Goal: Task Accomplishment & Management: Manage account settings

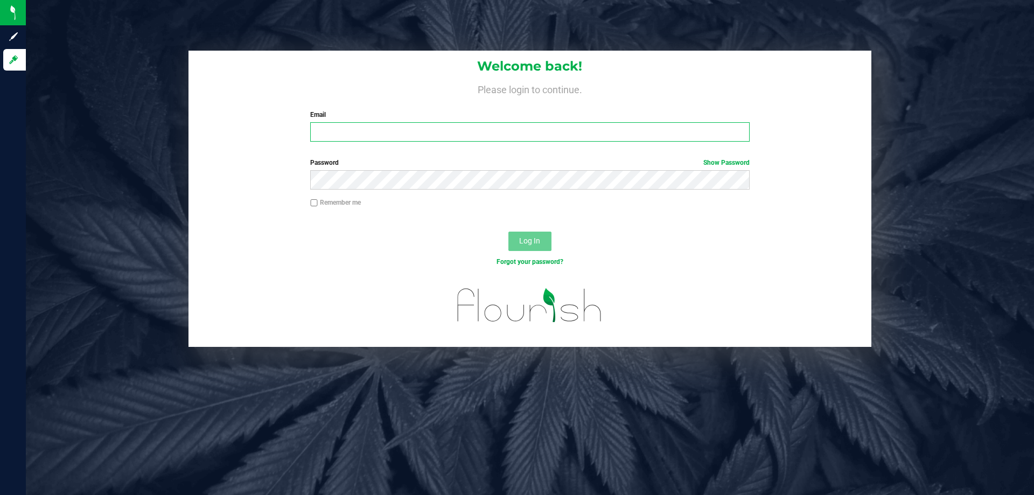
click at [378, 139] on input "Email" at bounding box center [529, 131] width 439 height 19
type input "[EMAIL_ADDRESS][DOMAIN_NAME]"
click at [508, 232] on button "Log In" at bounding box center [529, 241] width 43 height 19
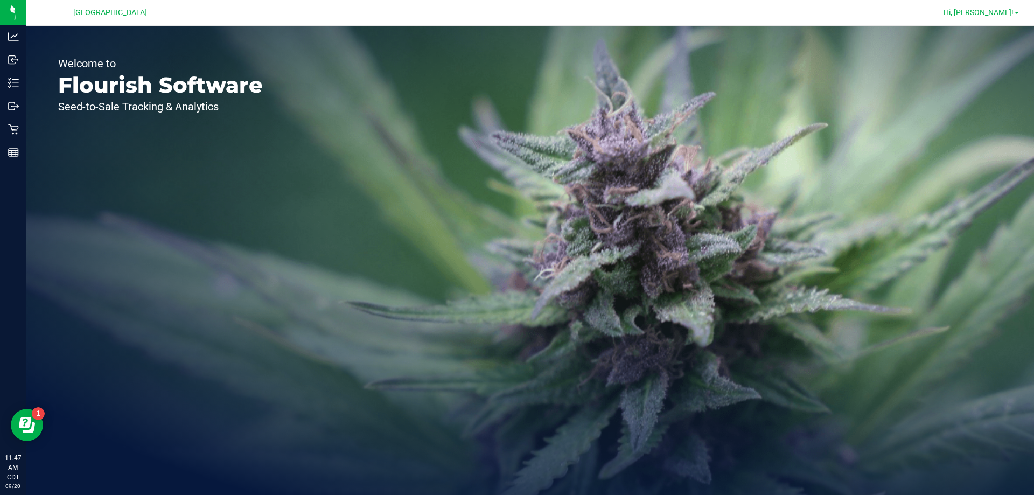
drag, startPoint x: 989, startPoint y: 20, endPoint x: 1002, endPoint y: 9, distance: 17.2
click at [989, 20] on div "Hi, [PERSON_NAME]!" at bounding box center [981, 12] width 84 height 19
click at [1002, 8] on span "Hi, [PERSON_NAME]!" at bounding box center [979, 12] width 70 height 9
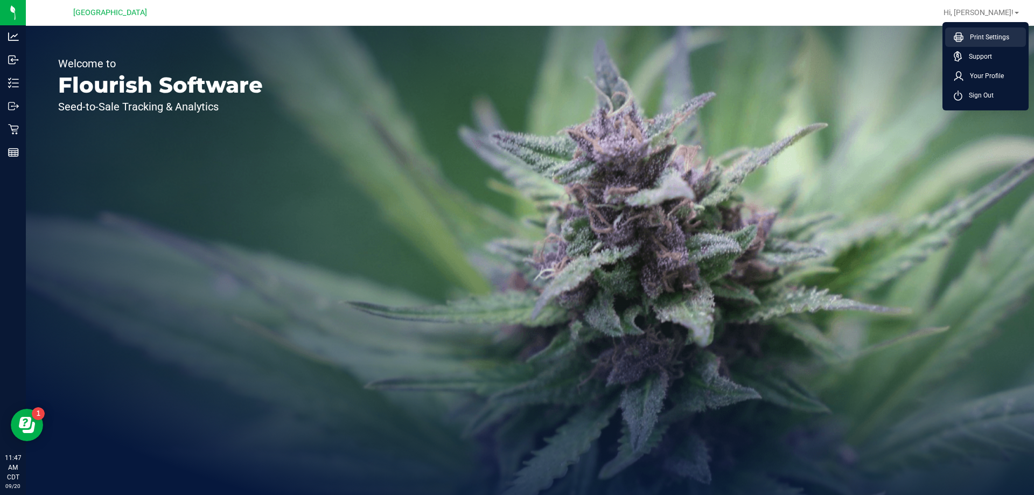
click at [983, 38] on span "Print Settings" at bounding box center [986, 37] width 46 height 11
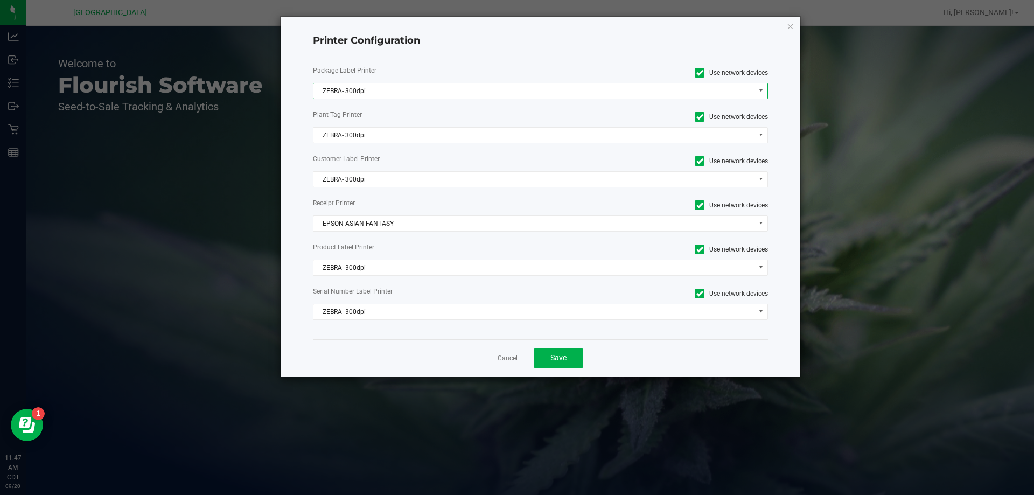
click at [349, 96] on span "ZEBRA- 300dpi" at bounding box center [533, 90] width 441 height 15
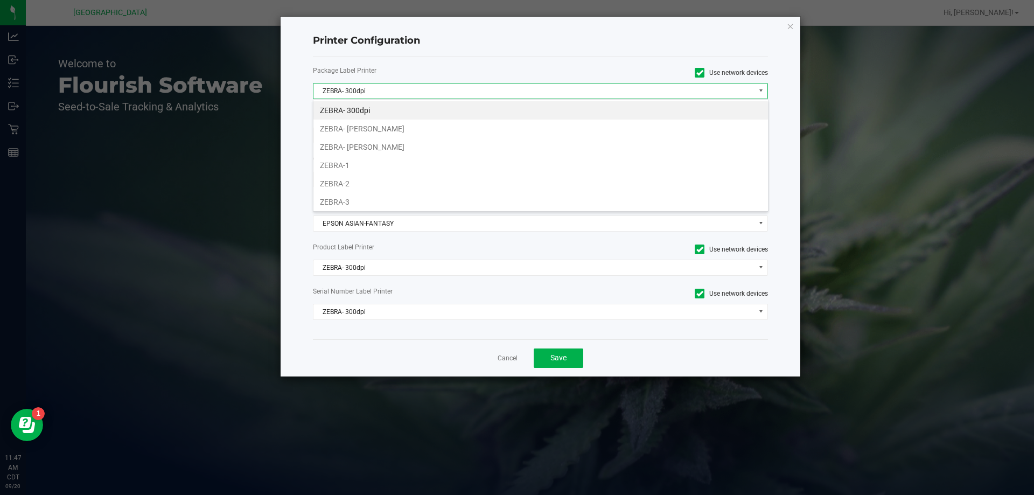
scroll to position [16, 455]
click at [358, 164] on li "ZEBRA-1" at bounding box center [540, 165] width 455 height 18
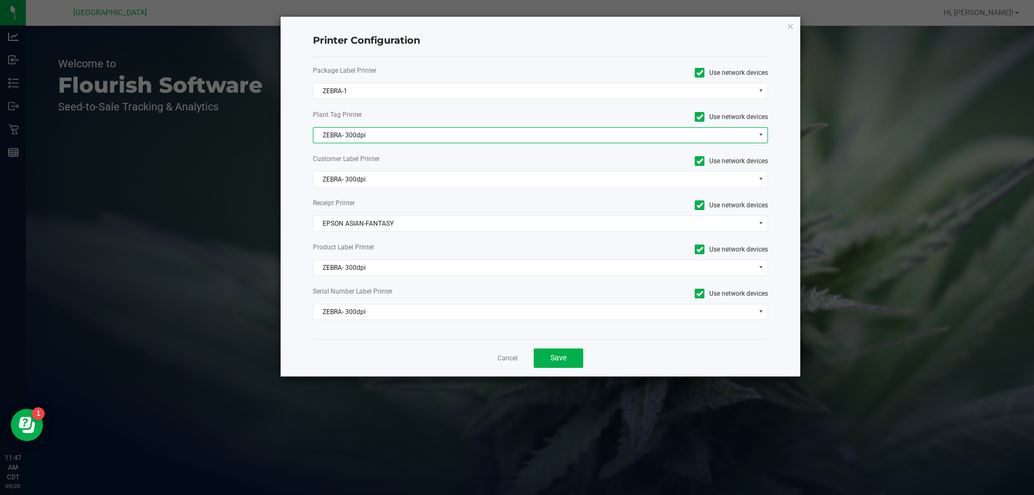
click at [363, 136] on span "ZEBRA- 300dpi" at bounding box center [533, 135] width 441 height 15
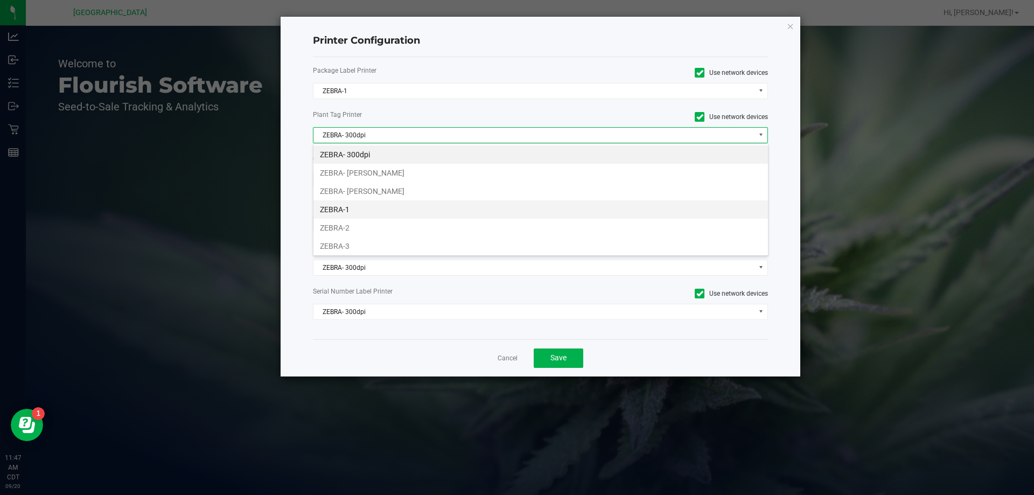
click at [350, 213] on li "ZEBRA-1" at bounding box center [540, 209] width 455 height 18
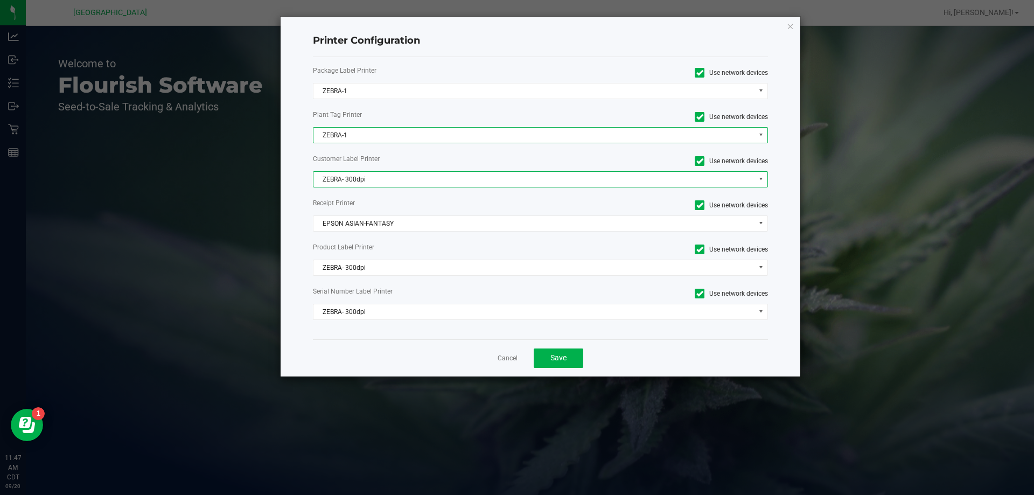
click at [354, 174] on span "ZEBRA- 300dpi" at bounding box center [533, 179] width 441 height 15
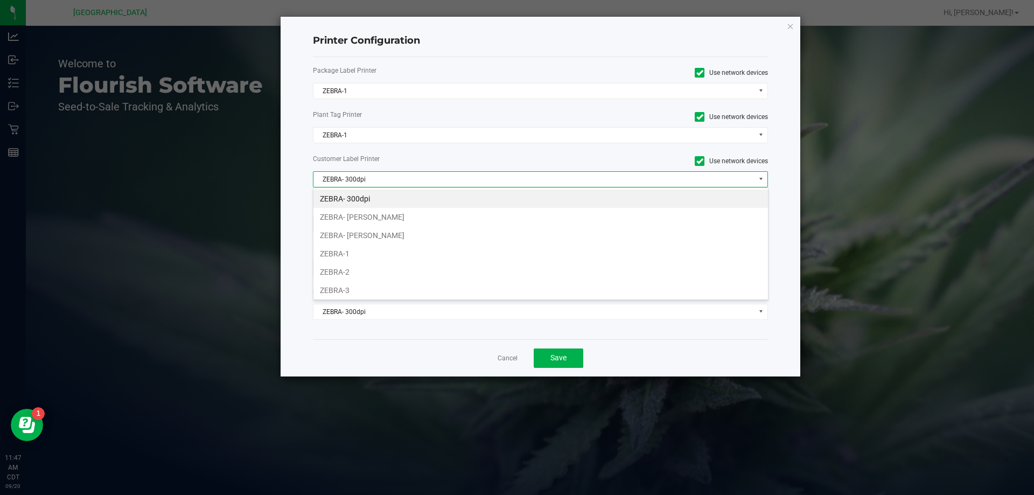
click at [348, 255] on li "ZEBRA-1" at bounding box center [540, 253] width 455 height 18
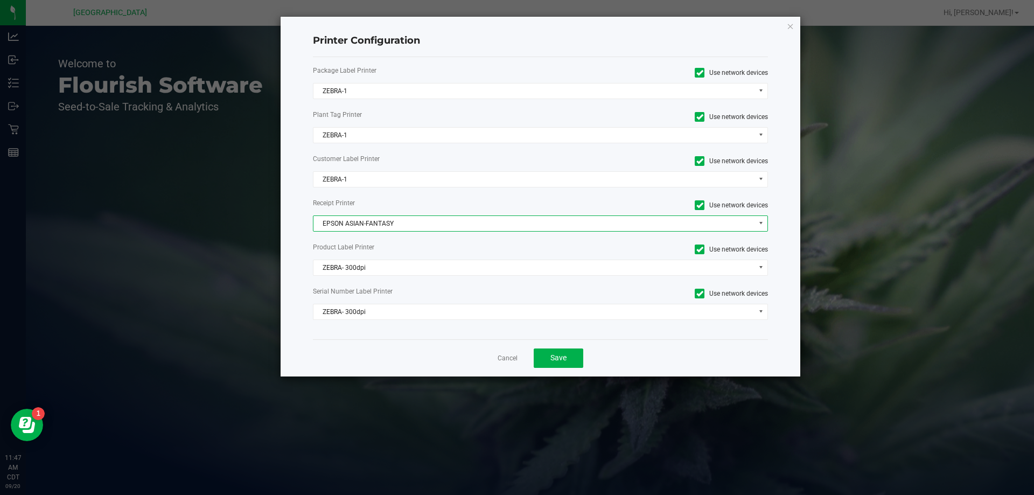
click at [363, 225] on span "EPSON ASIAN-FANTASY" at bounding box center [533, 223] width 441 height 15
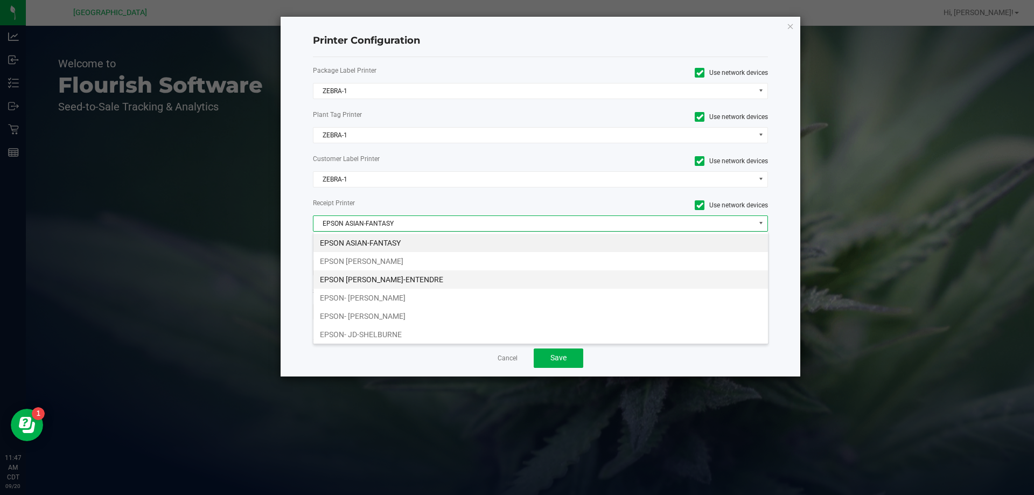
click at [391, 282] on li "EPSON [PERSON_NAME]-ENTENDRE" at bounding box center [540, 279] width 455 height 18
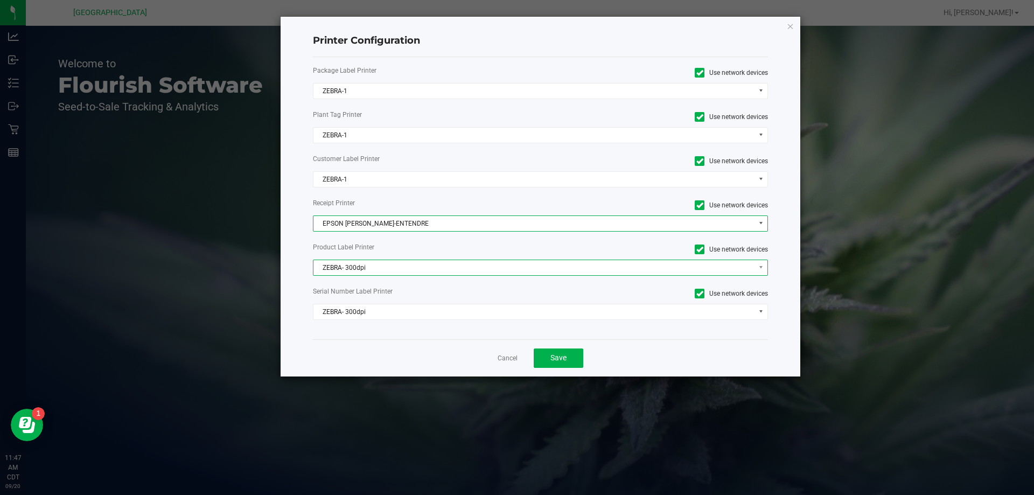
click at [392, 270] on span "ZEBRA- 300dpi" at bounding box center [533, 267] width 441 height 15
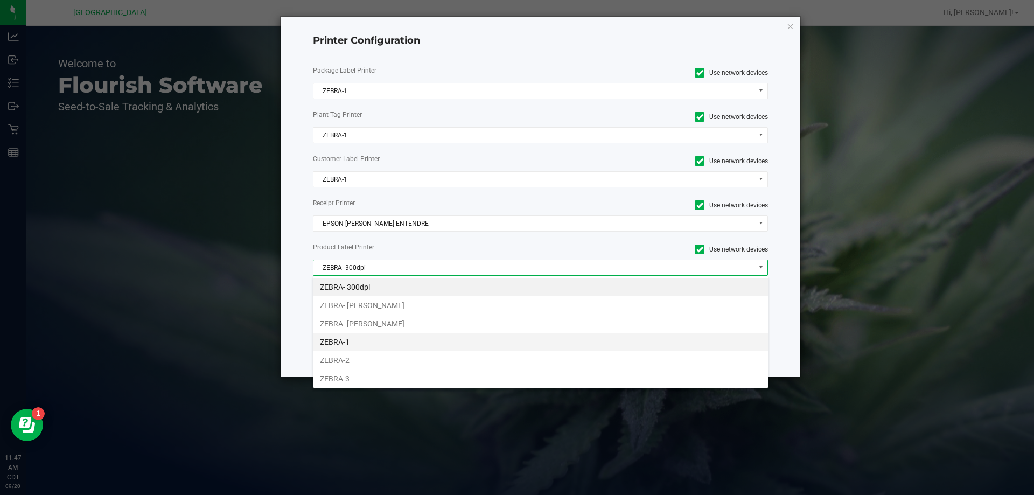
click at [357, 343] on li "ZEBRA-1" at bounding box center [540, 342] width 455 height 18
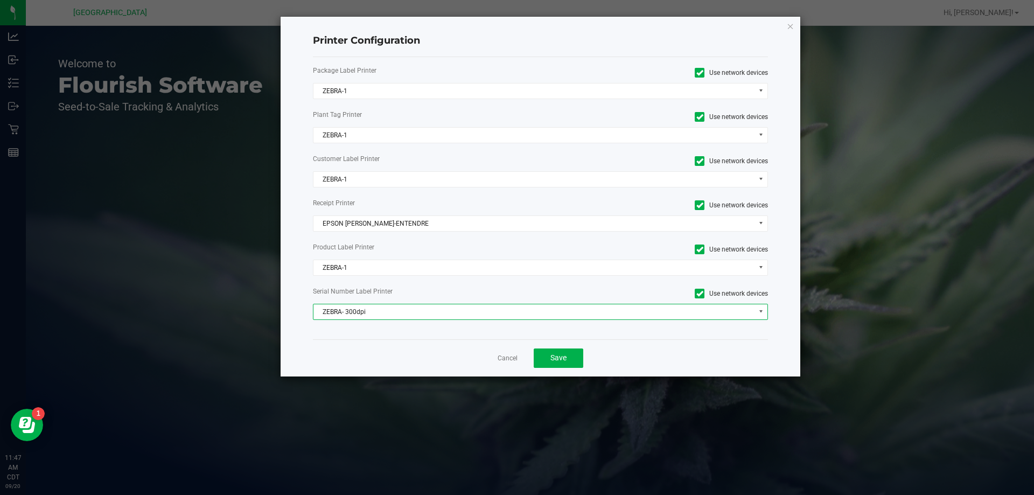
click at [368, 313] on span "ZEBRA- 300dpi" at bounding box center [533, 311] width 441 height 15
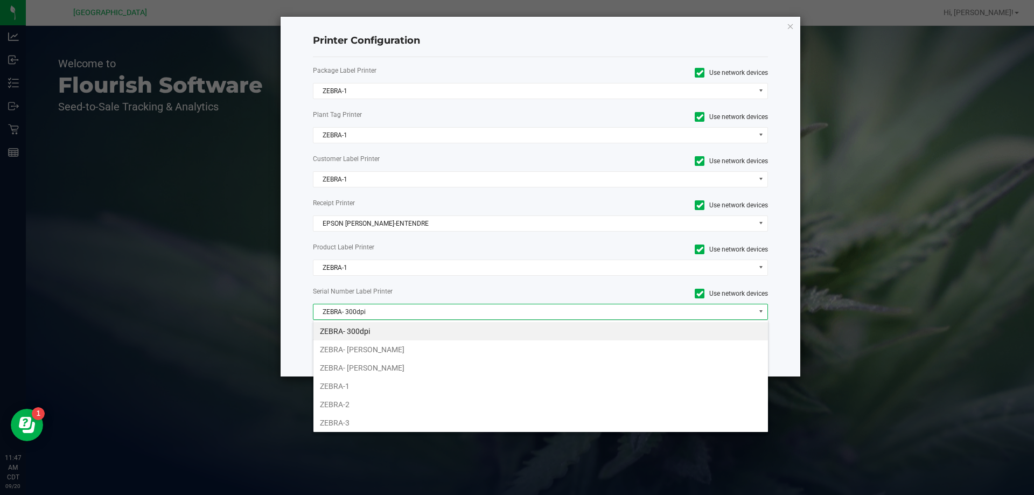
drag, startPoint x: 356, startPoint y: 382, endPoint x: 533, endPoint y: 367, distance: 177.8
click at [369, 378] on li "ZEBRA-1" at bounding box center [540, 386] width 455 height 18
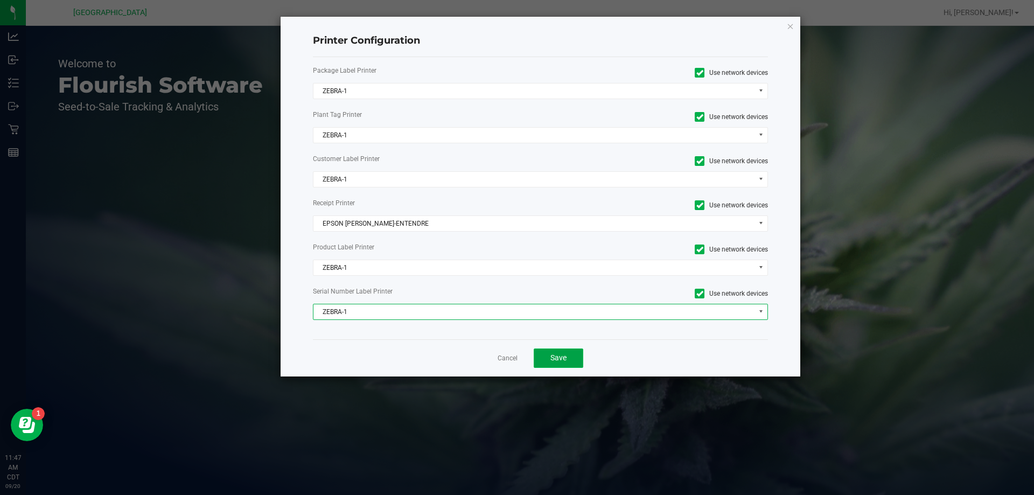
click at [541, 359] on button "Save" at bounding box center [559, 357] width 50 height 19
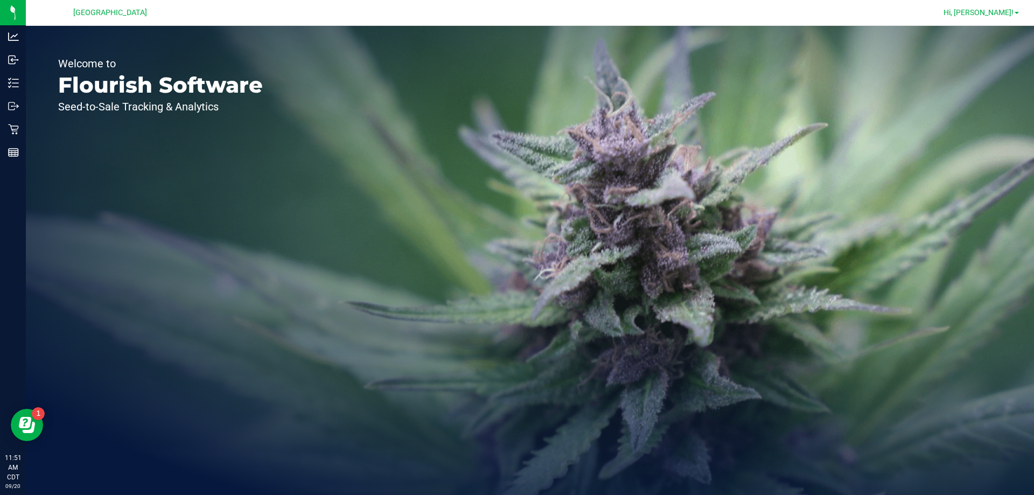
click at [991, 11] on span "Hi, [PERSON_NAME]!" at bounding box center [979, 12] width 70 height 9
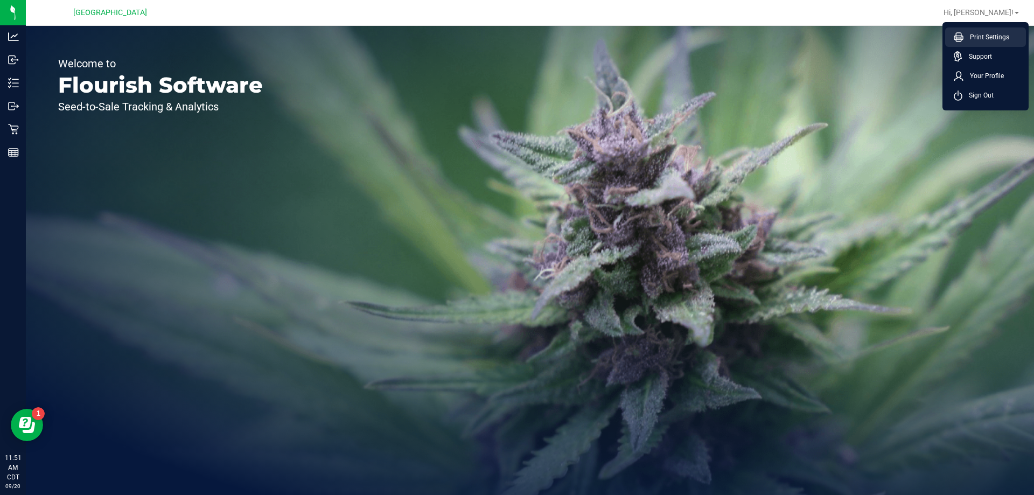
click at [982, 34] on span "Print Settings" at bounding box center [986, 37] width 46 height 11
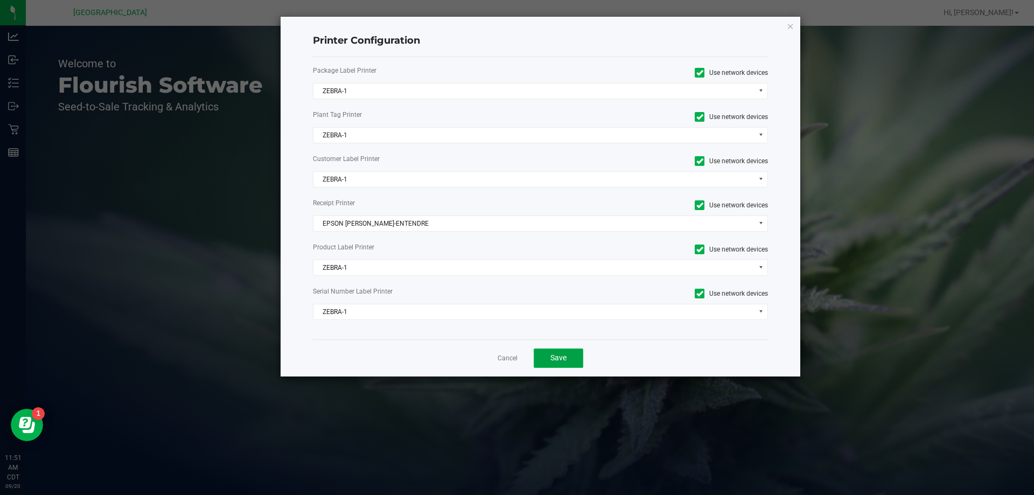
click at [553, 359] on span "Save" at bounding box center [558, 357] width 16 height 9
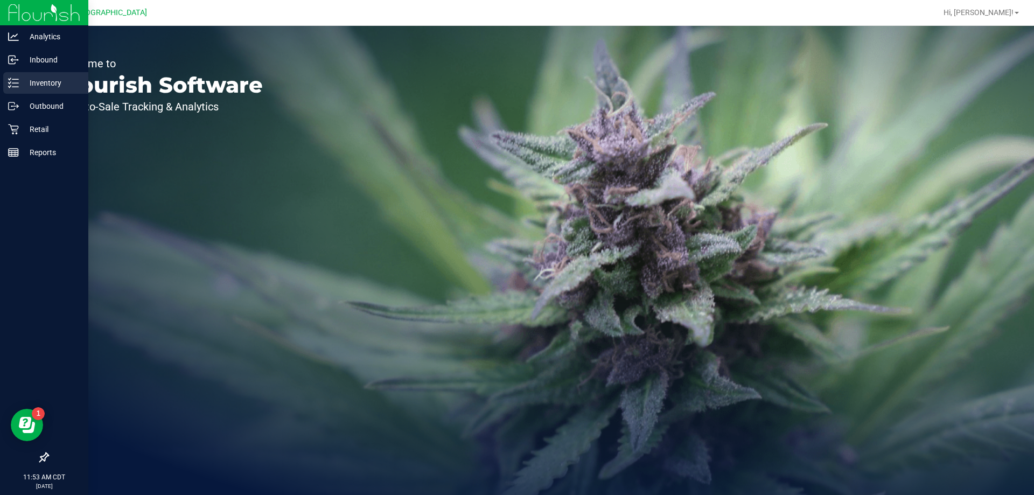
click at [40, 80] on p "Inventory" at bounding box center [51, 82] width 65 height 13
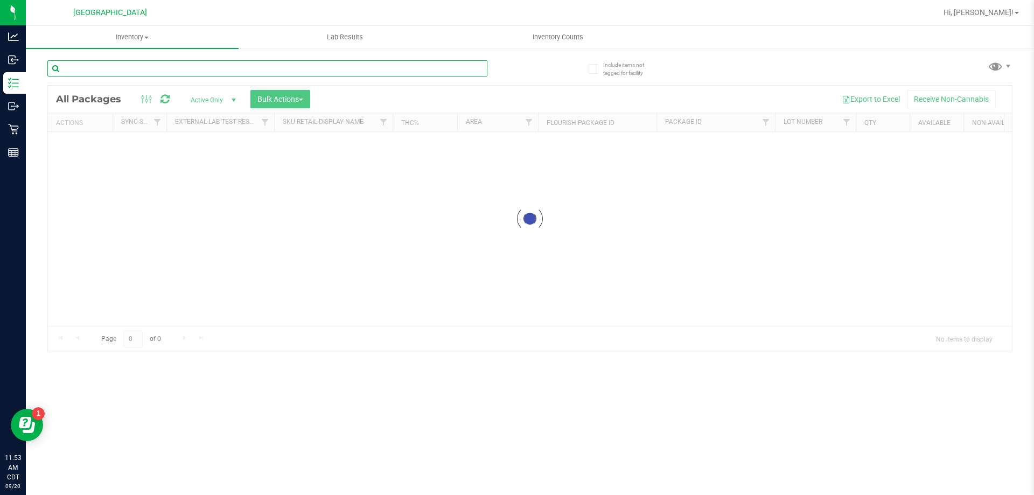
click at [155, 70] on input "text" at bounding box center [267, 68] width 440 height 16
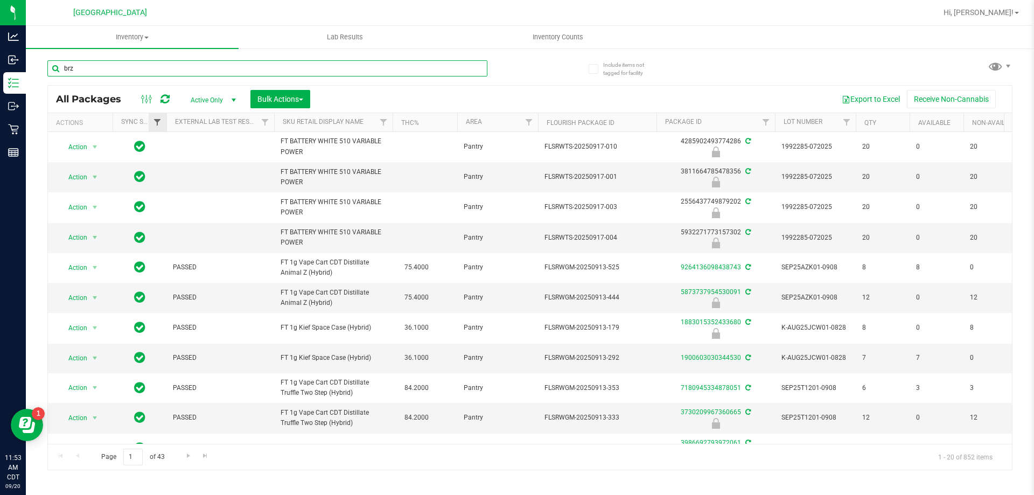
type input "brz"
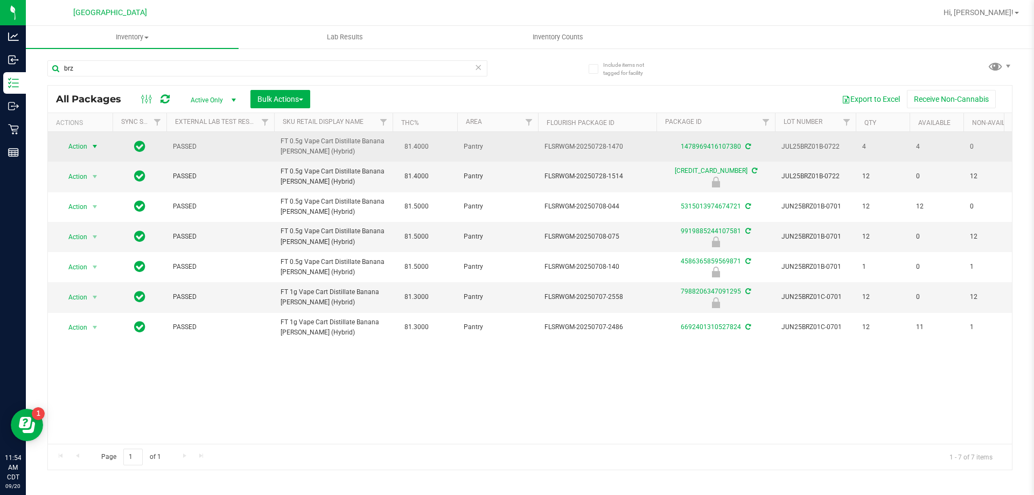
click at [92, 146] on span "select" at bounding box center [94, 146] width 9 height 9
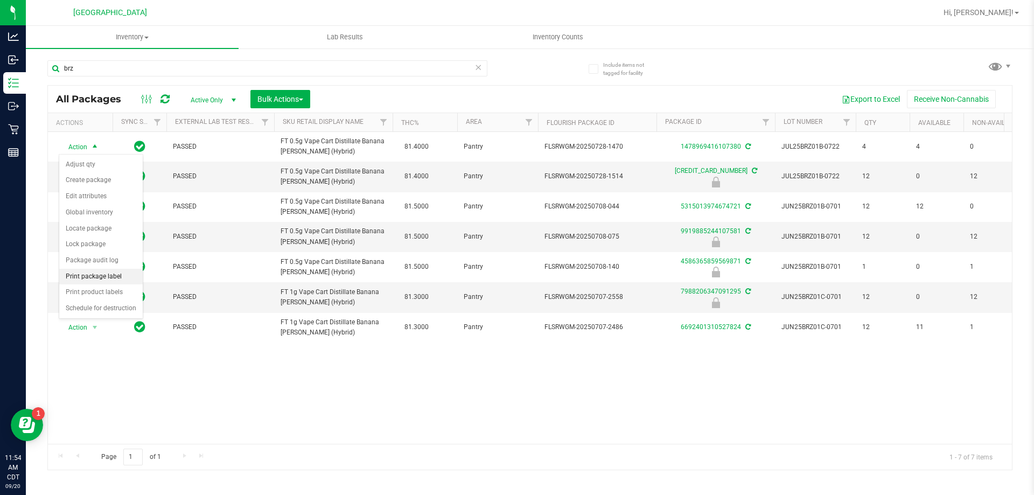
click at [98, 275] on li "Print package label" at bounding box center [100, 277] width 83 height 16
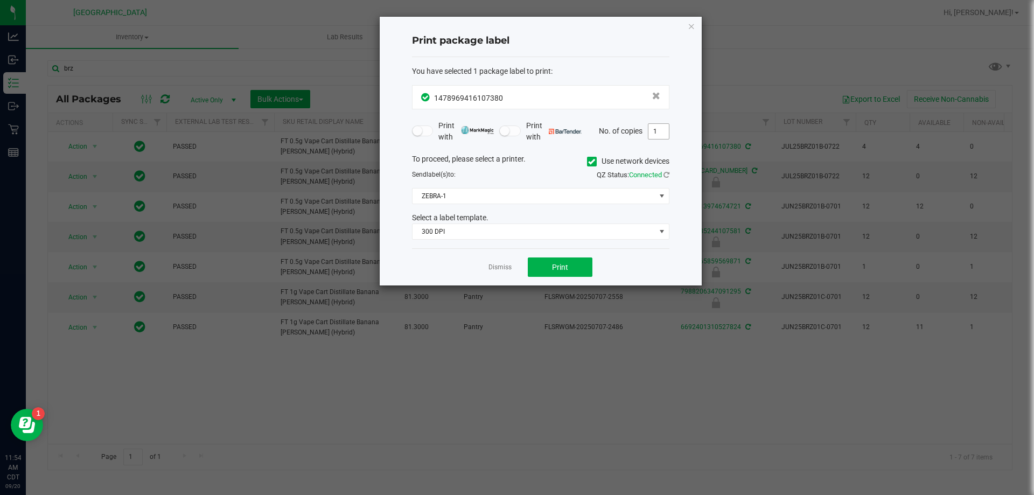
click at [662, 131] on input "1" at bounding box center [658, 131] width 20 height 15
type input "2"
click at [445, 232] on span "300 DPI" at bounding box center [534, 231] width 243 height 15
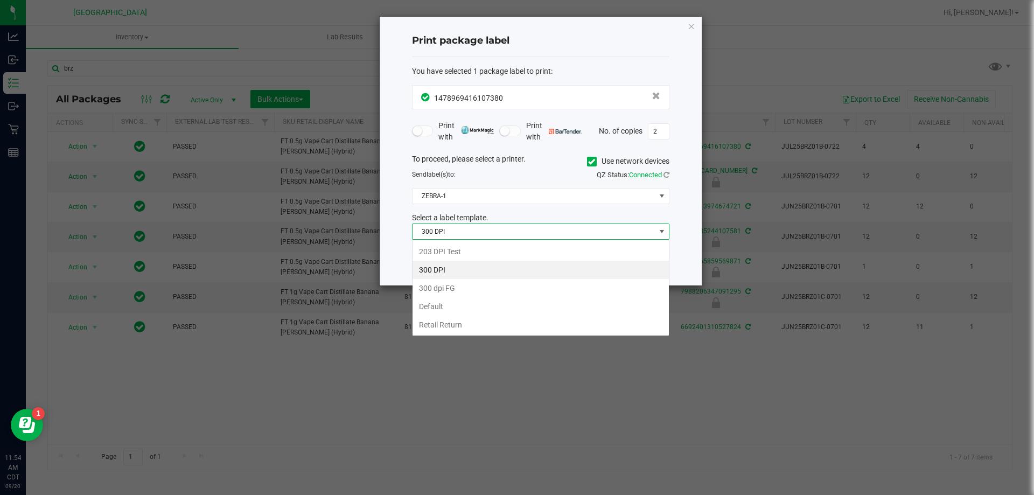
scroll to position [16, 257]
click at [447, 256] on li "203 DPI Test" at bounding box center [541, 251] width 256 height 18
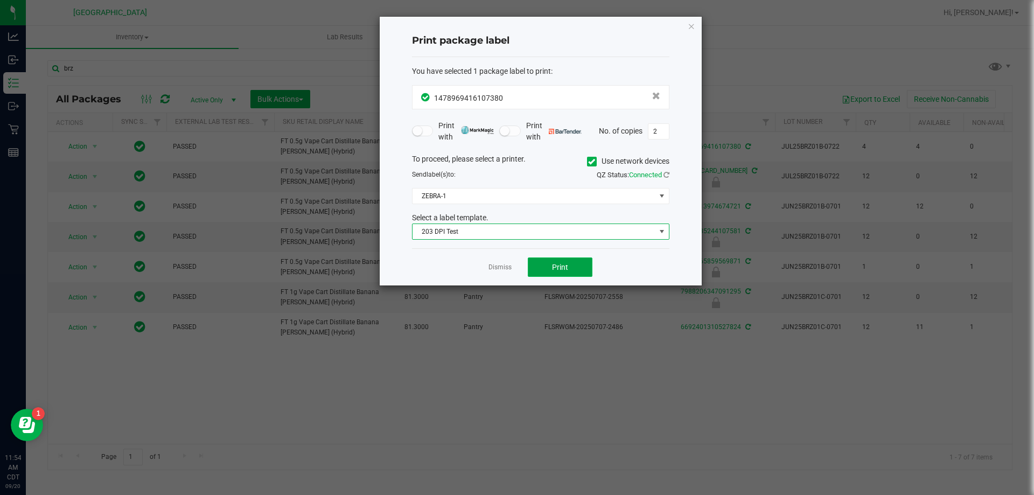
click at [544, 270] on button "Print" at bounding box center [560, 266] width 65 height 19
click at [691, 24] on icon "button" at bounding box center [692, 25] width 8 height 13
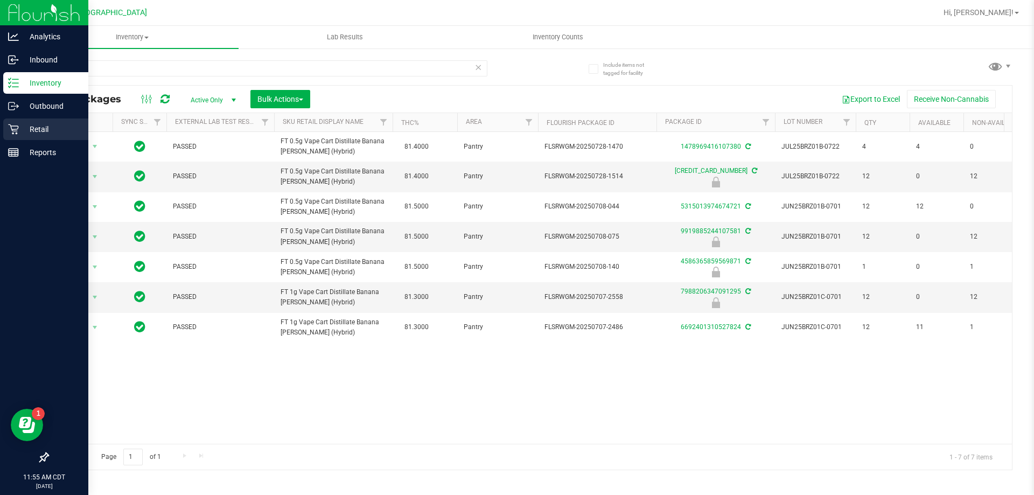
click at [12, 134] on icon at bounding box center [13, 129] width 11 height 11
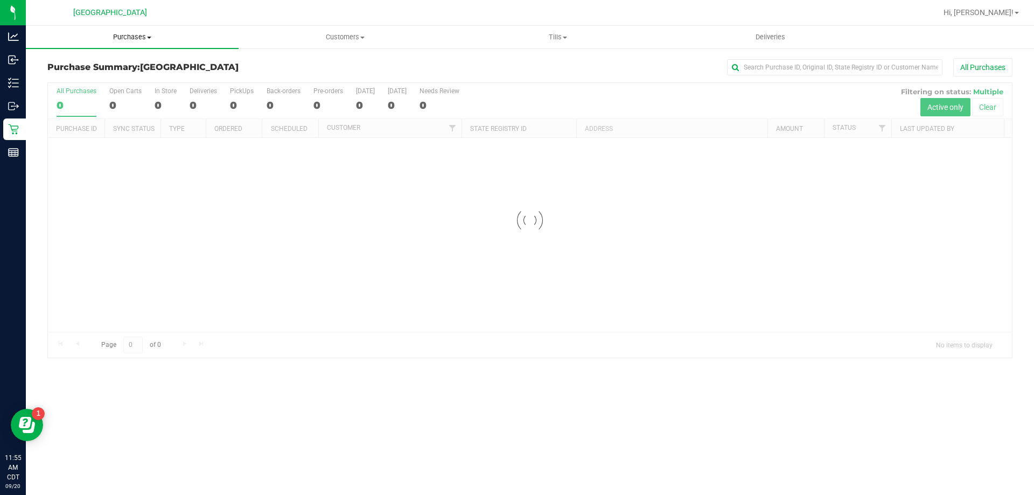
click at [141, 41] on span "Purchases" at bounding box center [132, 37] width 213 height 10
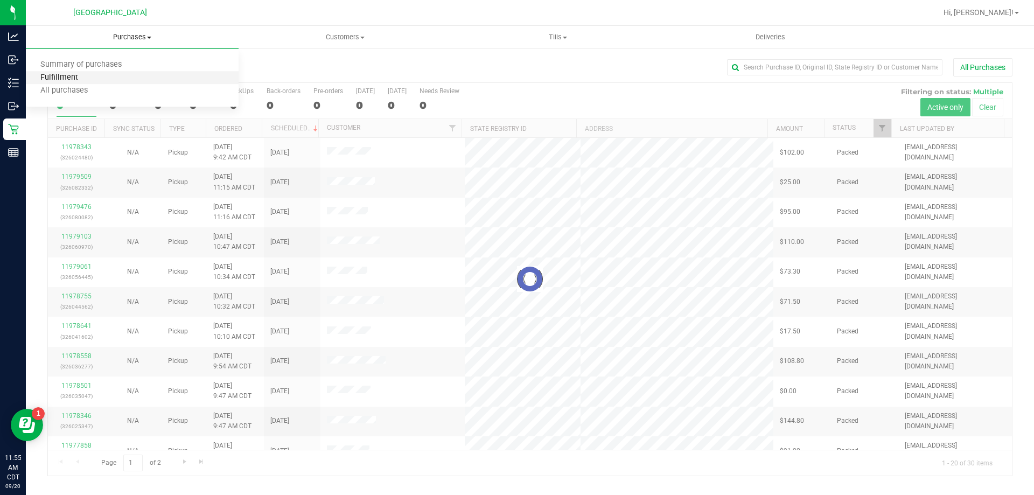
click at [80, 79] on span "Fulfillment" at bounding box center [59, 77] width 67 height 9
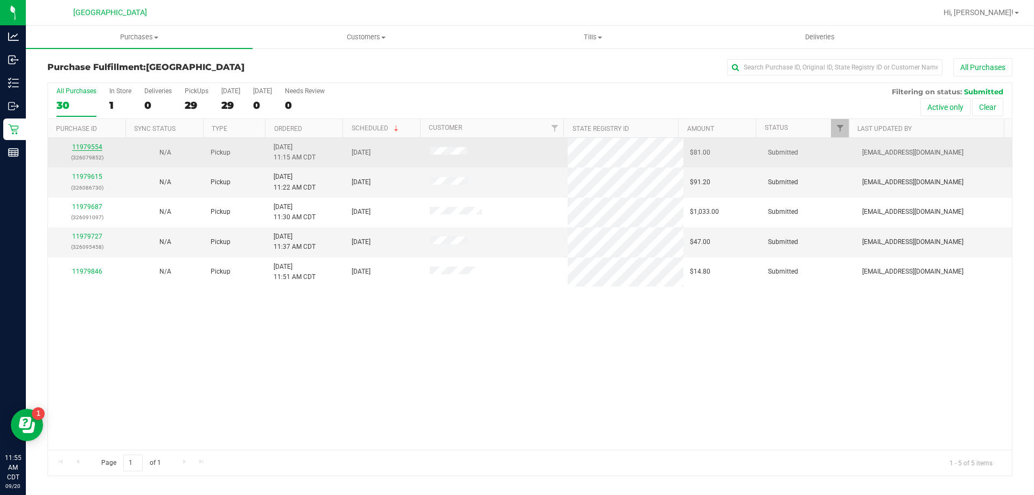
click at [88, 146] on link "11979554" at bounding box center [87, 147] width 30 height 8
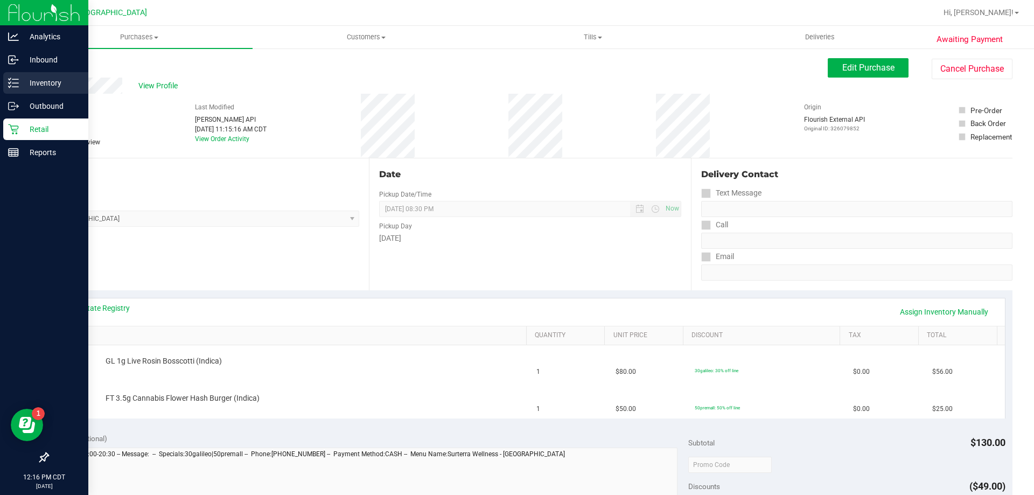
click at [15, 86] on icon at bounding box center [13, 83] width 11 height 11
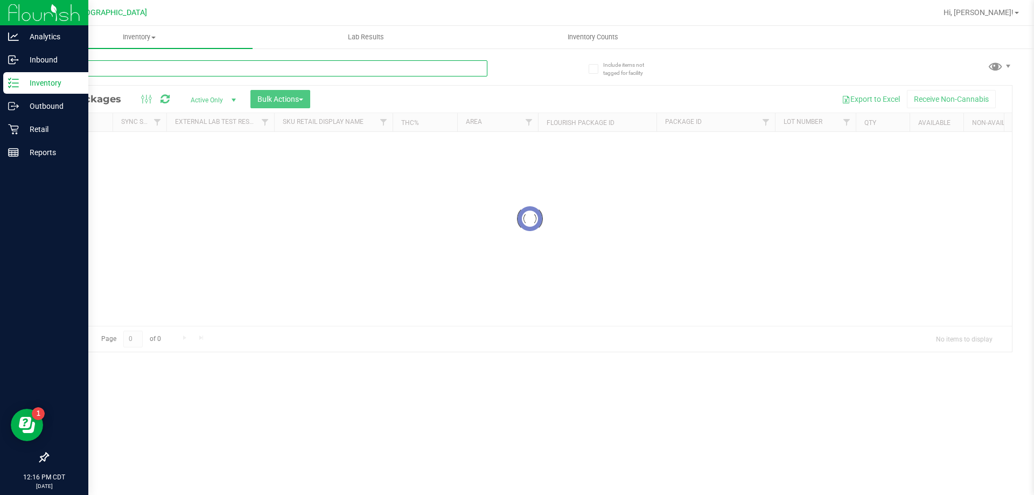
click at [89, 71] on input "text" at bounding box center [267, 68] width 440 height 16
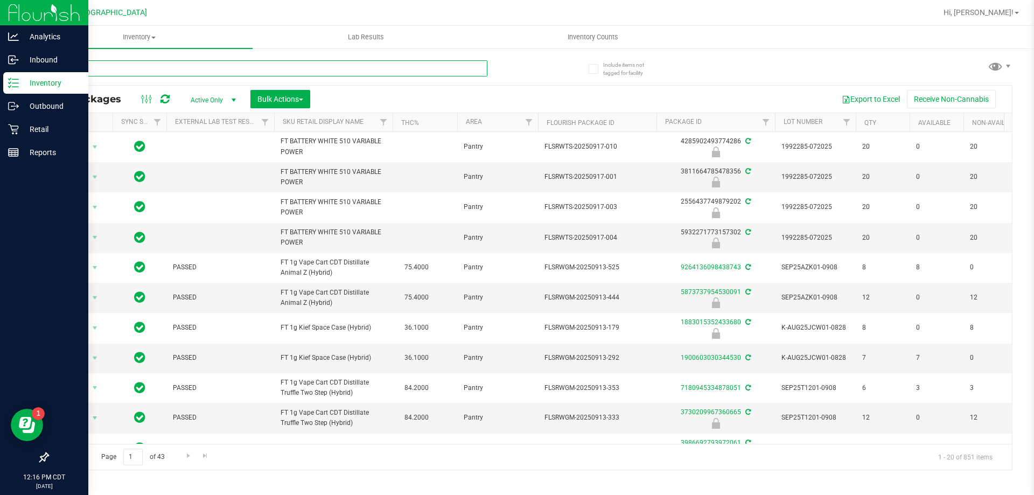
type input "aml"
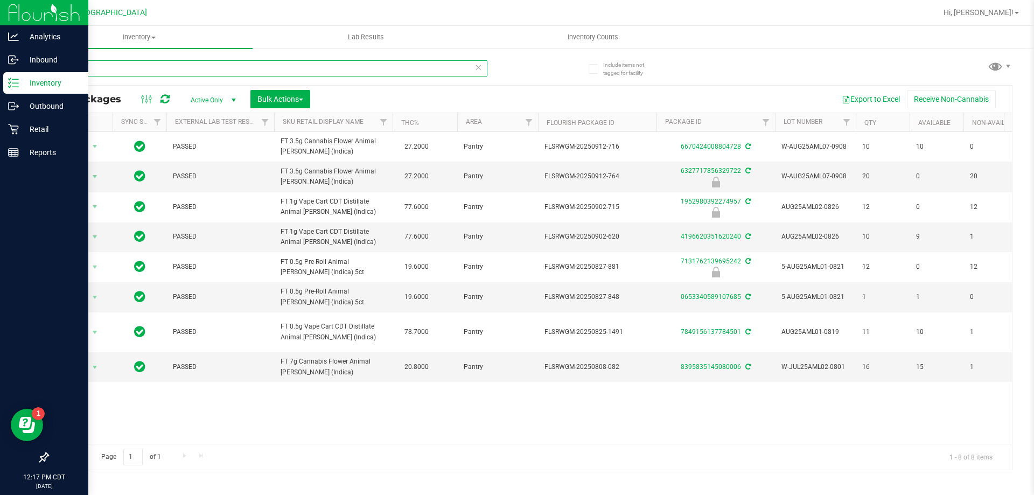
drag, startPoint x: 12, startPoint y: 79, endPoint x: 0, endPoint y: 79, distance: 11.8
click at [0, 79] on div "Analytics Inbound Inventory Outbound Retail Reports 12:17 PM CDT [DATE] 09/20 […" at bounding box center [517, 247] width 1034 height 495
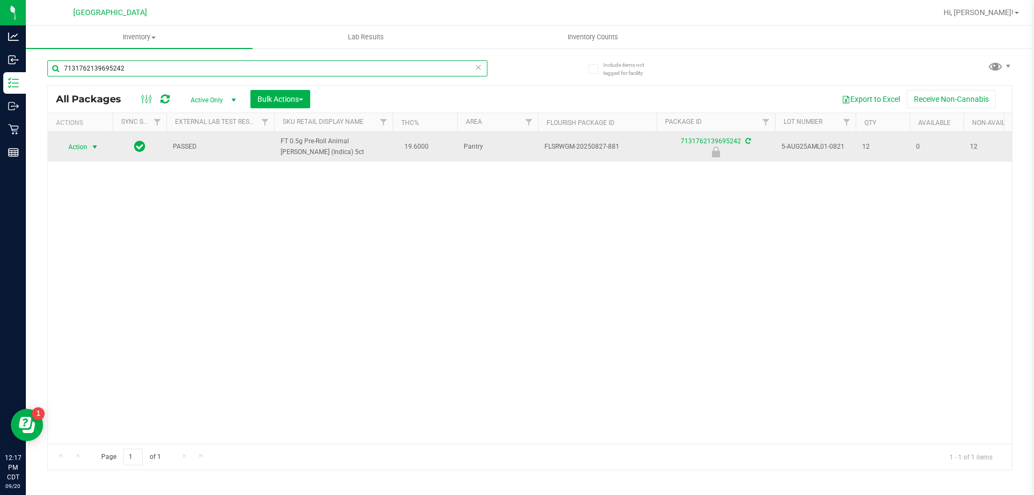
type input "7131762139695242"
click at [75, 150] on span "Action" at bounding box center [73, 146] width 29 height 15
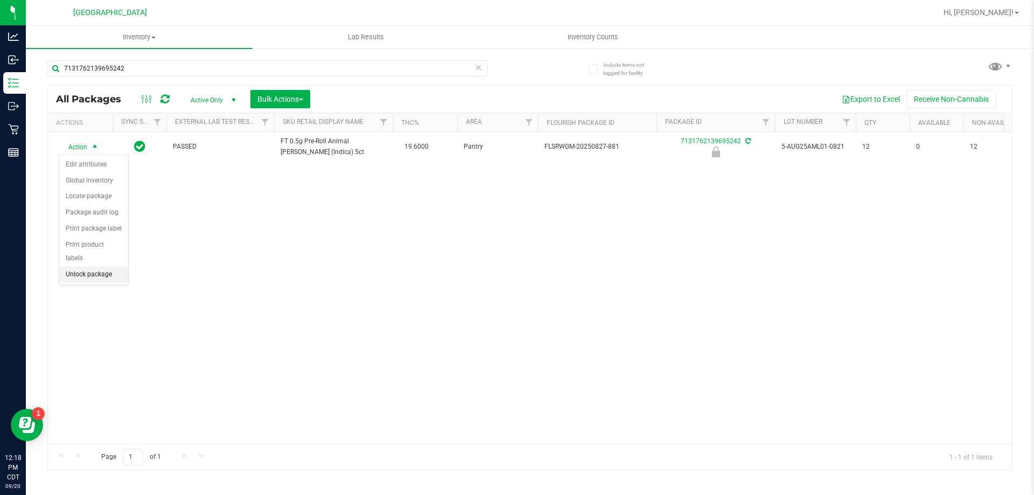
click at [102, 267] on li "Unlock package" at bounding box center [93, 275] width 69 height 16
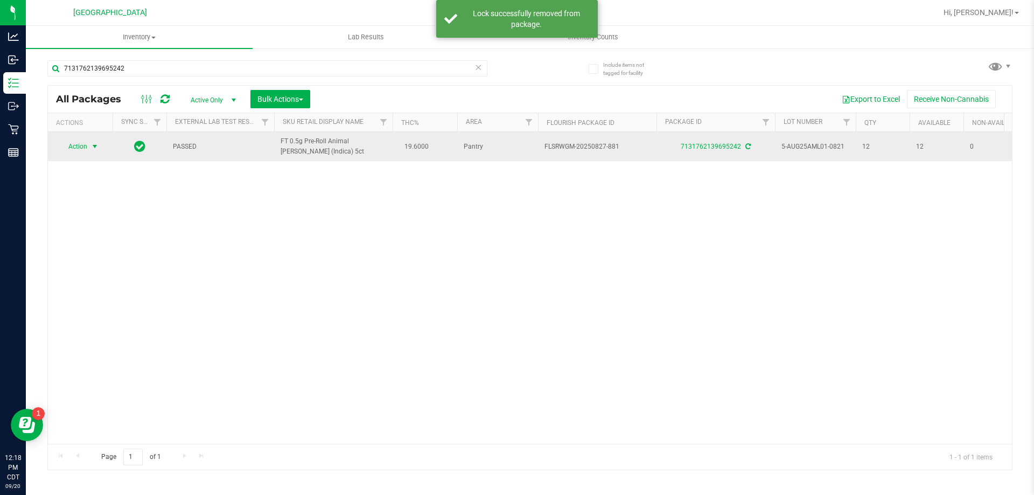
click at [83, 143] on span "Action" at bounding box center [73, 146] width 29 height 15
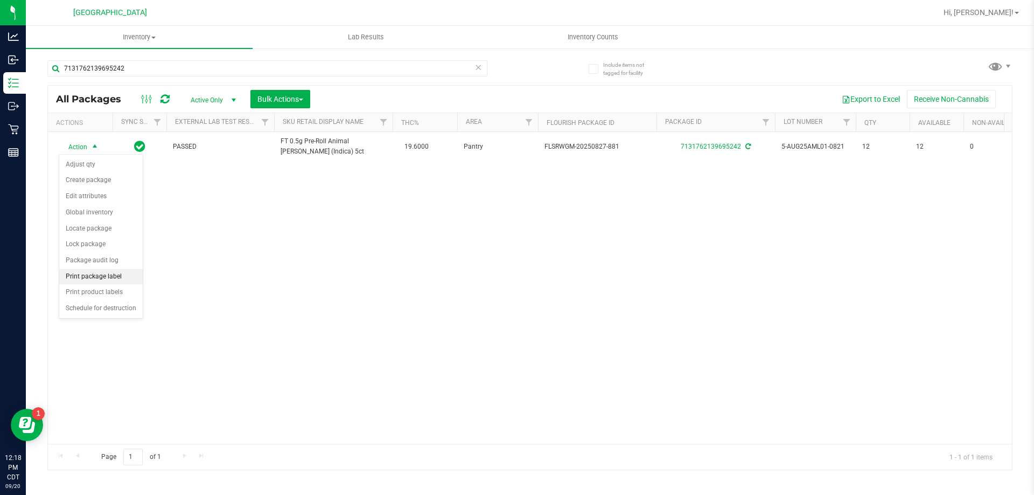
click at [100, 275] on li "Print package label" at bounding box center [100, 277] width 83 height 16
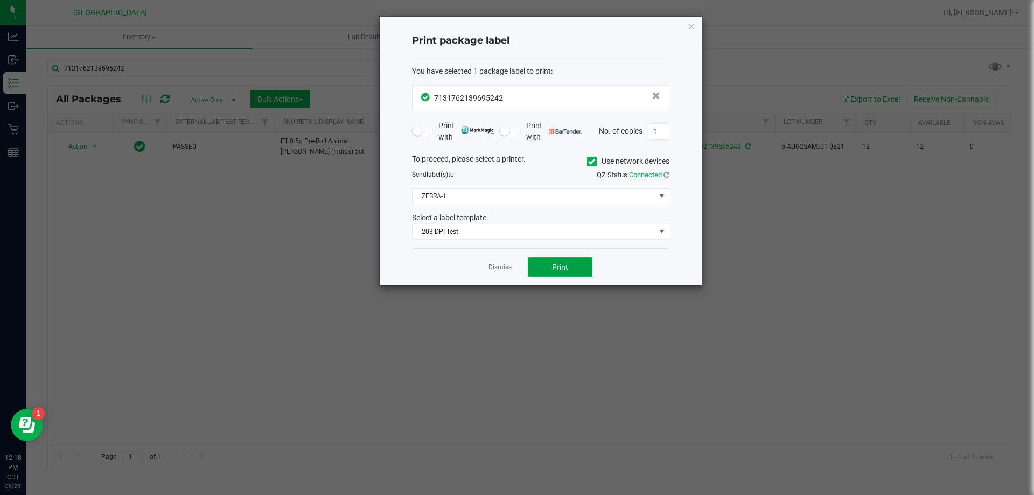
click at [563, 260] on button "Print" at bounding box center [560, 266] width 65 height 19
click at [693, 31] on icon "button" at bounding box center [692, 25] width 8 height 13
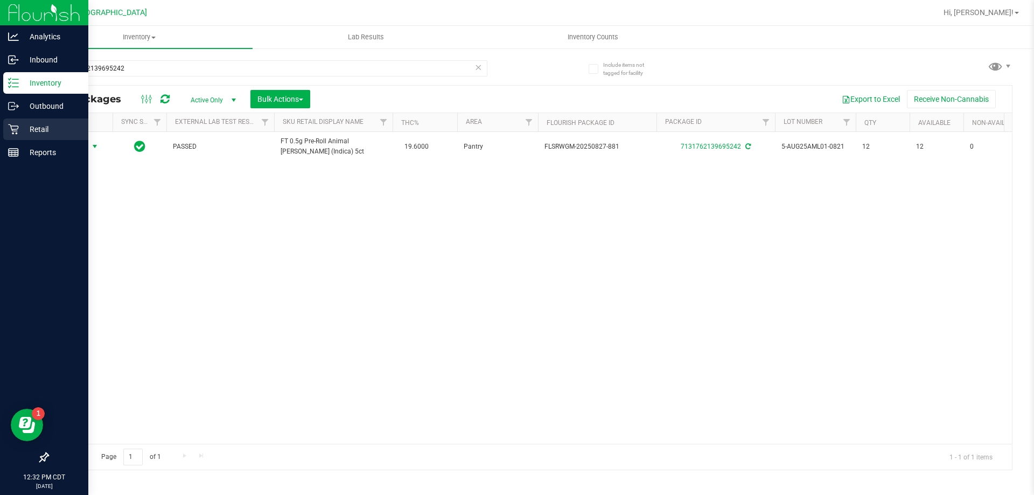
click at [37, 126] on p "Retail" at bounding box center [51, 129] width 65 height 13
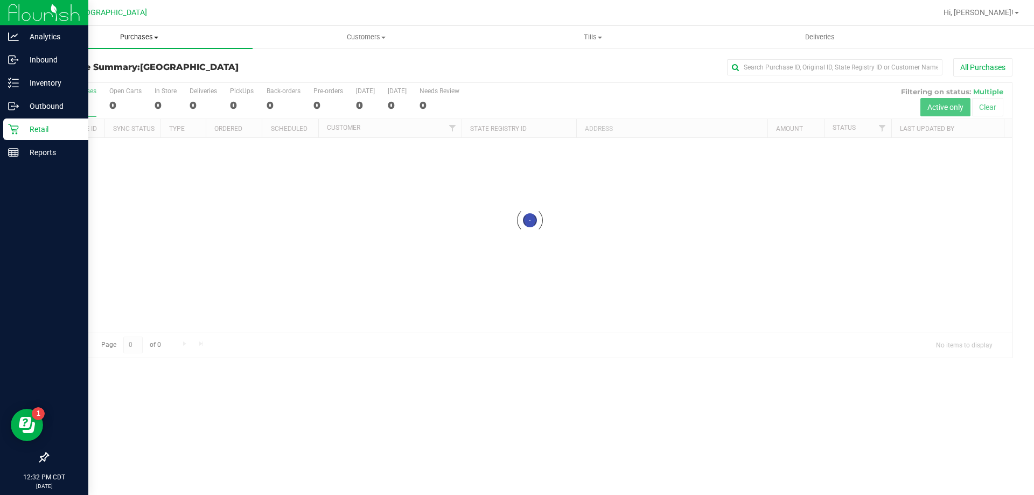
click at [132, 38] on span "Purchases" at bounding box center [139, 37] width 227 height 10
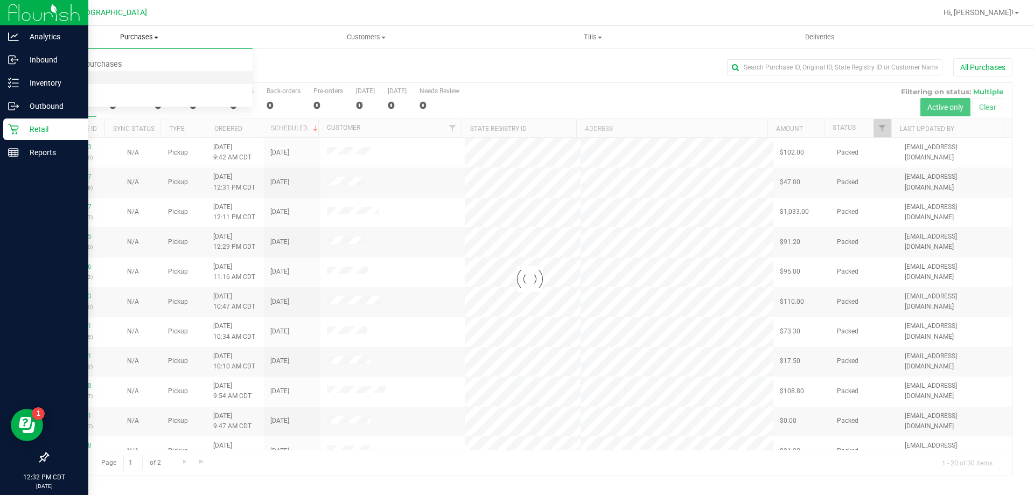
click at [73, 79] on span "Fulfillment" at bounding box center [59, 77] width 67 height 9
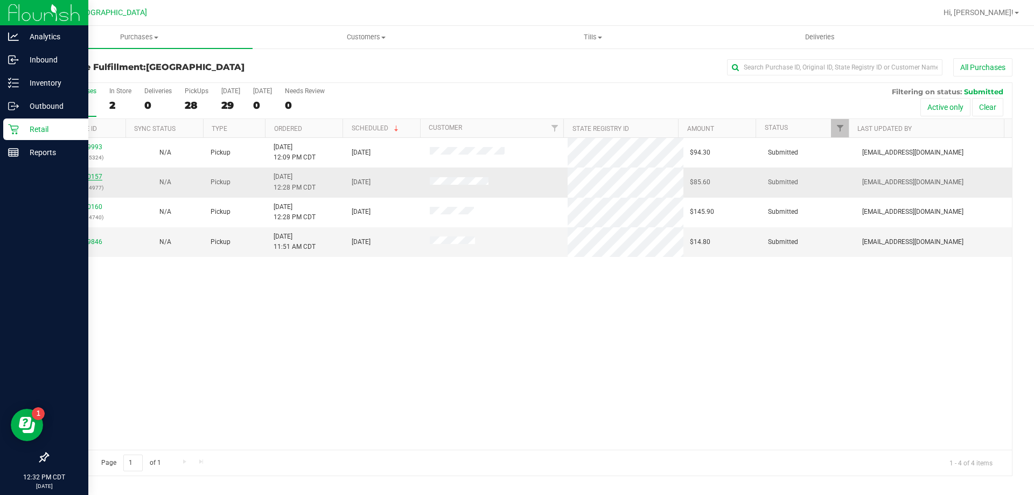
click at [87, 178] on link "11980157" at bounding box center [87, 177] width 30 height 8
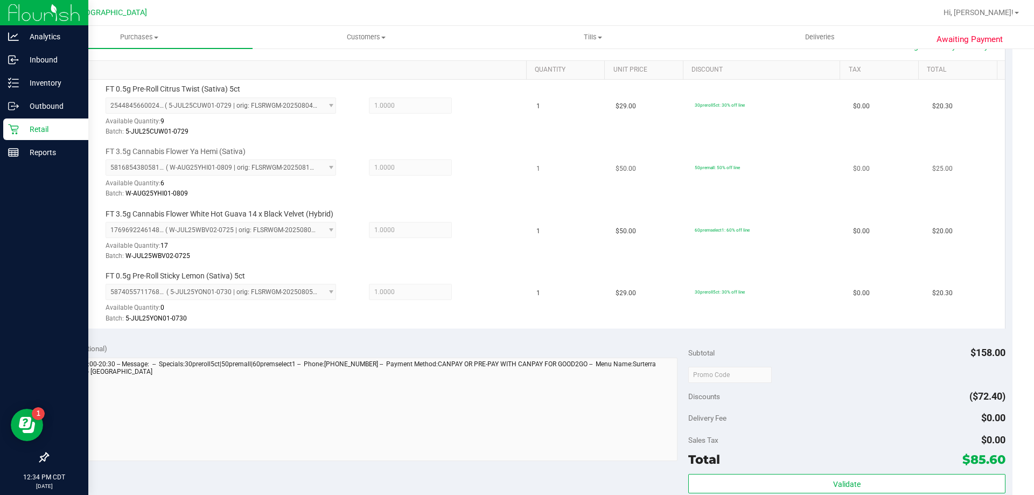
scroll to position [377, 0]
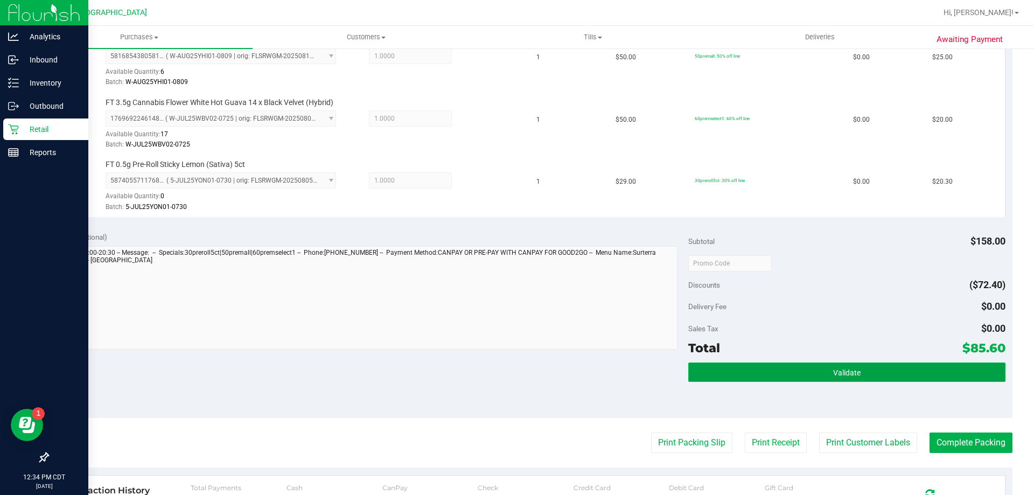
click at [790, 372] on button "Validate" at bounding box center [846, 371] width 317 height 19
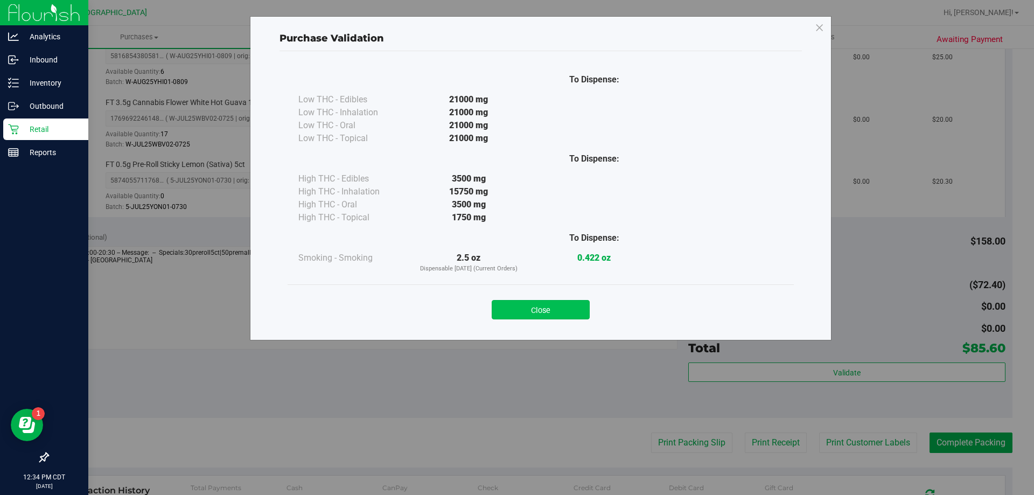
click at [555, 306] on button "Close" at bounding box center [541, 309] width 98 height 19
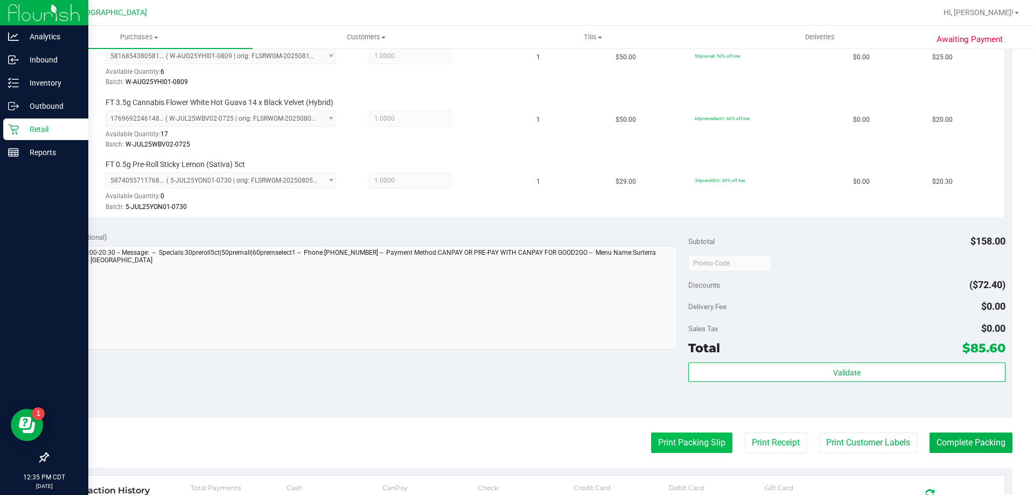
click at [702, 445] on button "Print Packing Slip" at bounding box center [691, 442] width 81 height 20
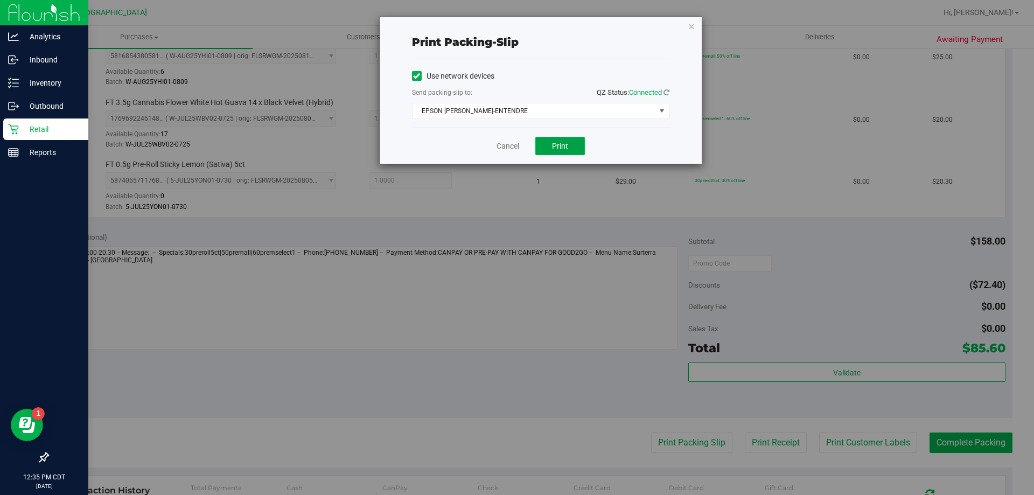
click at [562, 149] on span "Print" at bounding box center [560, 146] width 16 height 9
click at [693, 27] on icon "button" at bounding box center [692, 25] width 8 height 13
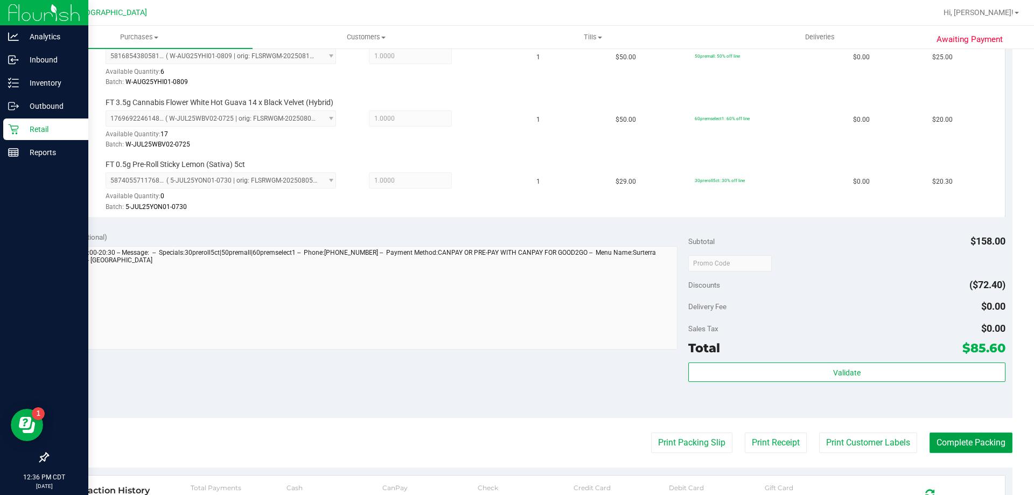
click at [985, 445] on button "Complete Packing" at bounding box center [971, 442] width 83 height 20
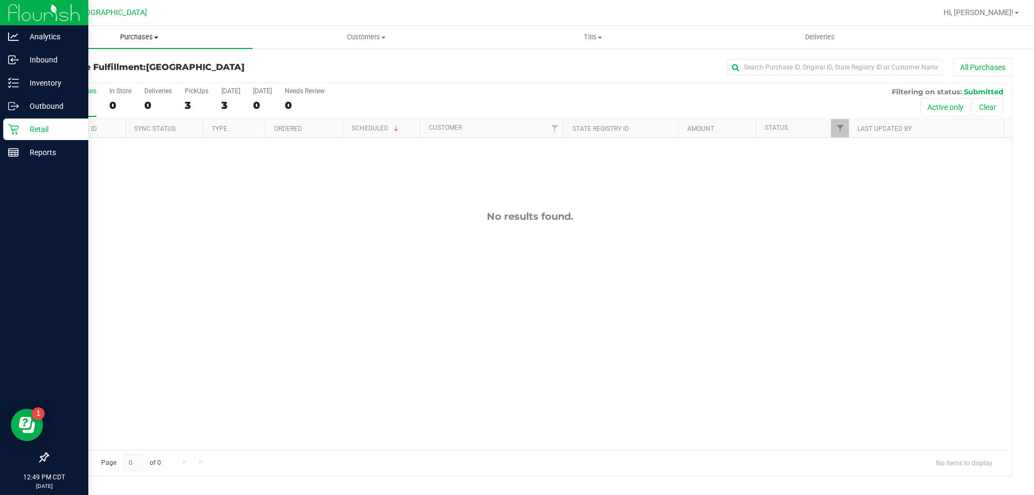
click at [132, 38] on span "Purchases" at bounding box center [139, 37] width 227 height 10
click at [76, 75] on span "Fulfillment" at bounding box center [59, 77] width 67 height 9
click at [35, 82] on p "Inventory" at bounding box center [51, 82] width 65 height 13
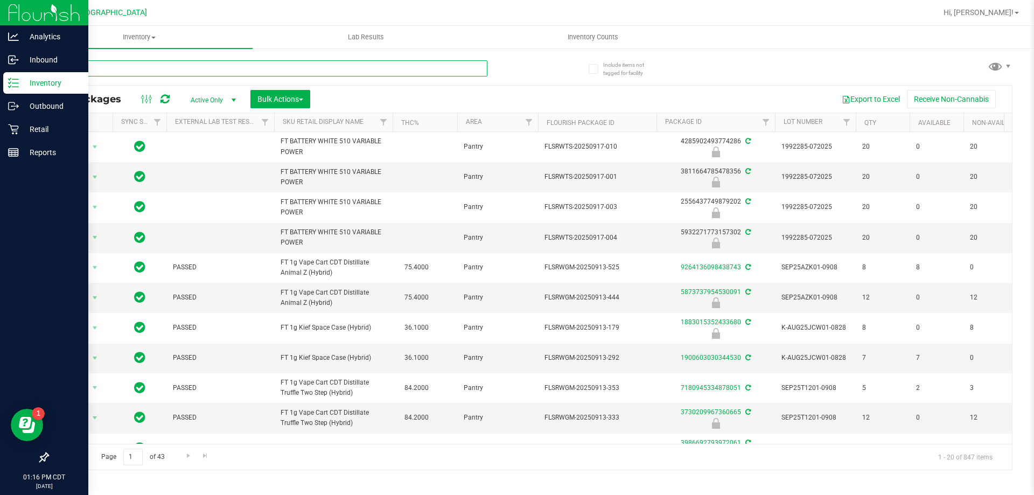
click at [318, 66] on input "text" at bounding box center [267, 68] width 440 height 16
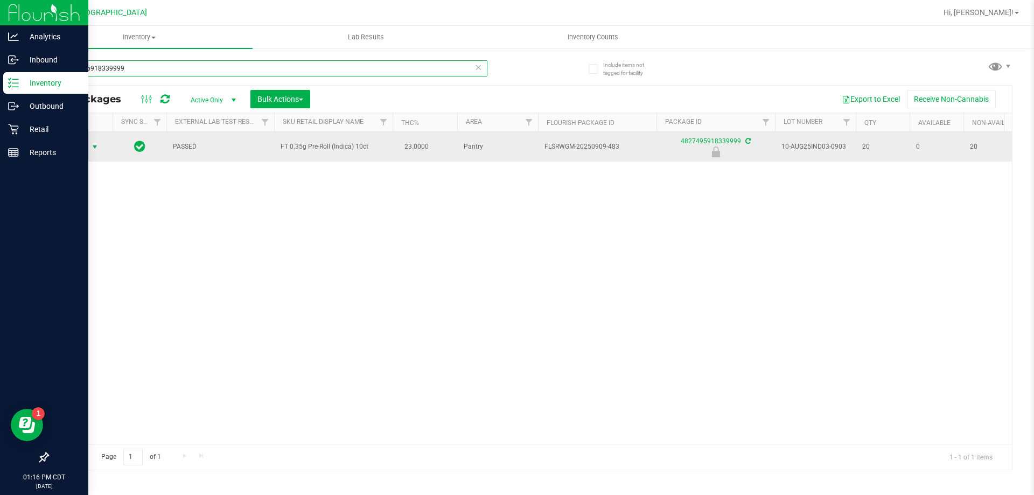
type input "4827495918339999"
click at [79, 146] on span "Action" at bounding box center [73, 146] width 29 height 15
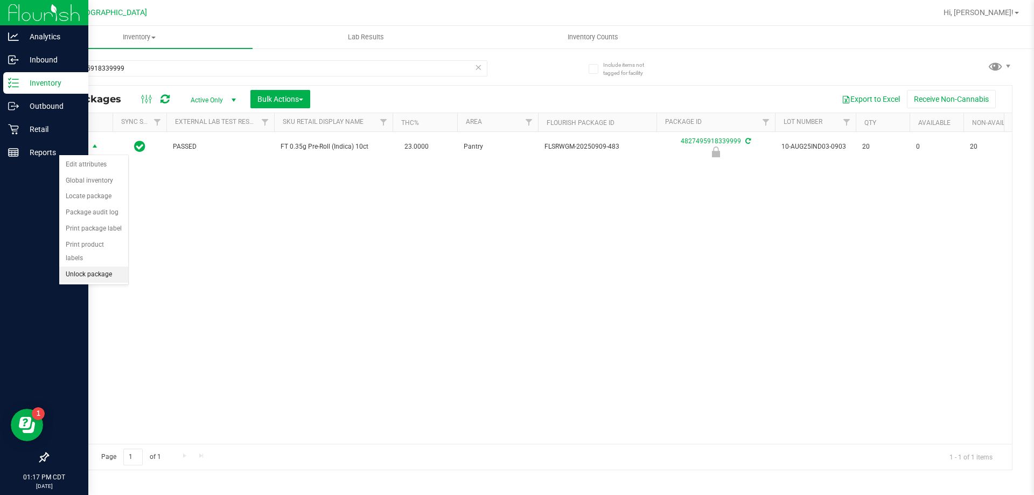
click at [87, 267] on li "Unlock package" at bounding box center [93, 275] width 69 height 16
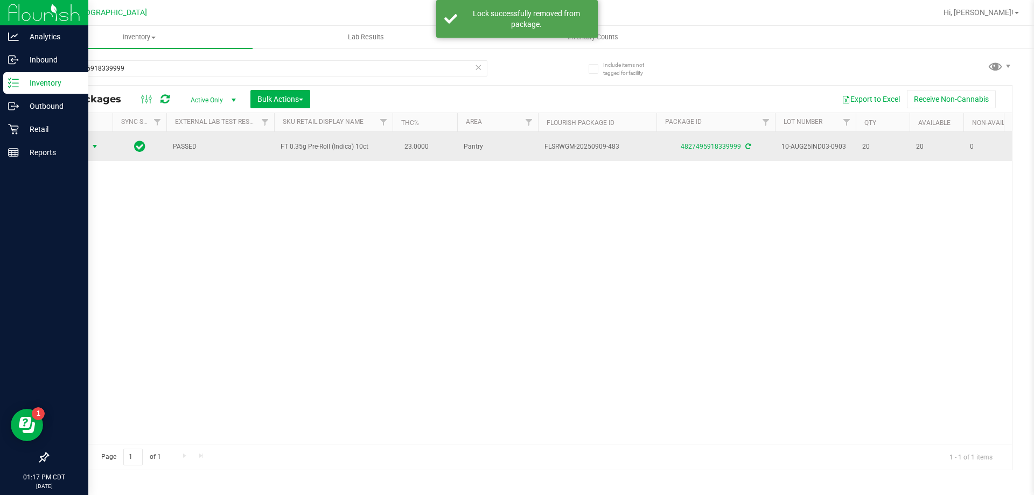
click at [79, 148] on span "Action" at bounding box center [73, 146] width 29 height 15
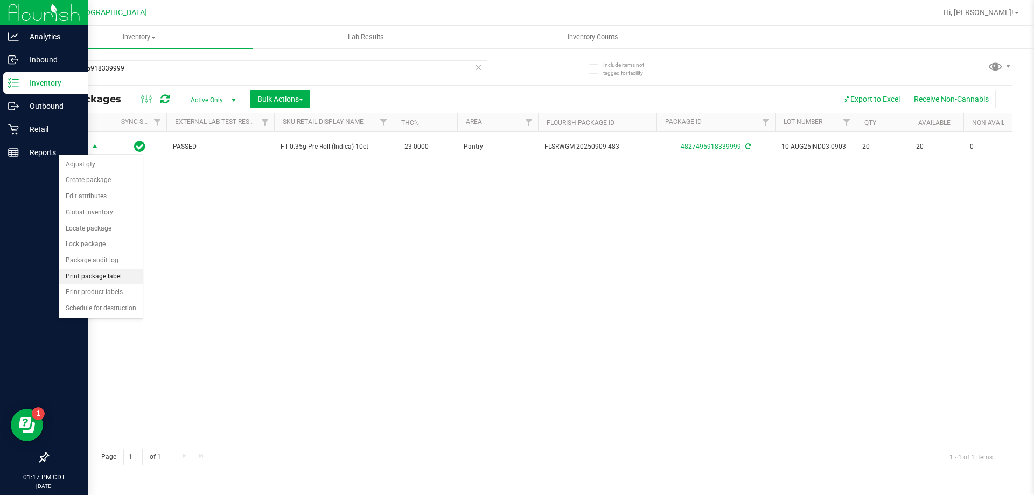
click at [125, 277] on li "Print package label" at bounding box center [100, 277] width 83 height 16
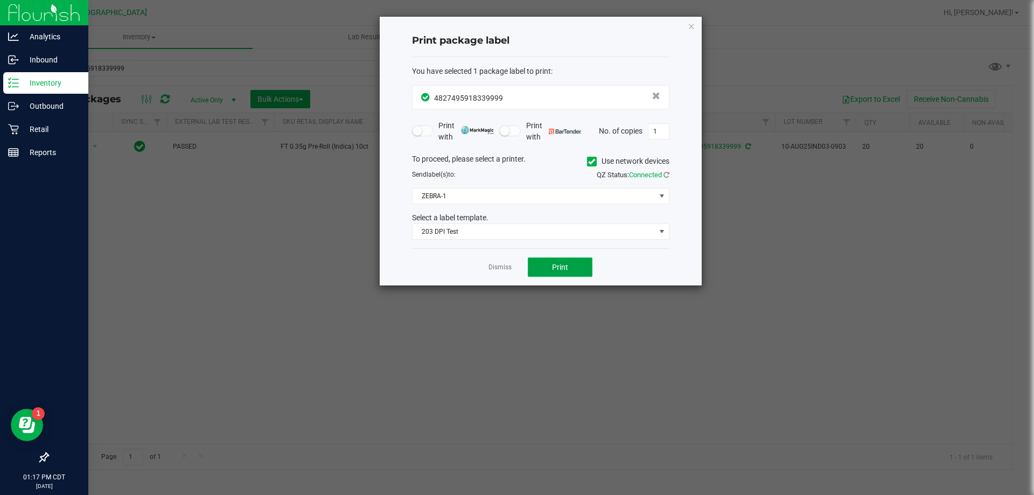
click at [583, 268] on button "Print" at bounding box center [560, 266] width 65 height 19
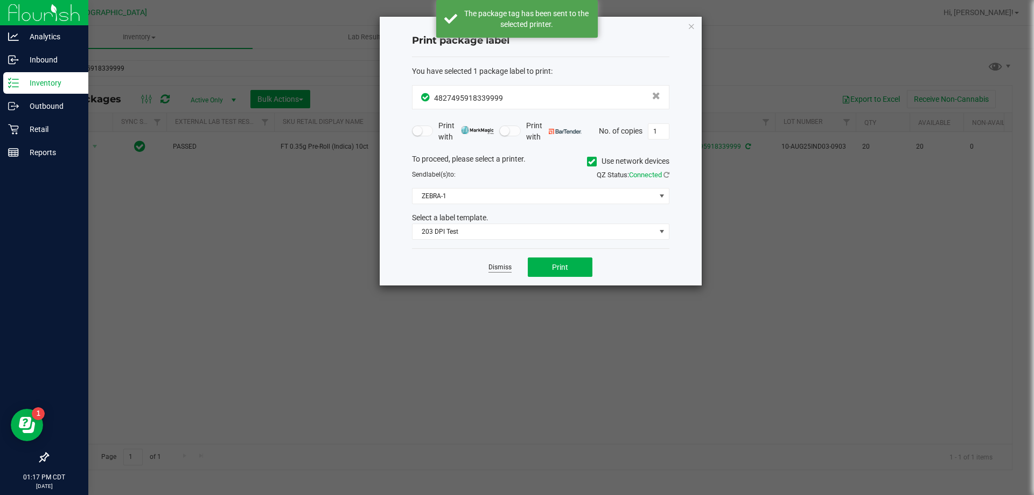
click at [492, 270] on link "Dismiss" at bounding box center [499, 267] width 23 height 9
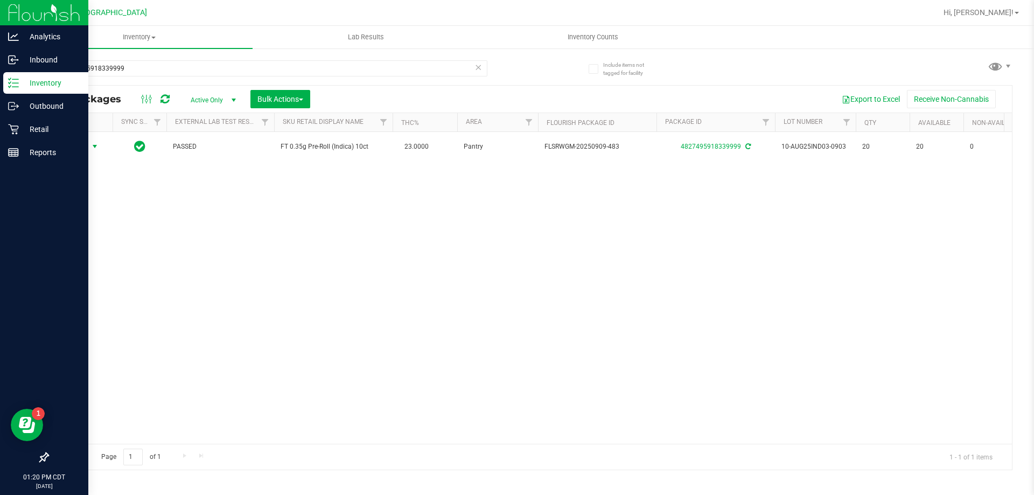
click at [476, 72] on icon at bounding box center [478, 66] width 8 height 13
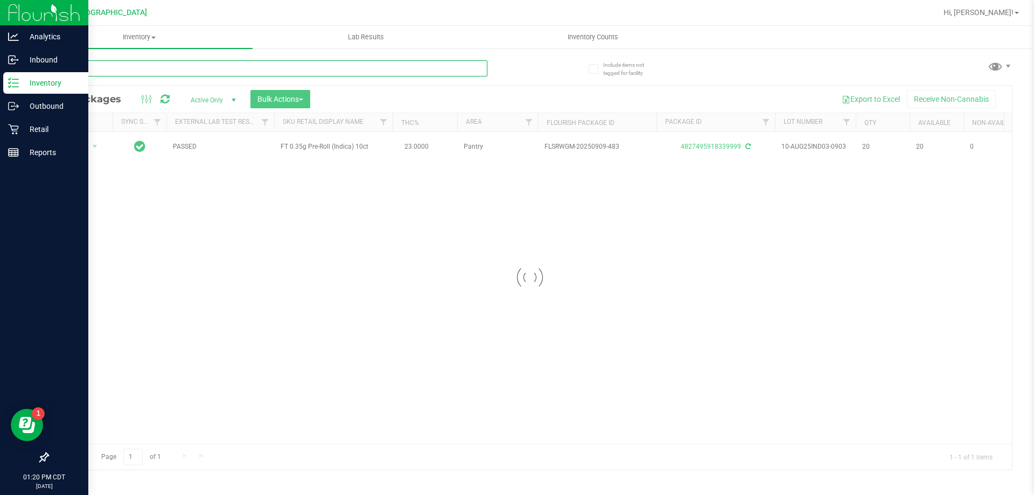
click at [441, 71] on input "text" at bounding box center [267, 68] width 440 height 16
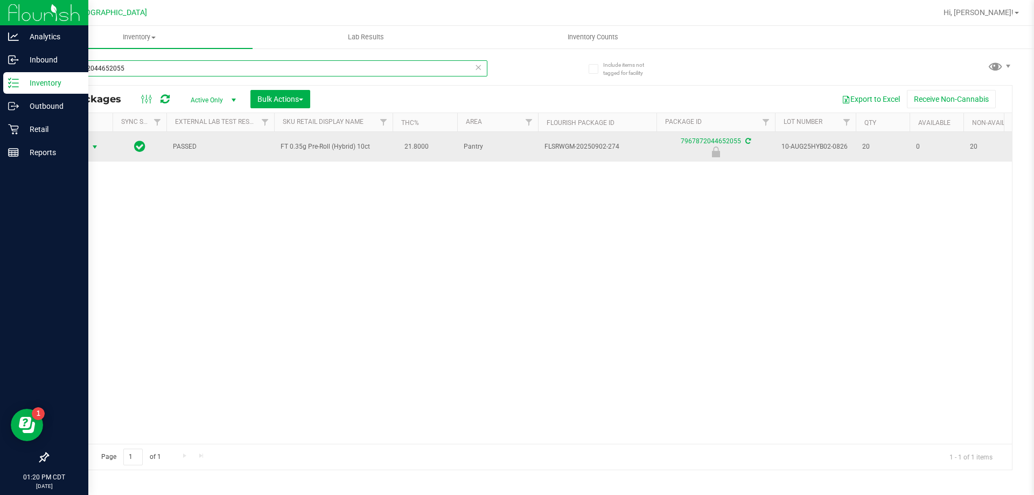
type input "7967872044652055"
click at [85, 151] on span "Action" at bounding box center [73, 146] width 29 height 15
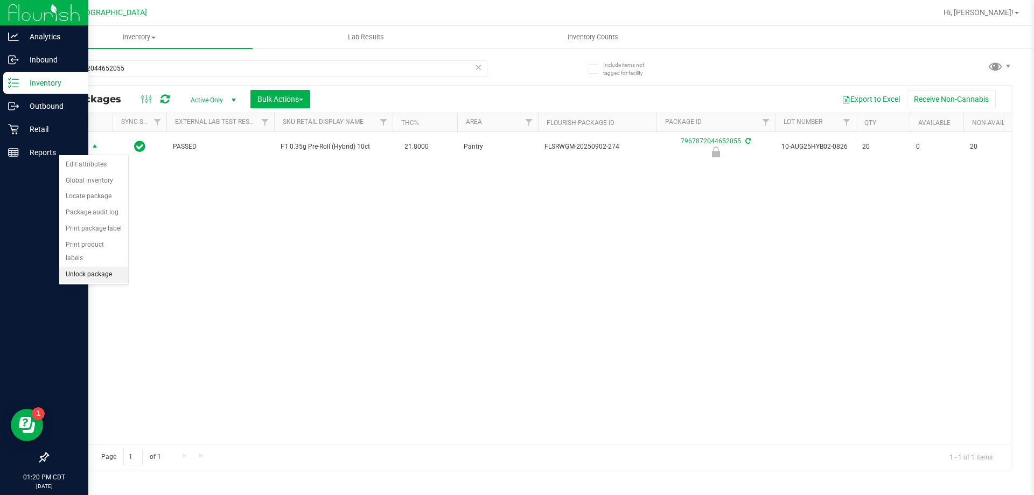
click at [100, 267] on li "Unlock package" at bounding box center [93, 275] width 69 height 16
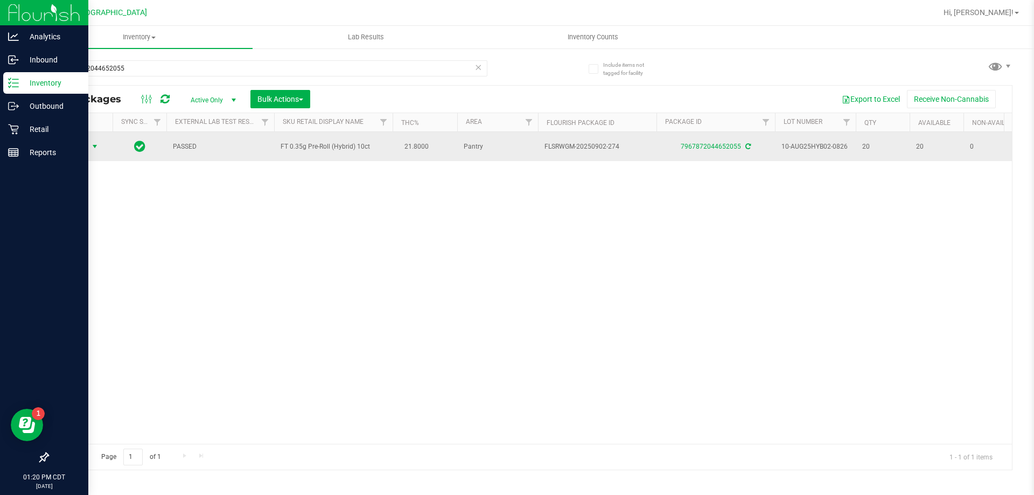
click at [80, 145] on span "Action" at bounding box center [73, 146] width 29 height 15
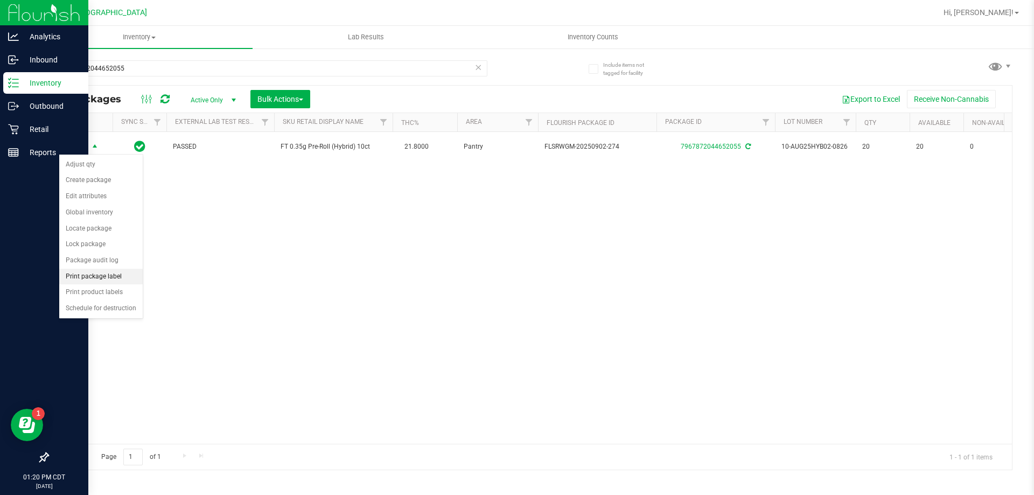
click at [124, 280] on li "Print package label" at bounding box center [100, 277] width 83 height 16
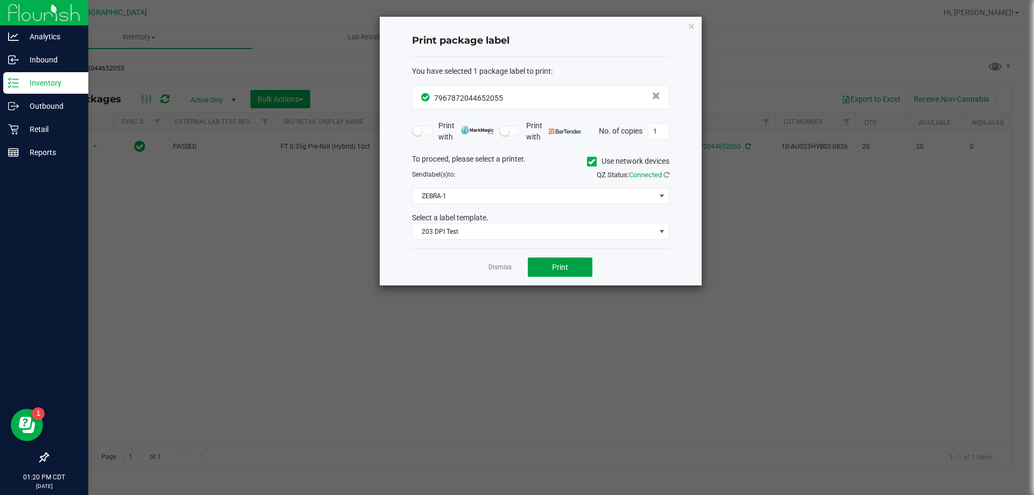
click at [564, 267] on span "Print" at bounding box center [560, 267] width 16 height 9
click at [509, 264] on link "Dismiss" at bounding box center [499, 267] width 23 height 9
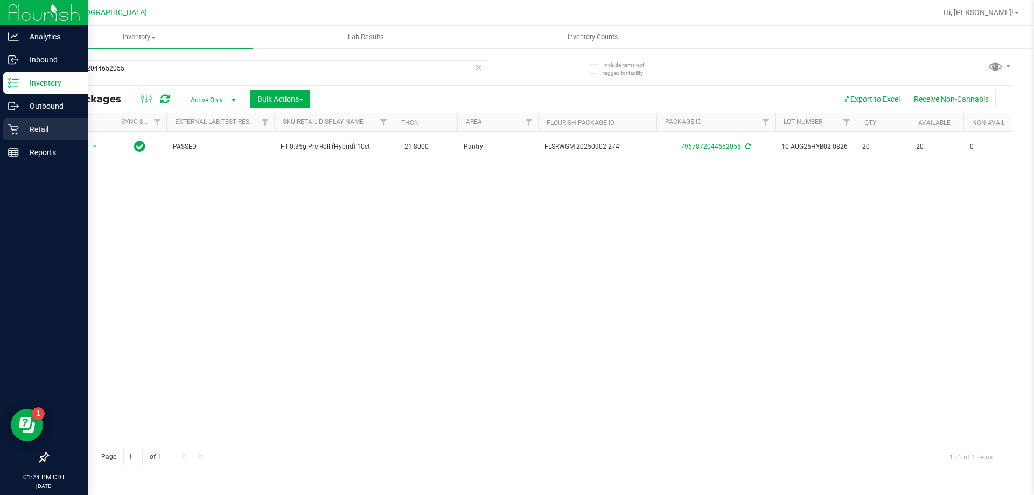
click at [50, 135] on p "Retail" at bounding box center [51, 129] width 65 height 13
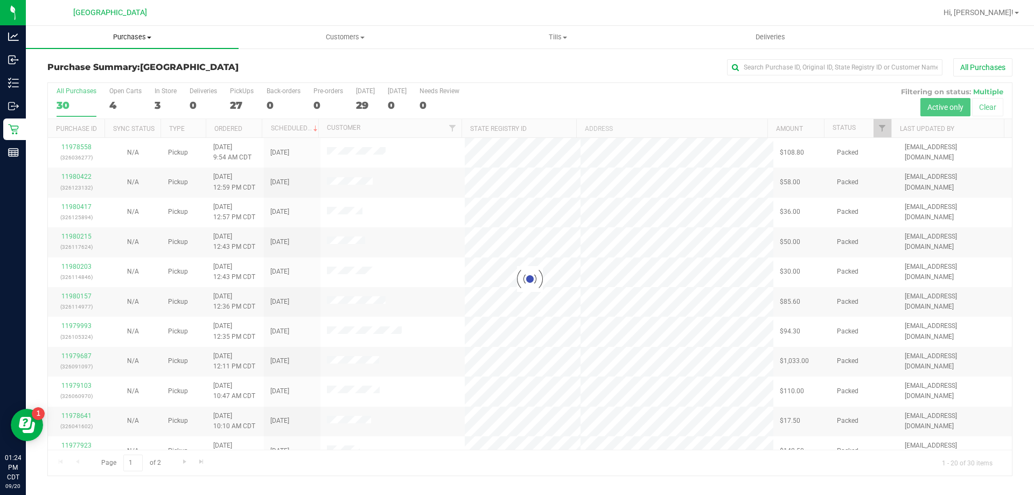
click at [124, 40] on span "Purchases" at bounding box center [132, 37] width 213 height 10
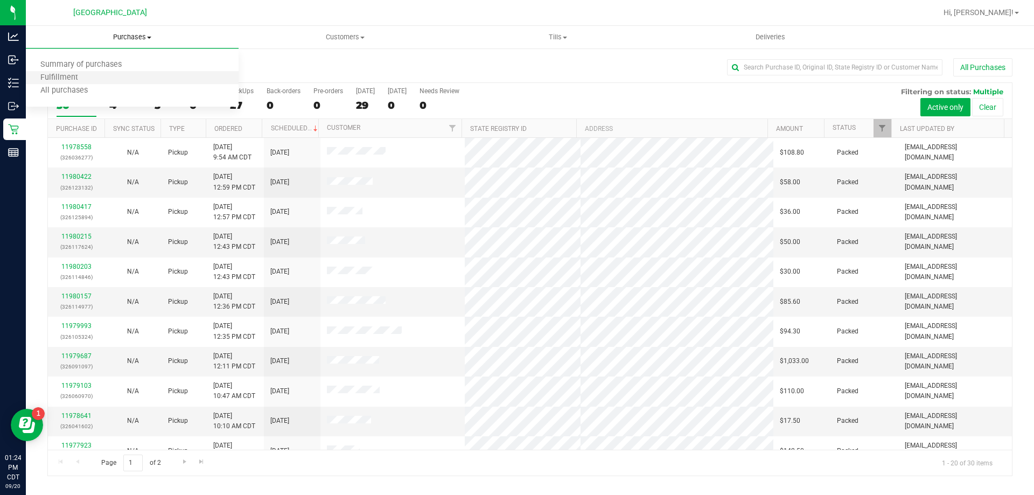
click at [122, 81] on li "Fulfillment" at bounding box center [132, 78] width 213 height 13
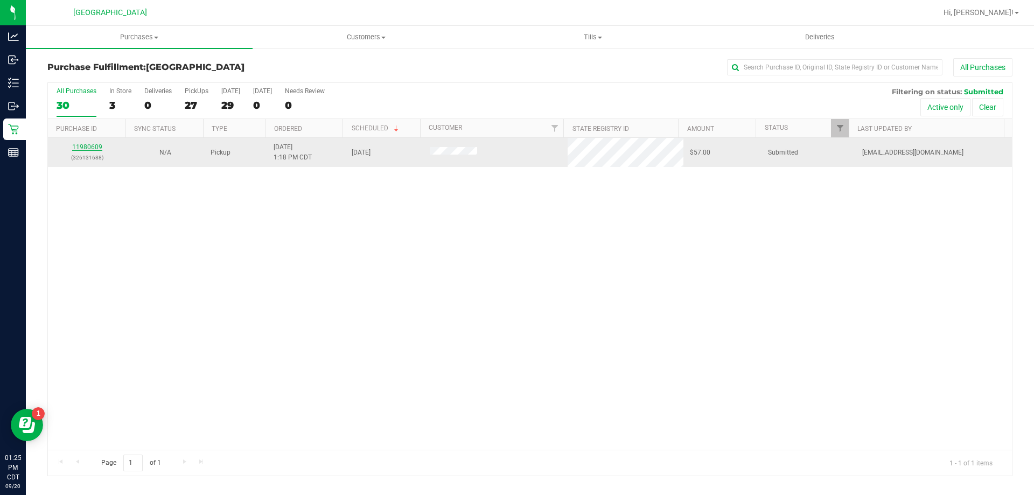
click at [92, 144] on link "11980609" at bounding box center [87, 147] width 30 height 8
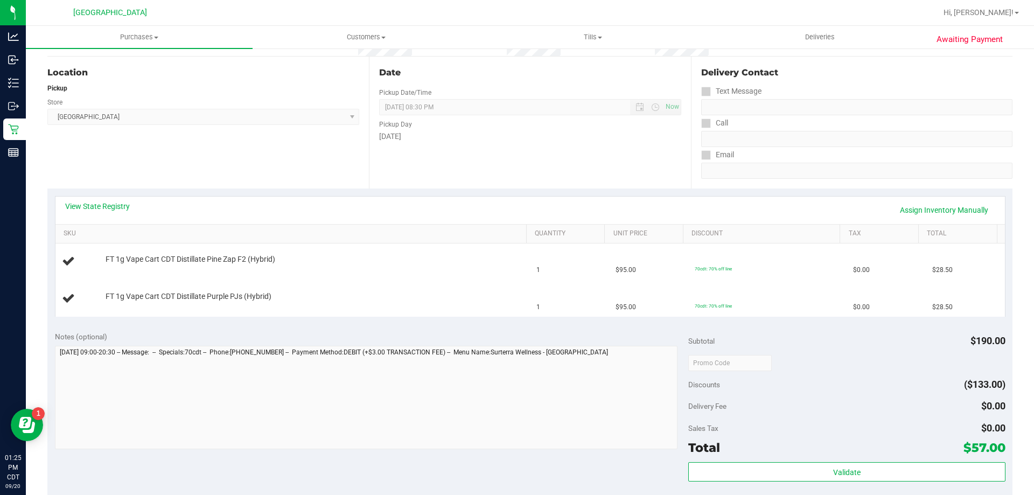
scroll to position [108, 0]
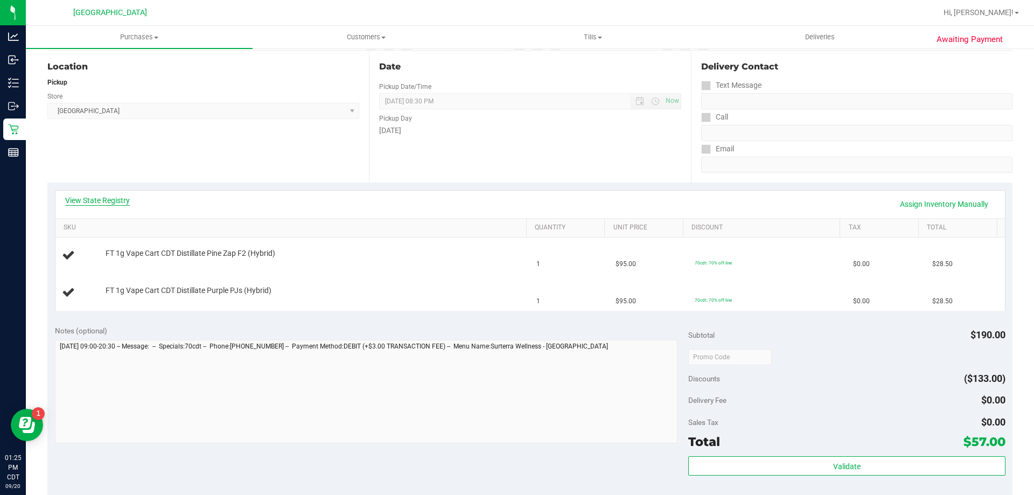
click at [107, 199] on link "View State Registry" at bounding box center [97, 200] width 65 height 11
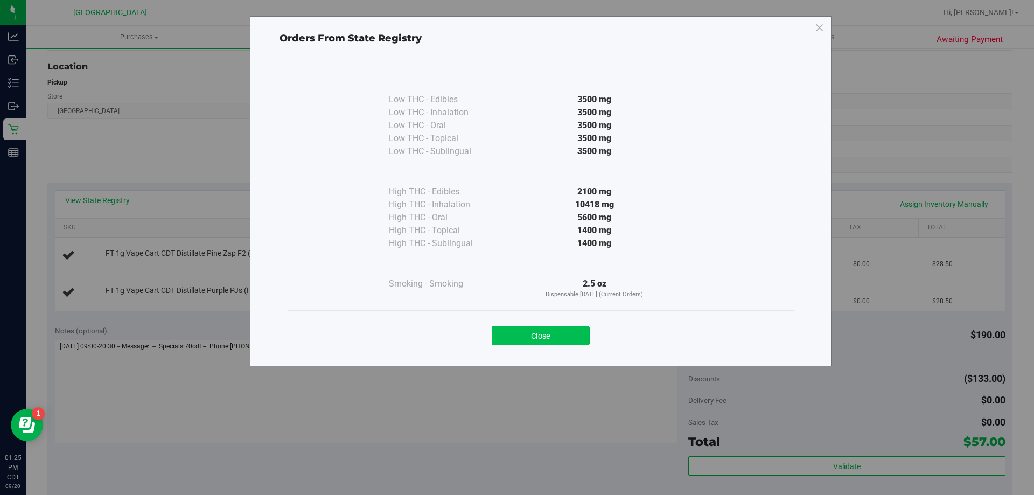
click at [536, 334] on button "Close" at bounding box center [541, 335] width 98 height 19
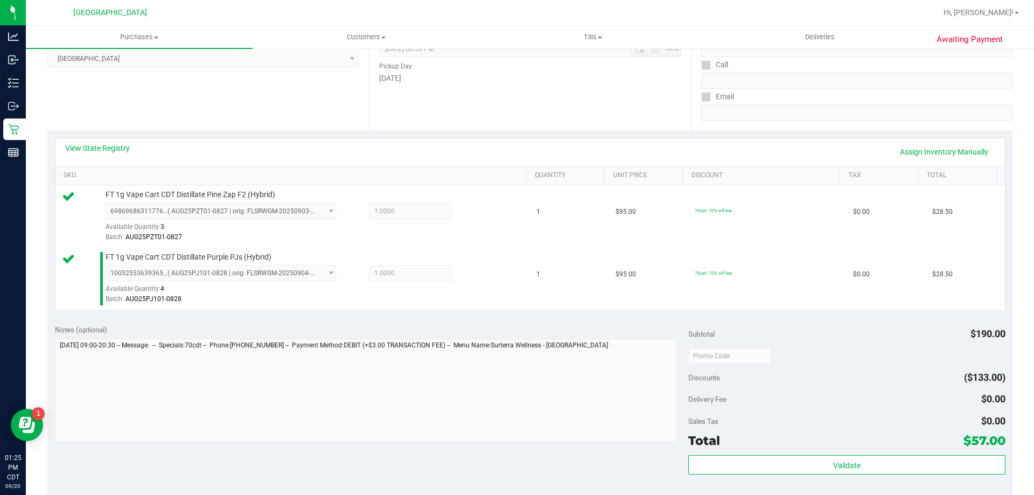
scroll to position [269, 0]
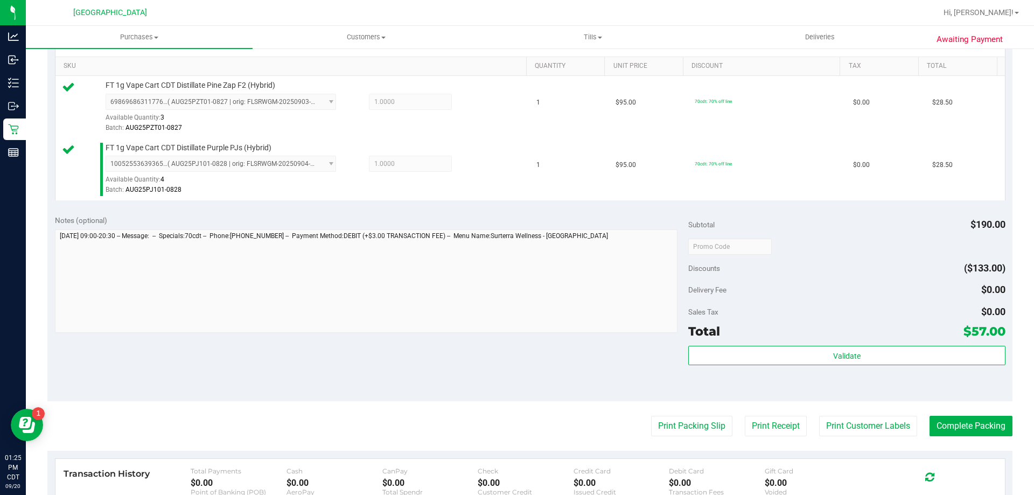
click at [732, 340] on div "Total $57.00" at bounding box center [846, 331] width 317 height 19
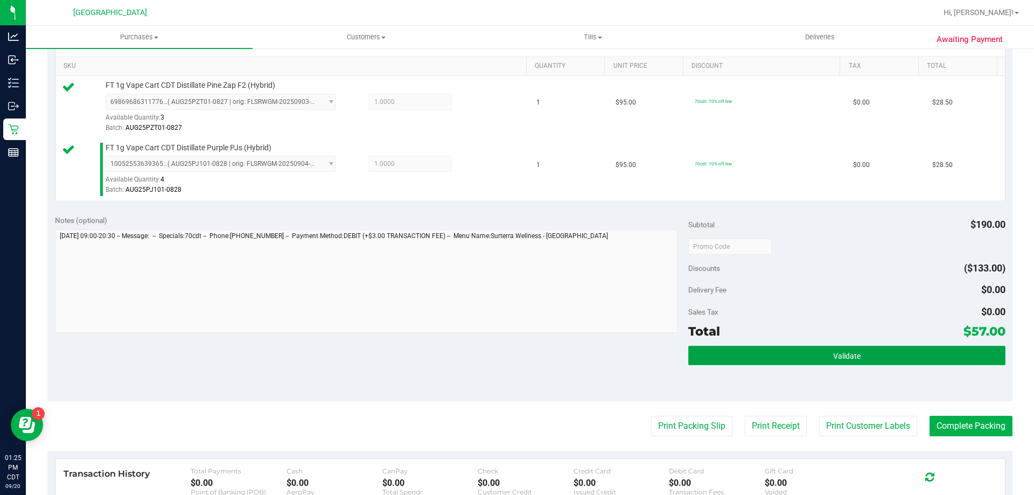
click at [721, 357] on button "Validate" at bounding box center [846, 355] width 317 height 19
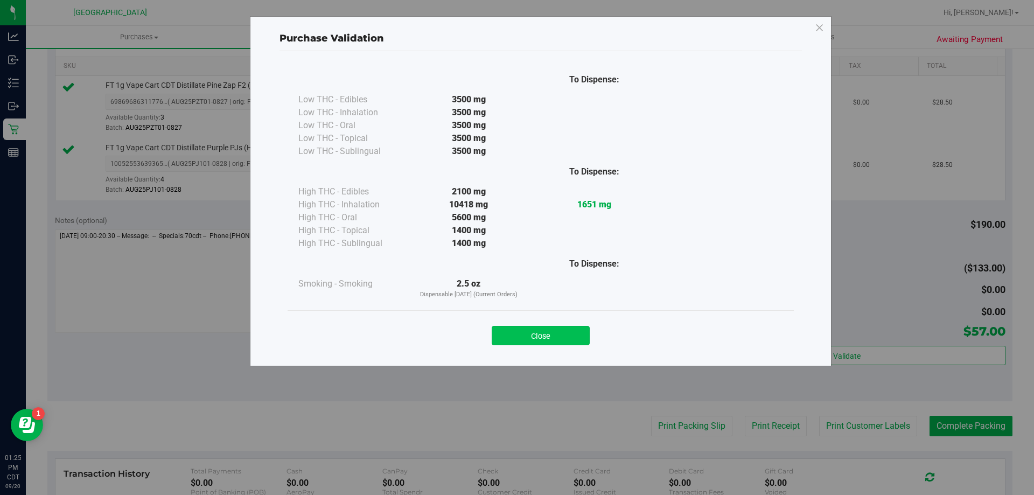
click at [519, 331] on button "Close" at bounding box center [541, 335] width 98 height 19
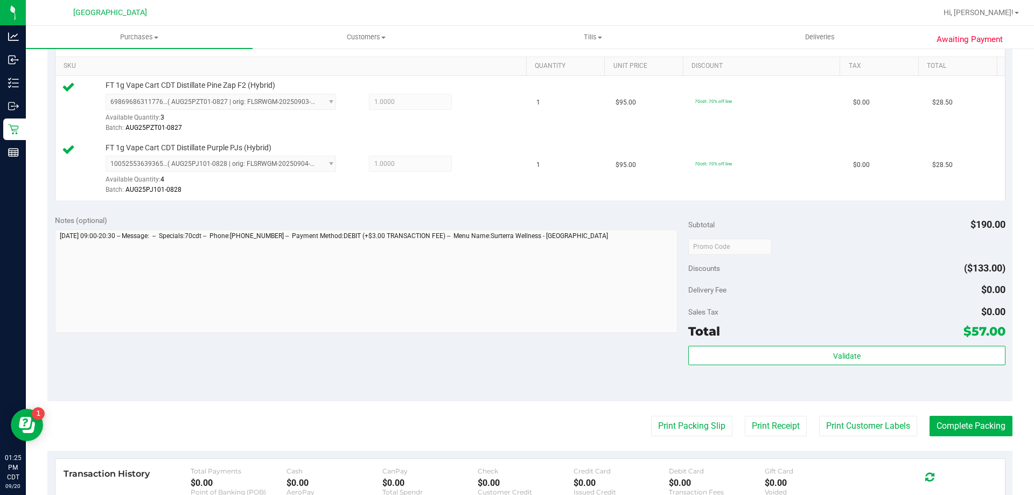
click at [705, 437] on purchase-details "Back Edit Purchase Cancel Purchase View Profile # 11980609 BioTrack ID: - Submi…" at bounding box center [529, 220] width 965 height 863
click at [704, 427] on button "Print Packing Slip" at bounding box center [691, 426] width 81 height 20
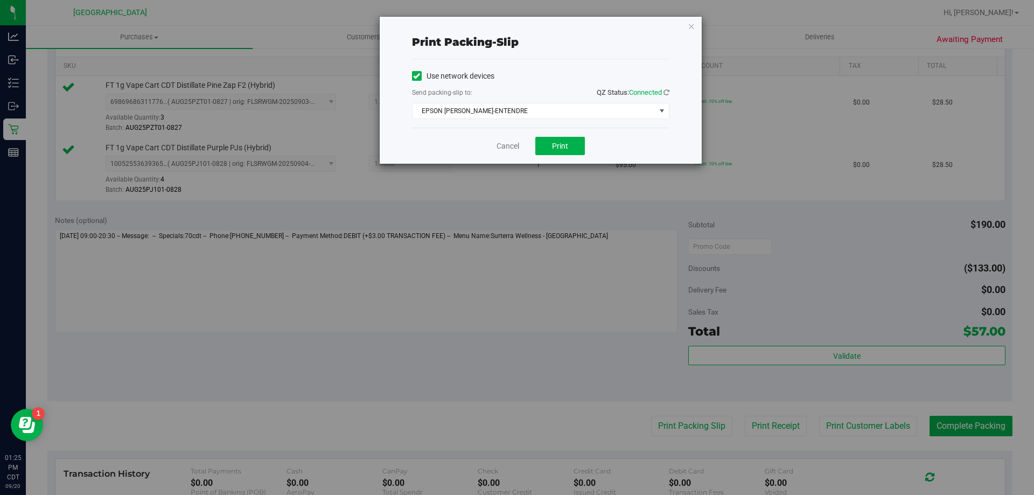
click at [562, 155] on div "Cancel Print" at bounding box center [540, 146] width 257 height 36
click at [562, 148] on span "Print" at bounding box center [560, 146] width 16 height 9
click at [509, 150] on link "Cancel" at bounding box center [508, 146] width 23 height 11
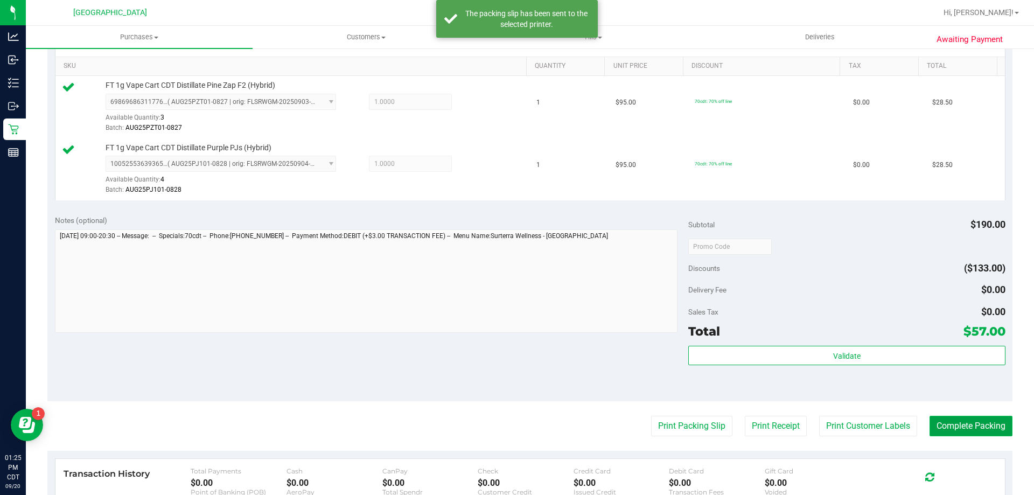
click at [958, 428] on button "Complete Packing" at bounding box center [971, 426] width 83 height 20
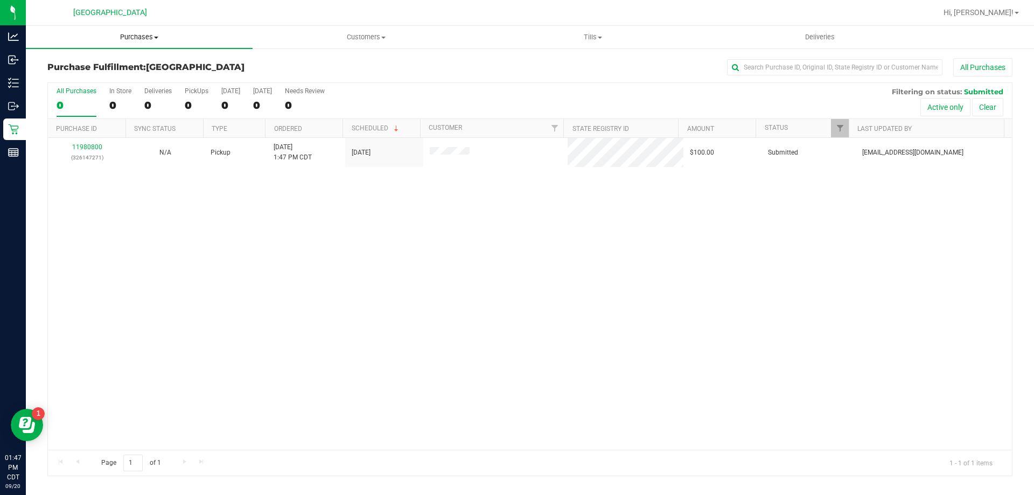
click at [138, 36] on span "Purchases" at bounding box center [139, 37] width 227 height 10
click at [106, 76] on li "Fulfillment" at bounding box center [139, 78] width 227 height 13
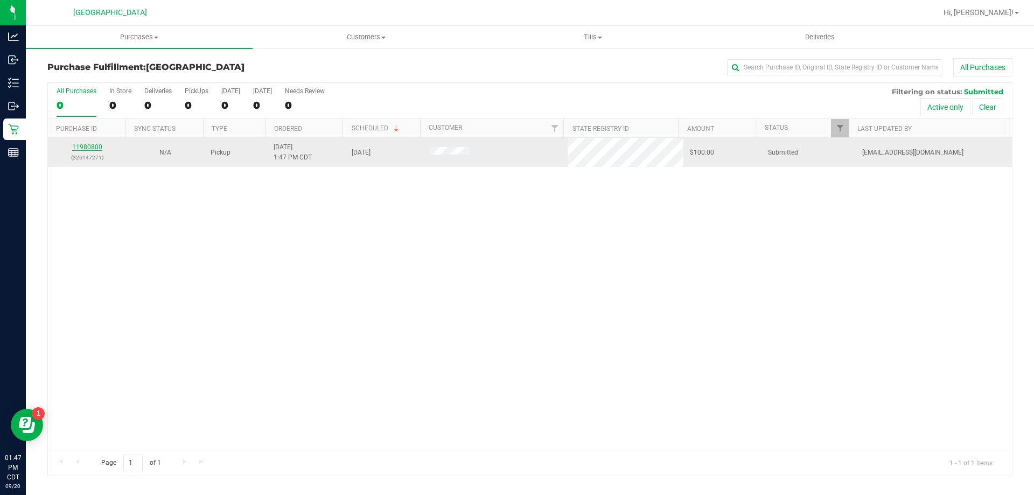
click at [96, 146] on link "11980800" at bounding box center [87, 147] width 30 height 8
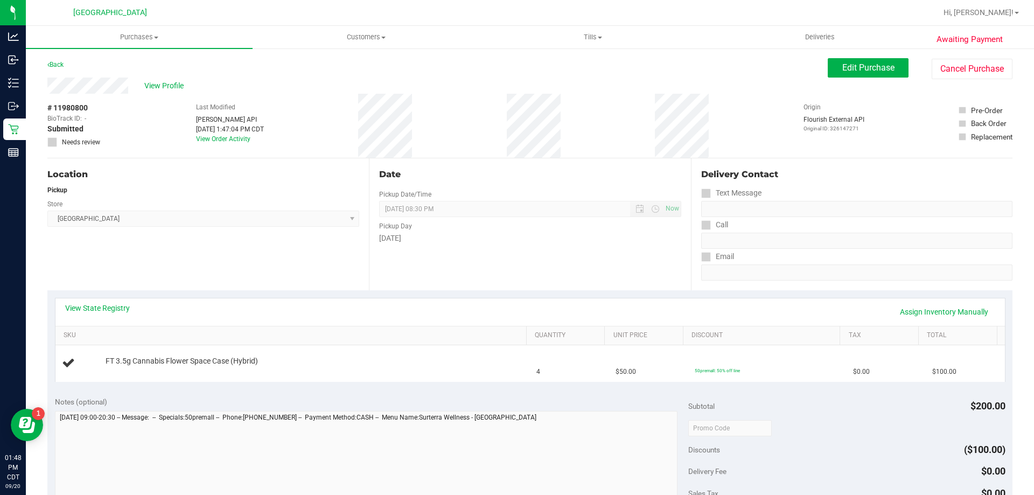
click at [102, 302] on div "View State Registry Assign Inventory Manually" at bounding box center [529, 311] width 949 height 27
click at [106, 305] on link "View State Registry" at bounding box center [97, 308] width 65 height 11
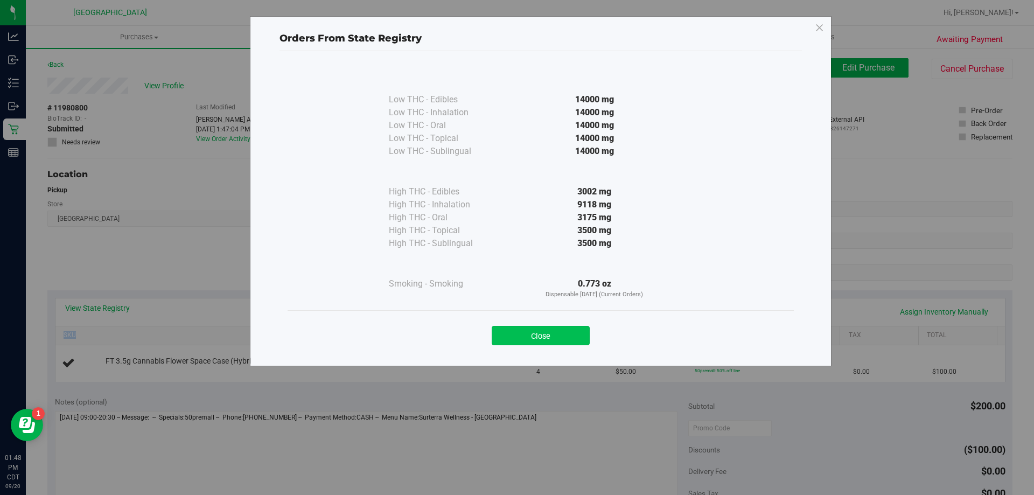
click at [570, 327] on button "Close" at bounding box center [541, 335] width 98 height 19
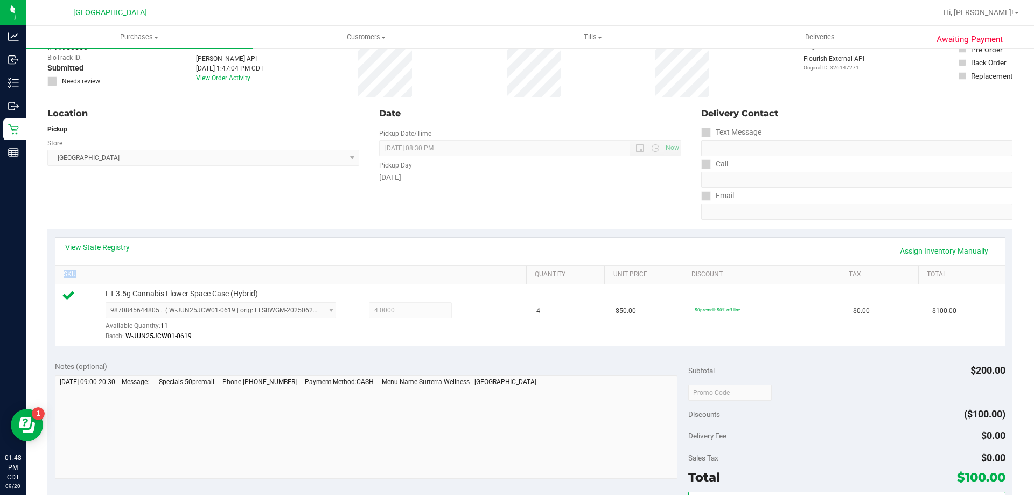
scroll to position [162, 0]
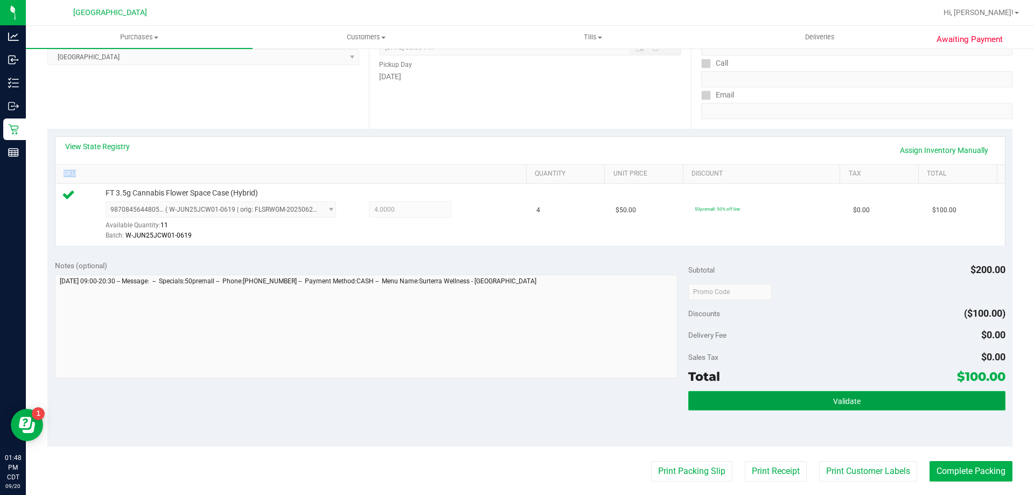
click at [767, 401] on button "Validate" at bounding box center [846, 400] width 317 height 19
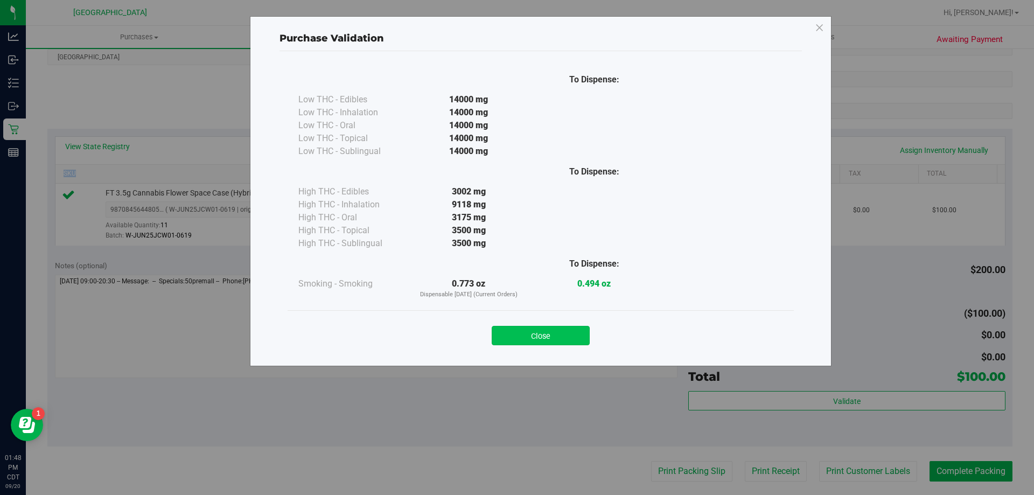
click at [575, 332] on button "Close" at bounding box center [541, 335] width 98 height 19
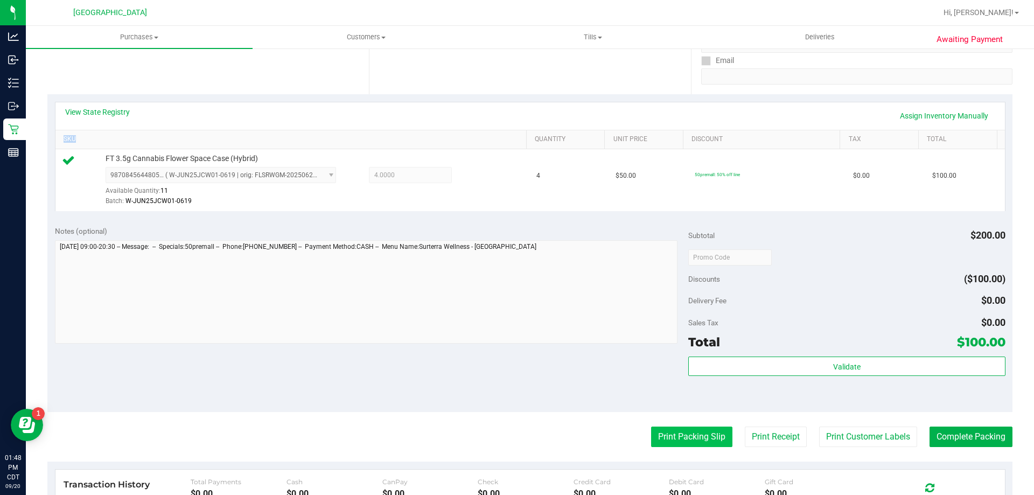
scroll to position [215, 0]
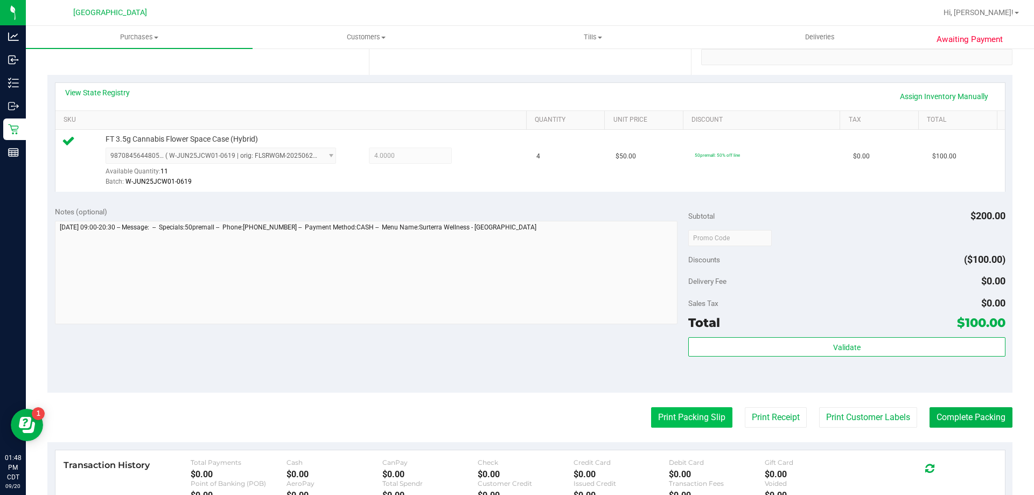
click at [690, 464] on div "Debit Card" at bounding box center [717, 462] width 96 height 8
click at [691, 418] on button "Print Packing Slip" at bounding box center [691, 417] width 81 height 20
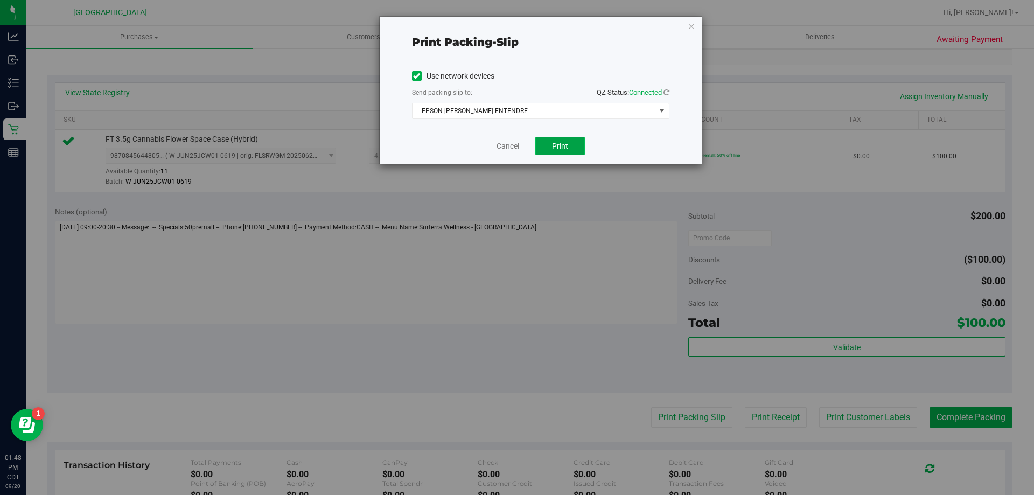
click at [584, 151] on button "Print" at bounding box center [560, 146] width 50 height 18
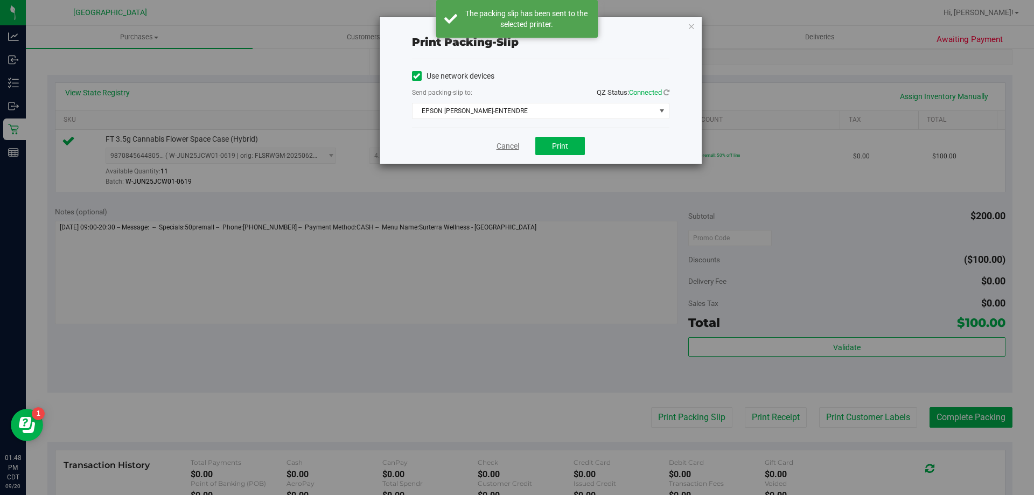
click at [501, 143] on link "Cancel" at bounding box center [508, 146] width 23 height 11
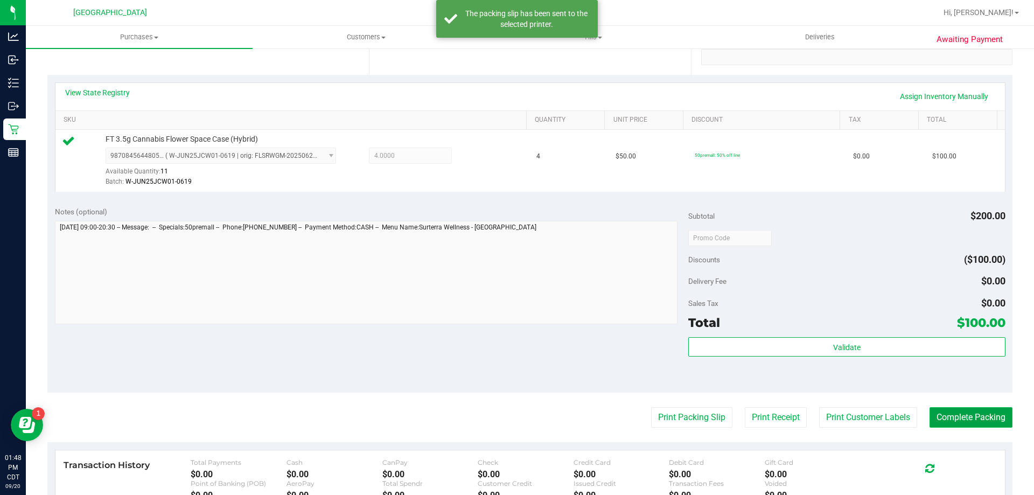
click at [962, 414] on button "Complete Packing" at bounding box center [971, 417] width 83 height 20
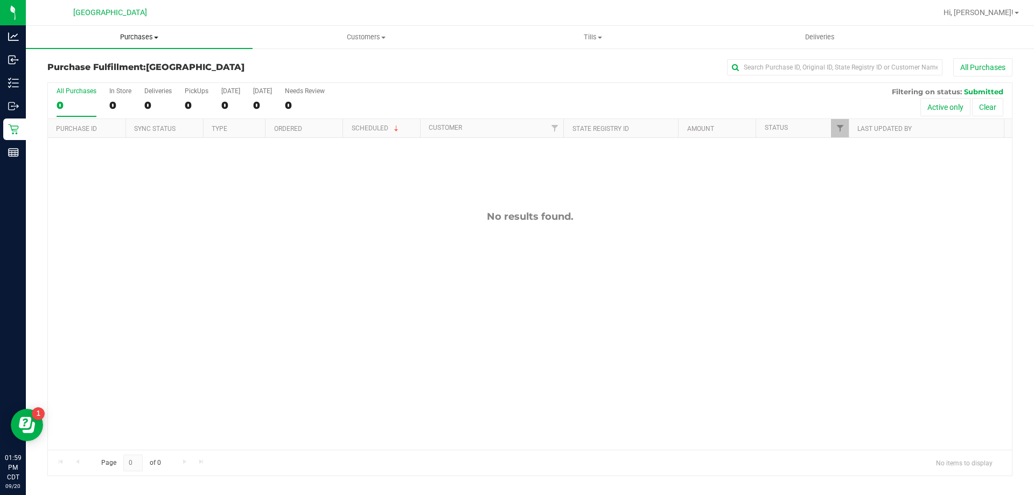
click at [143, 36] on span "Purchases" at bounding box center [139, 37] width 227 height 10
click at [98, 75] on li "Fulfillment" at bounding box center [139, 78] width 227 height 13
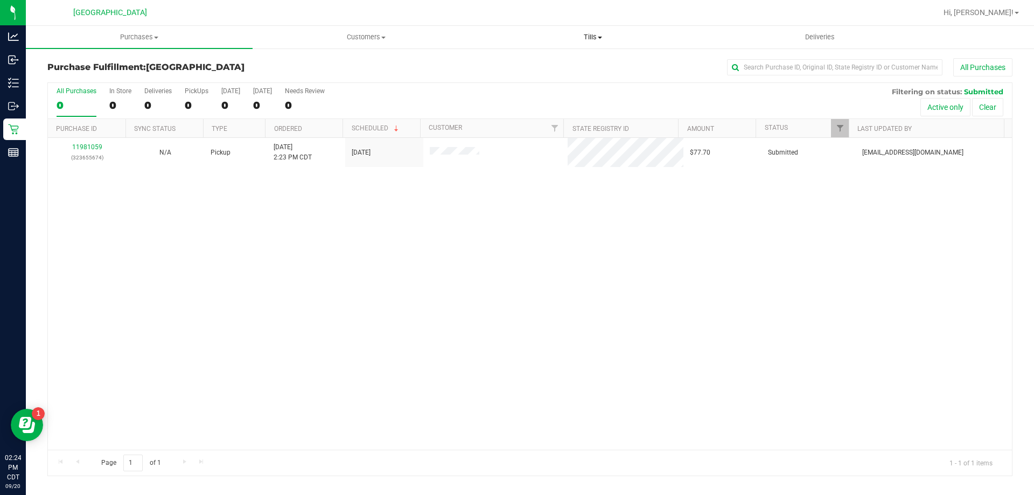
click at [597, 37] on span "Tills" at bounding box center [593, 37] width 226 height 10
click at [560, 68] on li "Manage tills" at bounding box center [592, 65] width 227 height 13
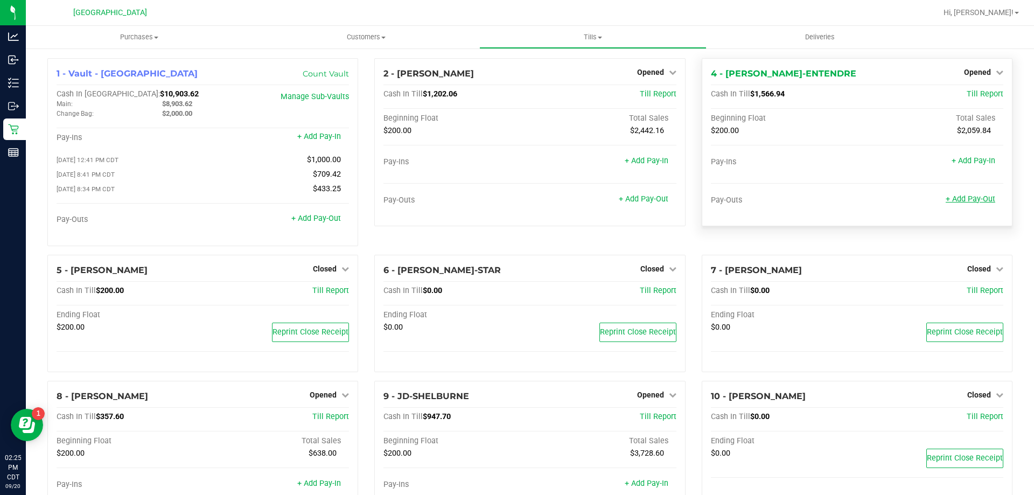
click at [967, 201] on link "+ Add Pay-Out" at bounding box center [971, 198] width 50 height 9
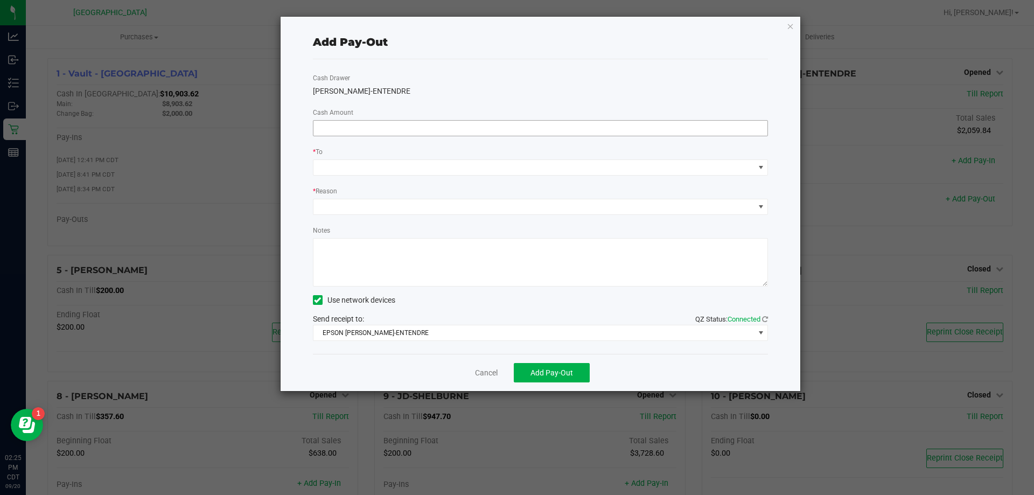
click at [502, 130] on input at bounding box center [540, 128] width 455 height 15
type input "$1,000.00"
click at [375, 178] on div "Cash Drawer [PERSON_NAME]-ENTENDRE Cash Amount $1,000.00 * To * Reason Notes Us…" at bounding box center [541, 206] width 456 height 295
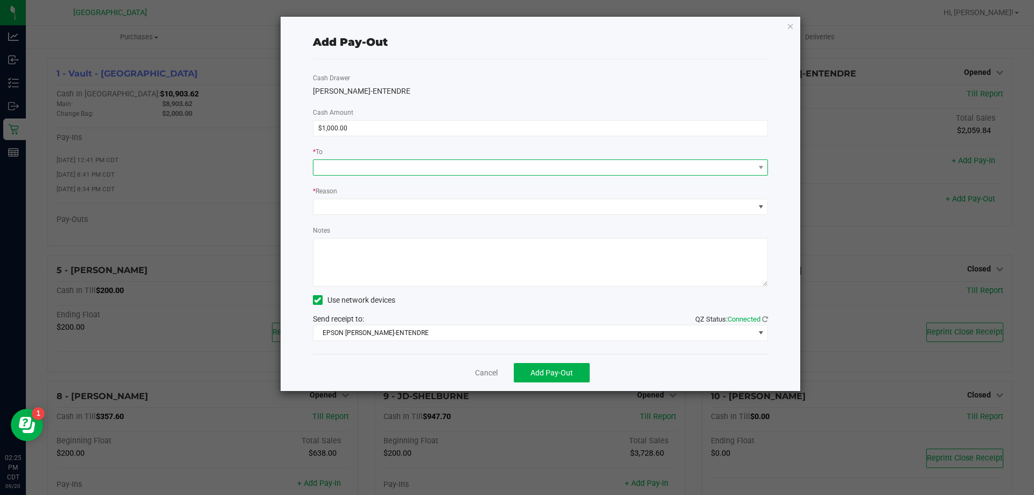
click at [374, 172] on span at bounding box center [533, 167] width 441 height 15
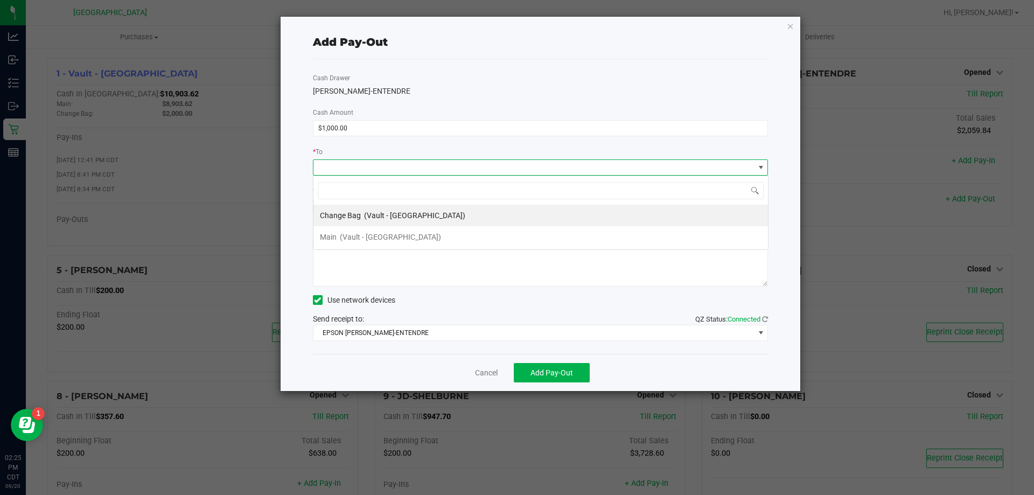
scroll to position [16, 455]
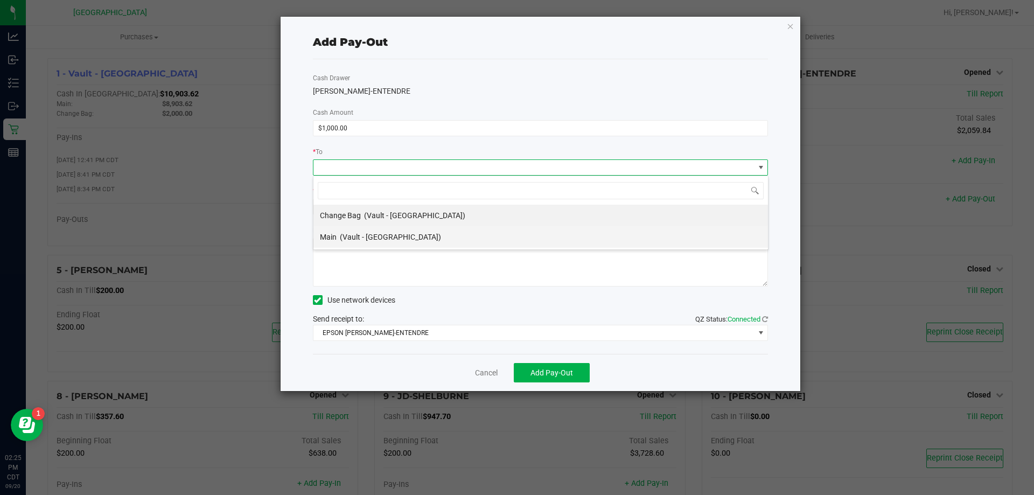
click at [367, 236] on span "(Vault - [GEOGRAPHIC_DATA])" at bounding box center [390, 237] width 101 height 9
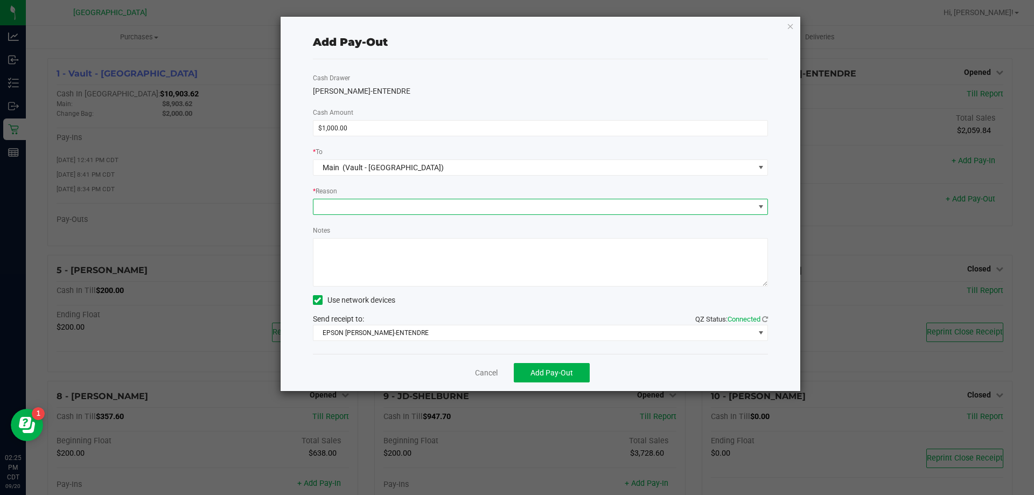
click at [362, 211] on span at bounding box center [533, 206] width 441 height 15
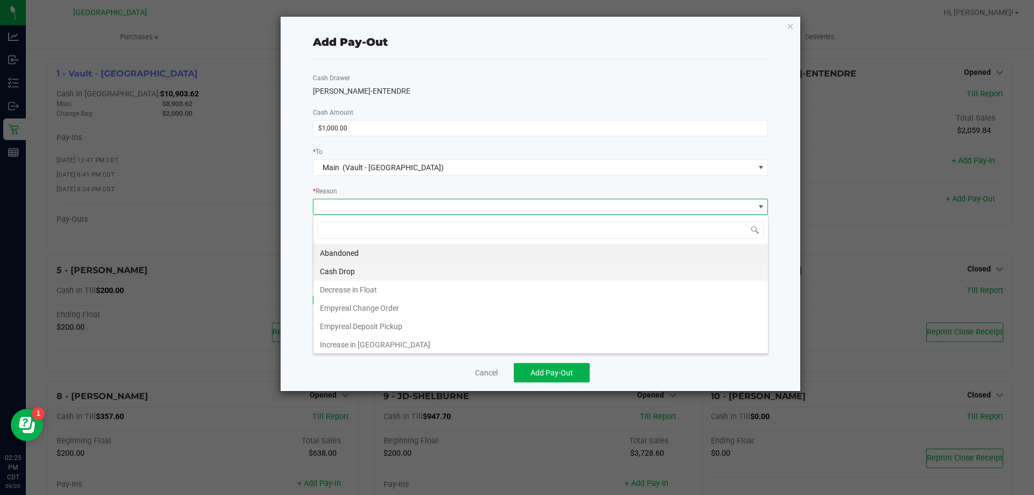
click at [354, 274] on li "Cash Drop" at bounding box center [540, 271] width 455 height 18
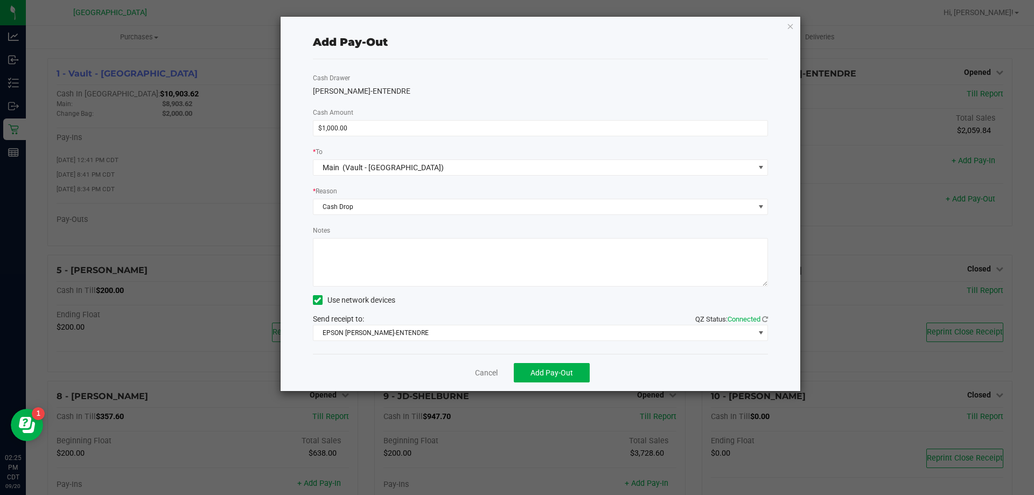
click at [354, 274] on textarea "Notes" at bounding box center [541, 262] width 456 height 48
type textarea "c"
type textarea "CJS"
click at [536, 373] on span "Add Pay-Out" at bounding box center [551, 372] width 43 height 9
click at [488, 370] on link "Dismiss" at bounding box center [483, 372] width 26 height 11
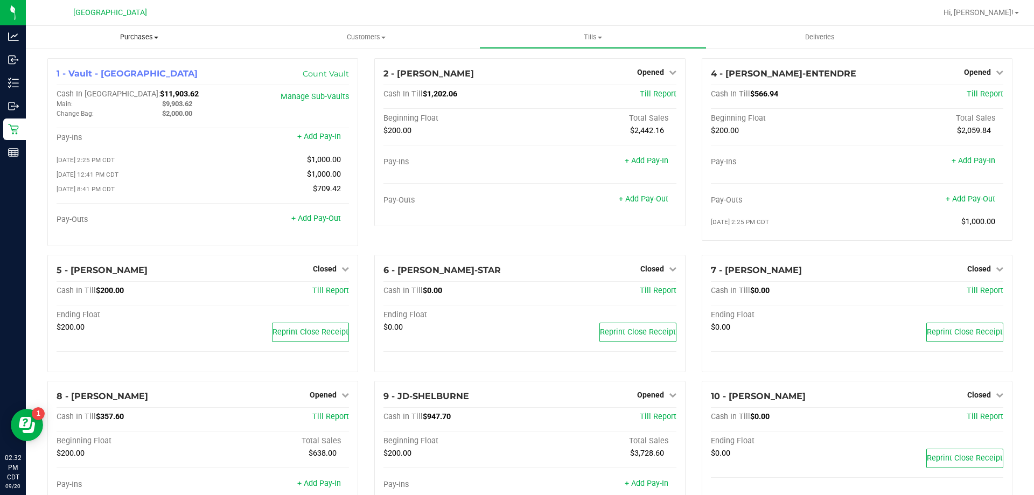
click at [142, 36] on span "Purchases" at bounding box center [139, 37] width 227 height 10
click at [87, 80] on span "Fulfillment" at bounding box center [59, 77] width 67 height 9
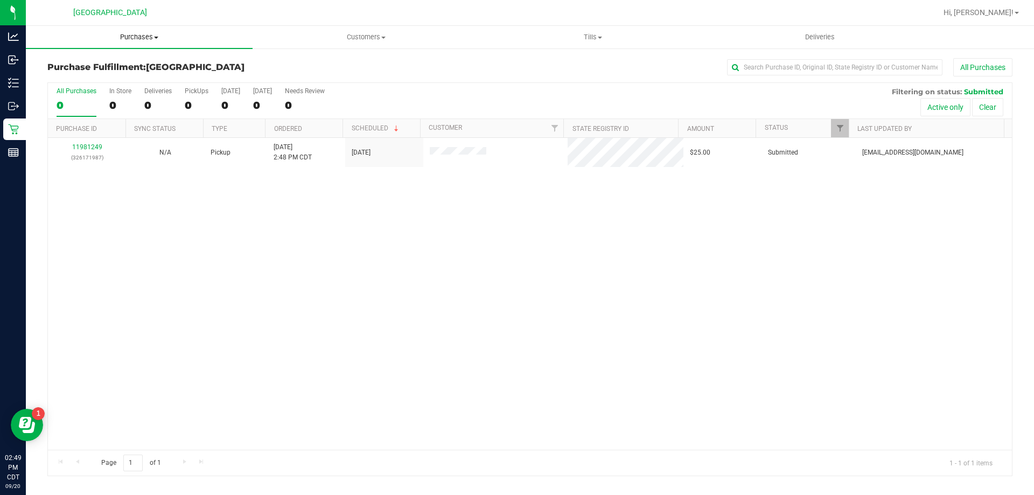
click at [125, 33] on span "Purchases" at bounding box center [139, 37] width 227 height 10
click at [119, 75] on li "Fulfillment" at bounding box center [139, 78] width 227 height 13
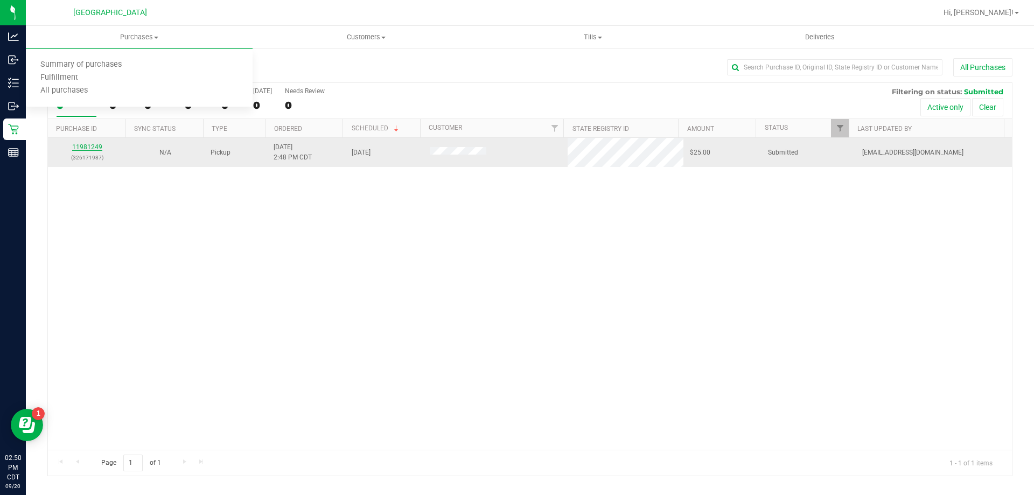
click at [87, 149] on link "11981249" at bounding box center [87, 147] width 30 height 8
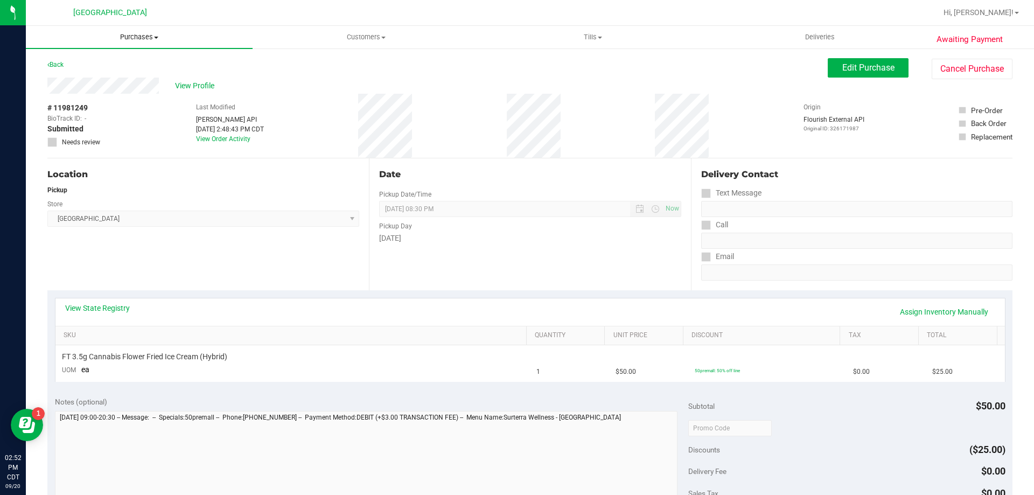
click at [133, 41] on span "Purchases" at bounding box center [139, 37] width 227 height 10
click at [73, 79] on span "Fulfillment" at bounding box center [59, 77] width 67 height 9
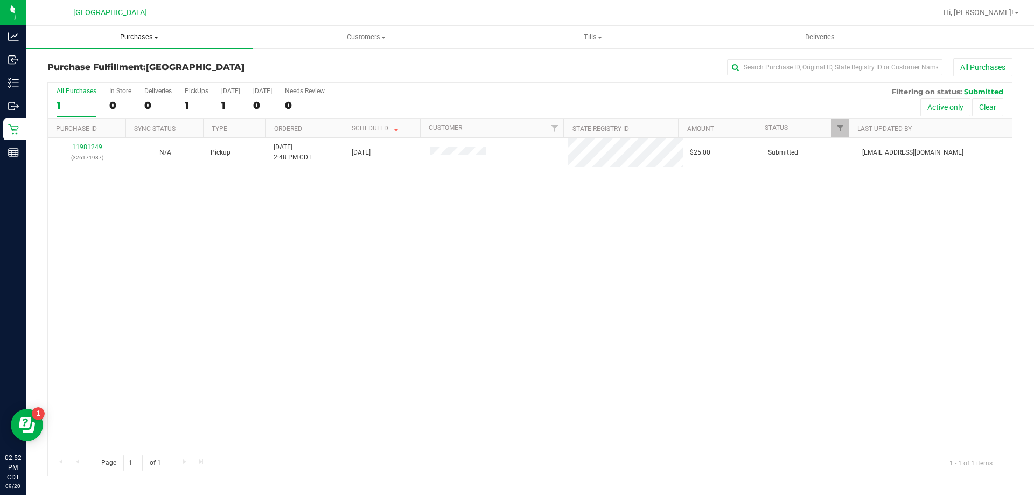
click at [136, 39] on span "Purchases" at bounding box center [139, 37] width 227 height 10
click at [102, 81] on li "Fulfillment" at bounding box center [139, 78] width 227 height 13
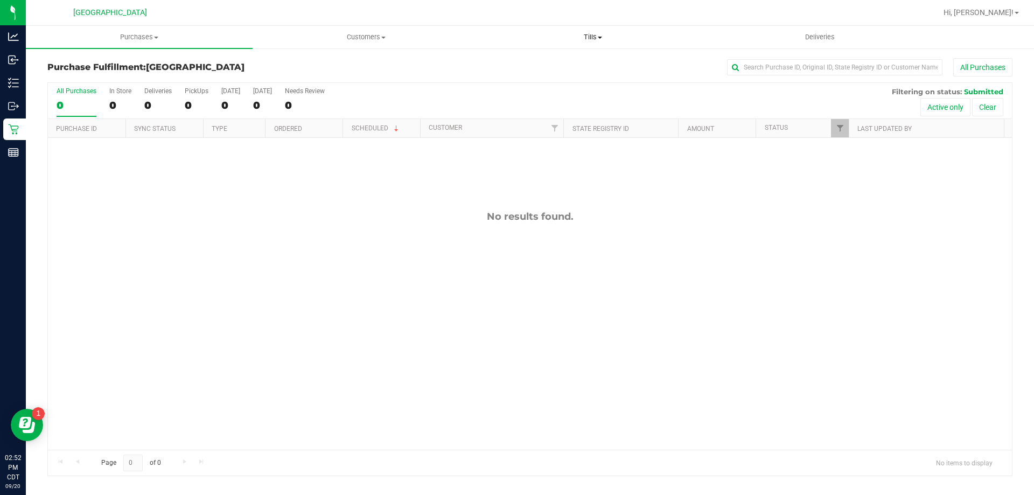
click at [590, 34] on span "Tills" at bounding box center [593, 37] width 226 height 10
click at [508, 64] on span "Manage tills" at bounding box center [515, 64] width 73 height 9
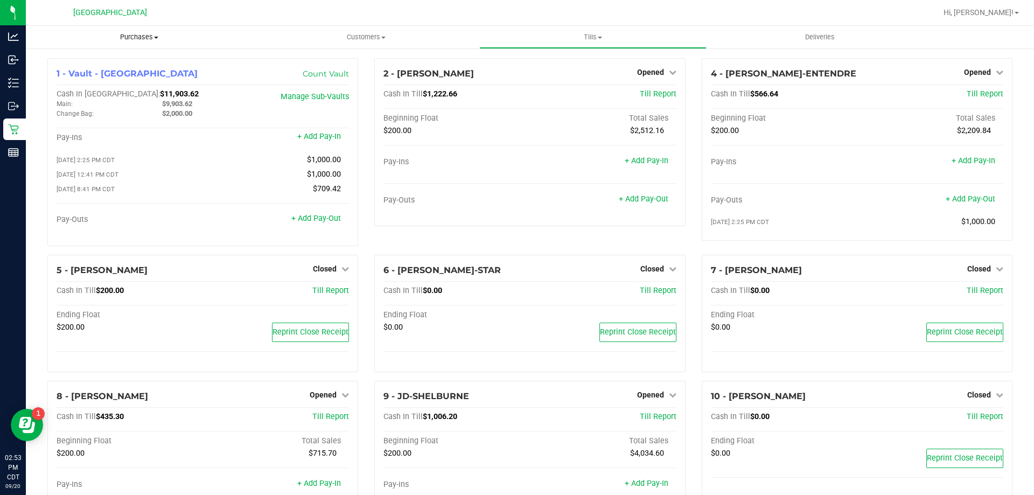
click at [148, 34] on span "Purchases" at bounding box center [139, 37] width 227 height 10
click at [124, 76] on li "Fulfillment" at bounding box center [139, 78] width 227 height 13
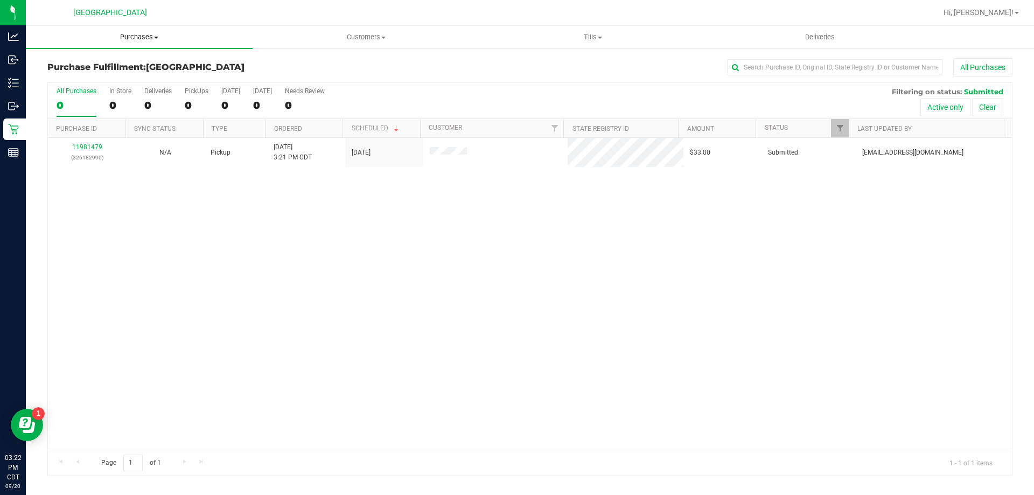
click at [142, 38] on span "Purchases" at bounding box center [139, 37] width 227 height 10
click at [143, 76] on li "Fulfillment" at bounding box center [139, 78] width 227 height 13
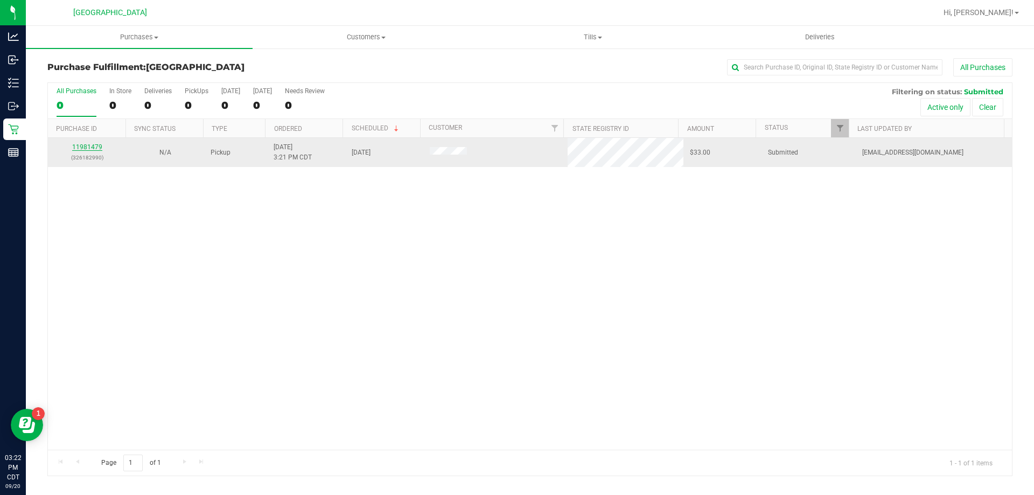
click at [96, 144] on link "11981479" at bounding box center [87, 147] width 30 height 8
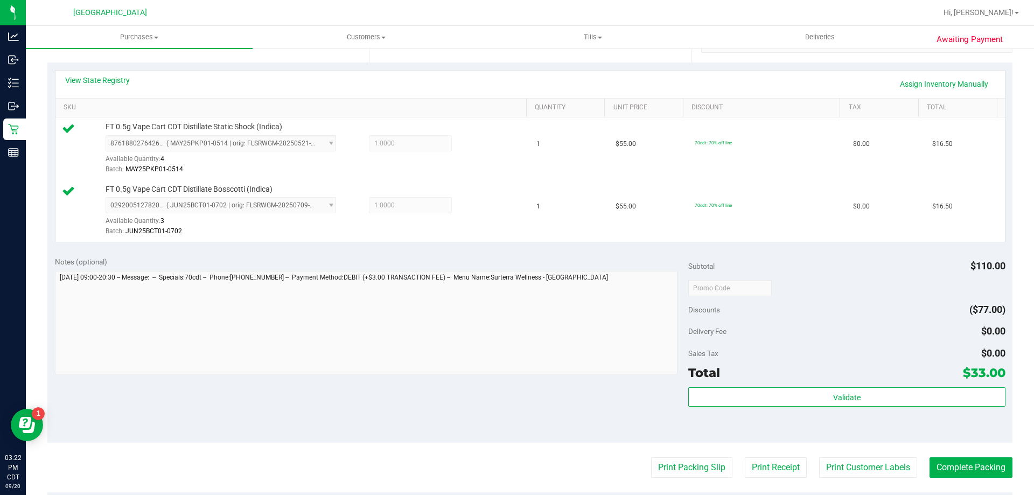
scroll to position [269, 0]
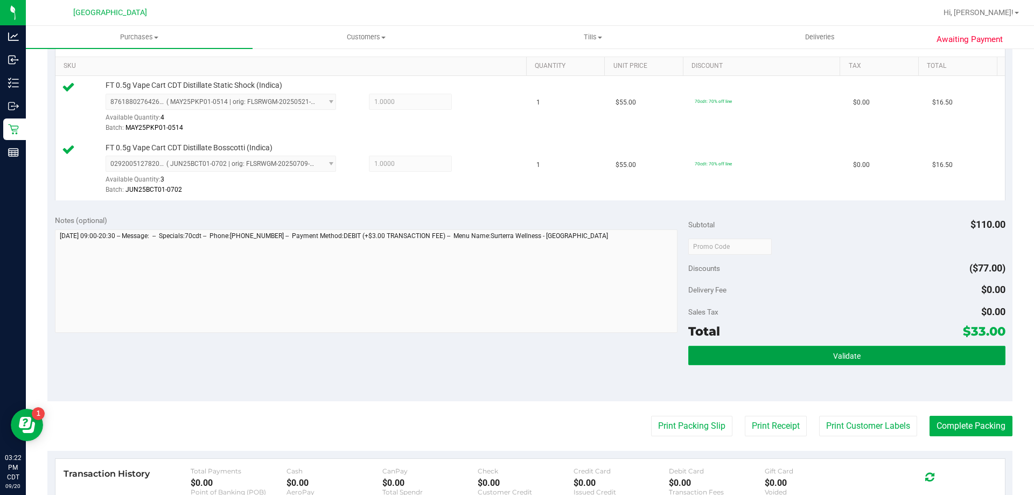
click at [855, 353] on button "Validate" at bounding box center [846, 355] width 317 height 19
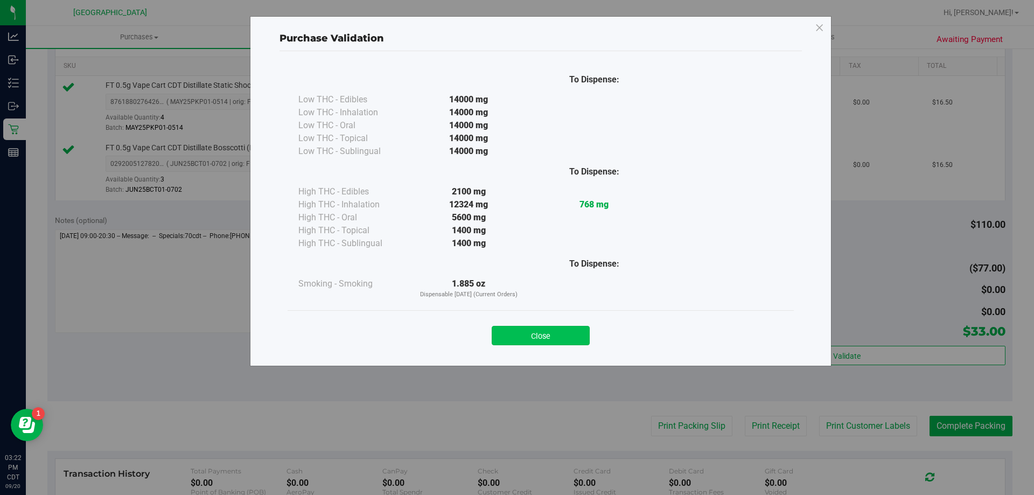
click at [536, 338] on button "Close" at bounding box center [541, 335] width 98 height 19
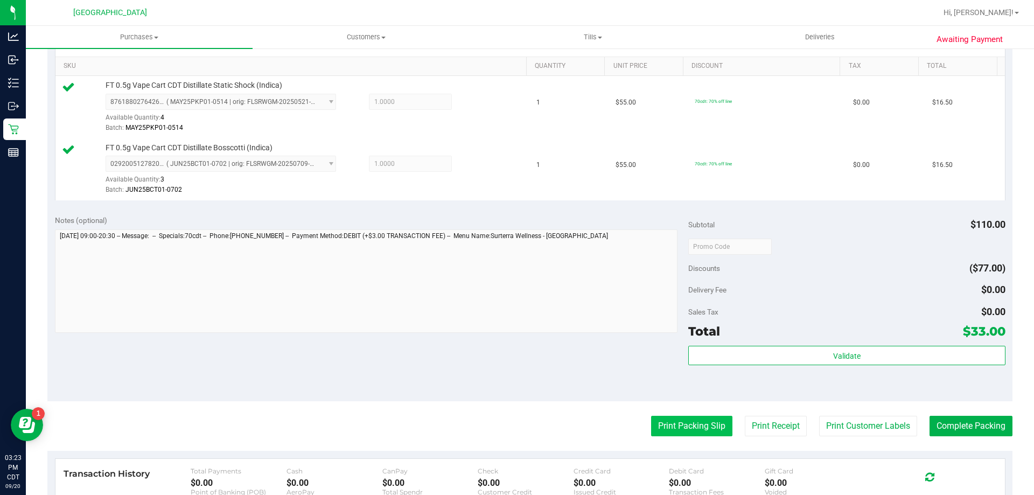
click at [666, 422] on button "Print Packing Slip" at bounding box center [691, 426] width 81 height 20
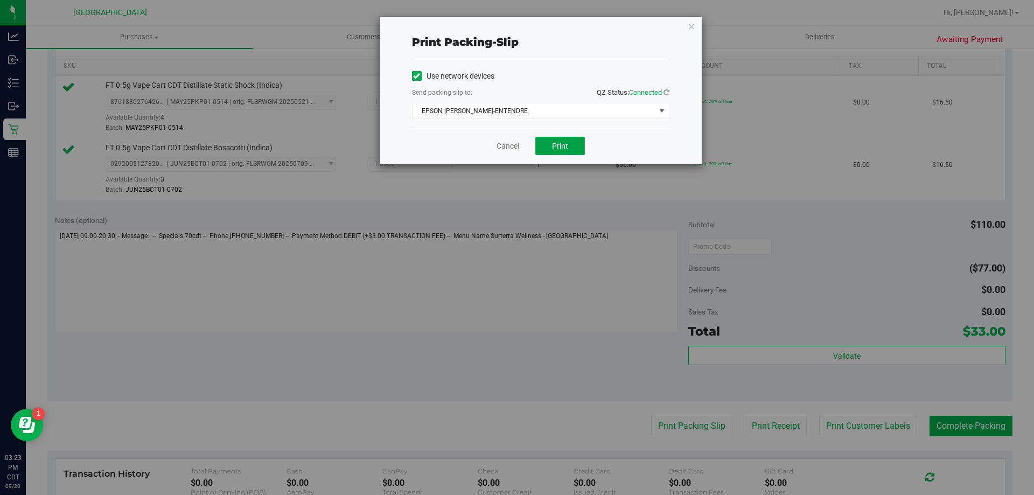
click at [575, 152] on button "Print" at bounding box center [560, 146] width 50 height 18
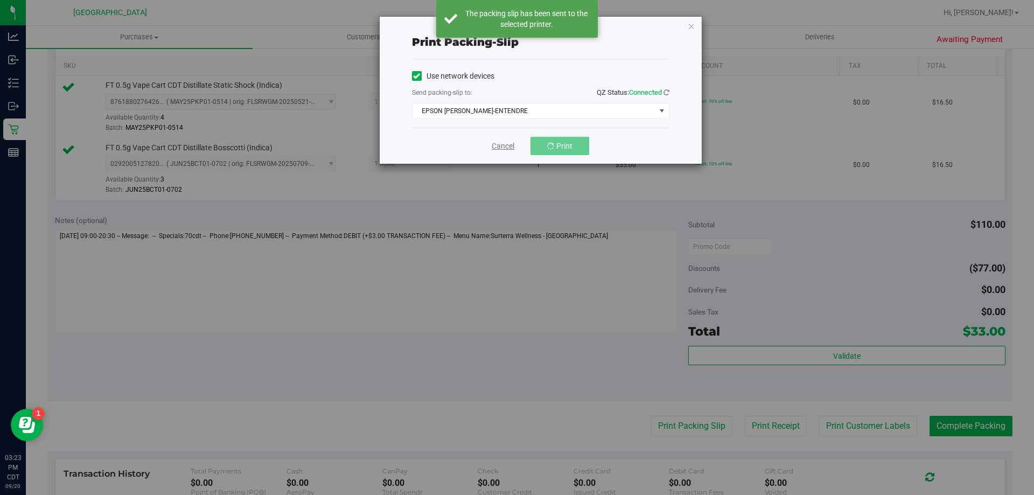
click at [507, 146] on link "Cancel" at bounding box center [503, 146] width 23 height 11
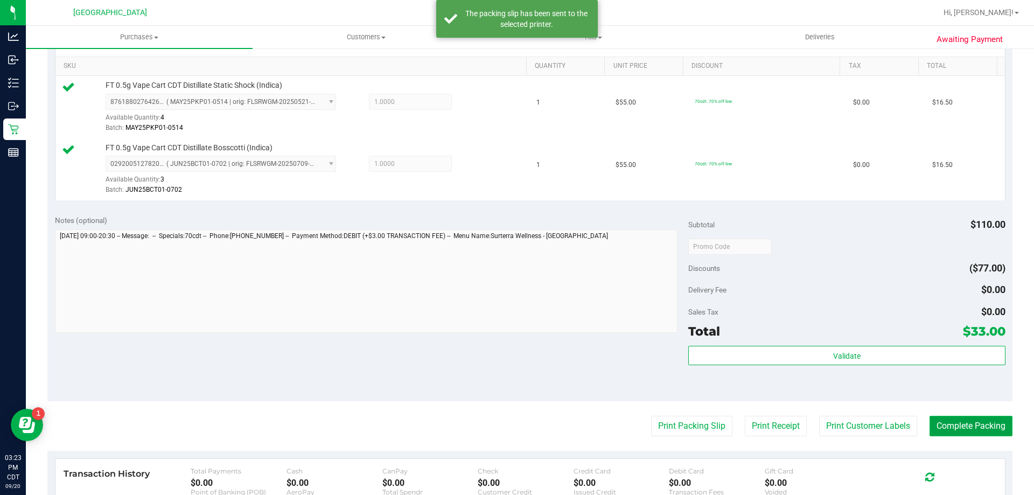
click at [976, 423] on button "Complete Packing" at bounding box center [971, 426] width 83 height 20
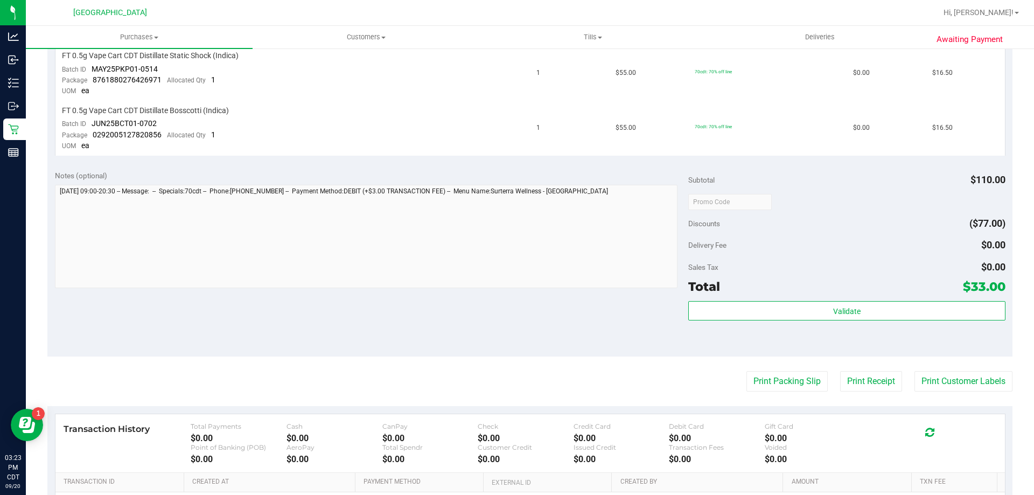
scroll to position [431, 0]
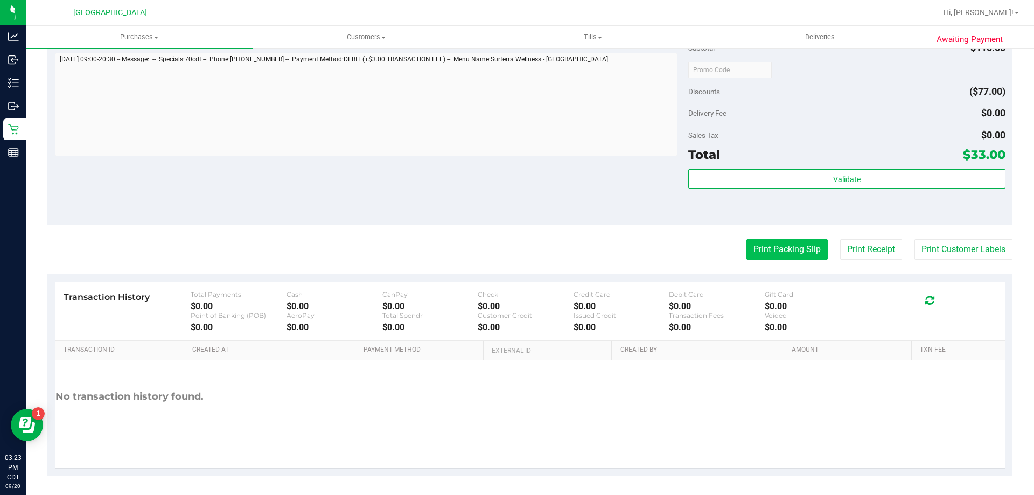
click at [780, 255] on button "Print Packing Slip" at bounding box center [786, 249] width 81 height 20
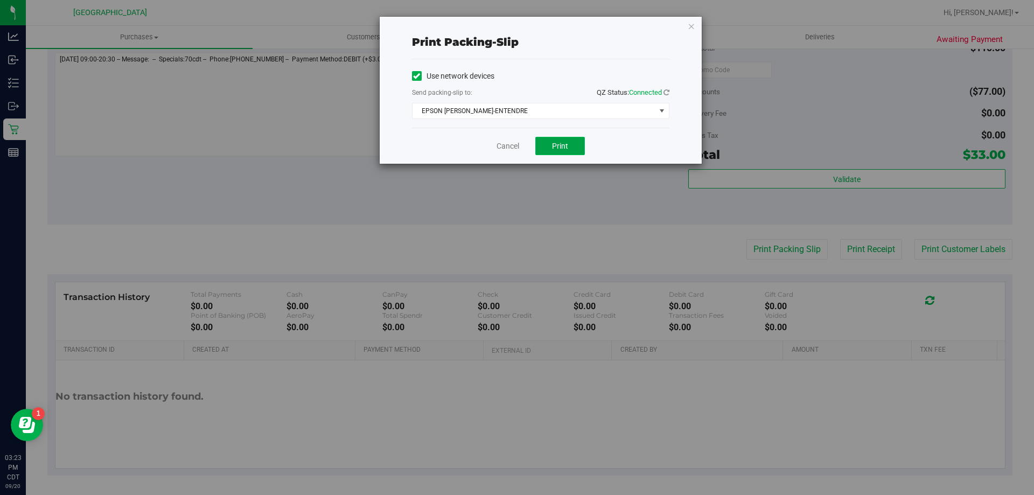
click at [561, 146] on span "Print" at bounding box center [560, 146] width 16 height 9
click at [514, 147] on link "Cancel" at bounding box center [508, 146] width 23 height 11
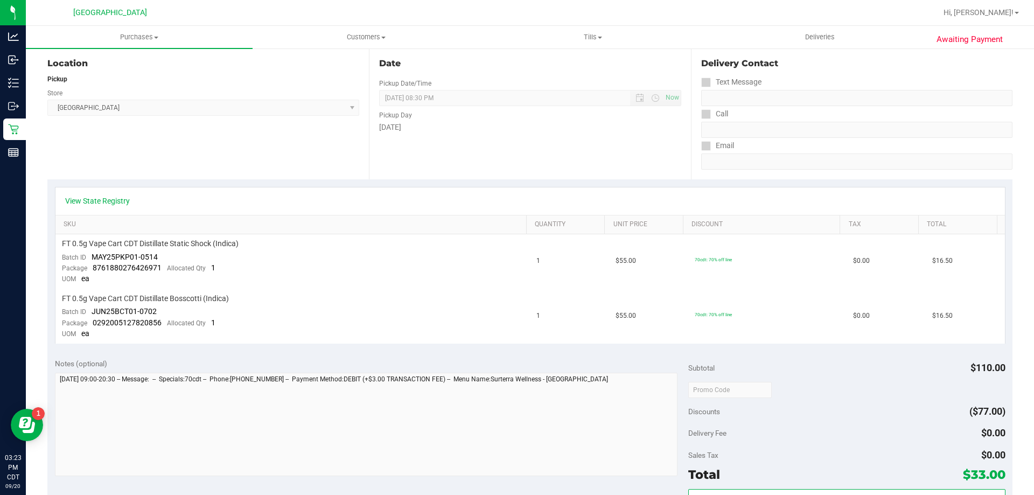
scroll to position [108, 0]
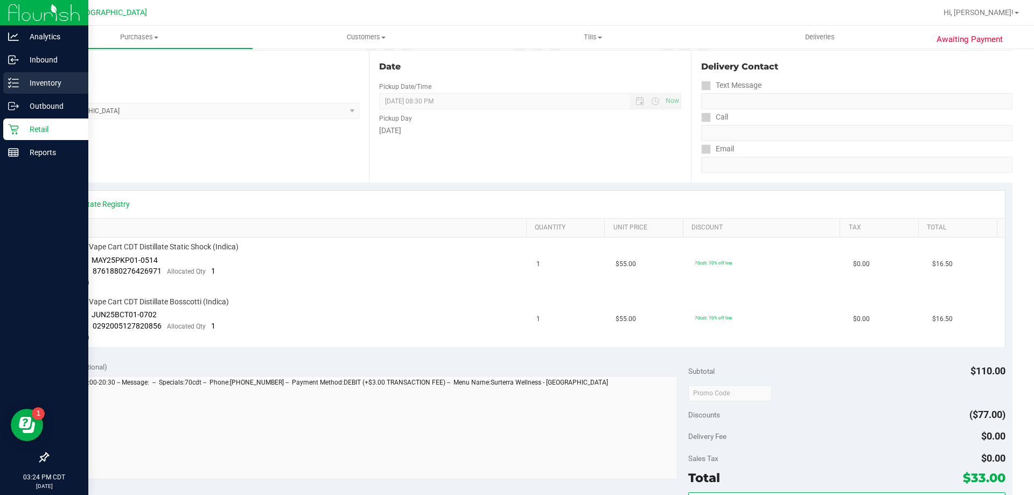
click at [51, 83] on p "Inventory" at bounding box center [51, 82] width 65 height 13
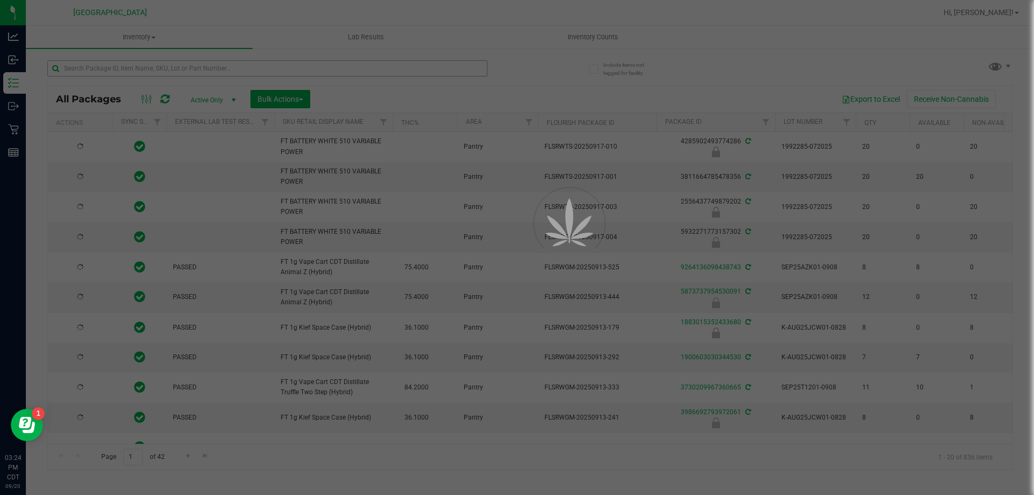
click at [206, 74] on div at bounding box center [517, 247] width 1034 height 495
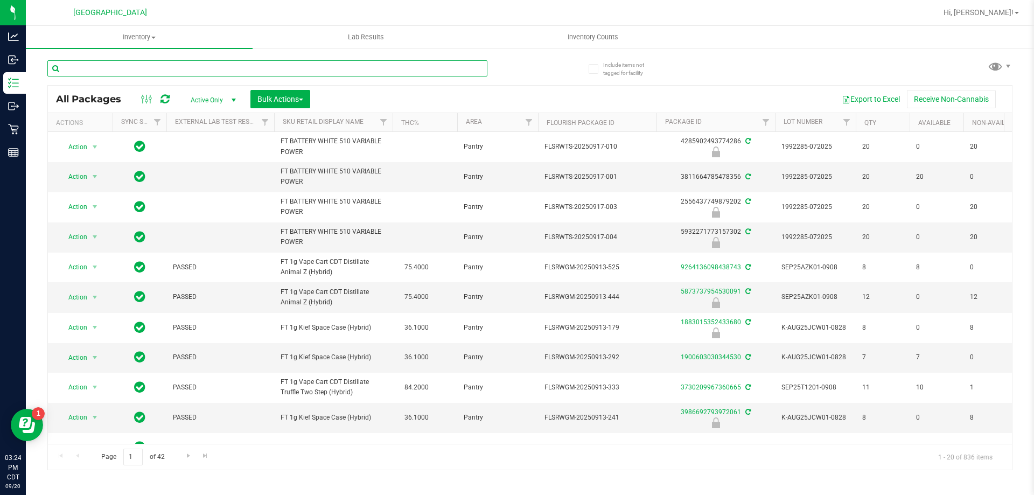
click at [206, 68] on input "text" at bounding box center [267, 68] width 440 height 16
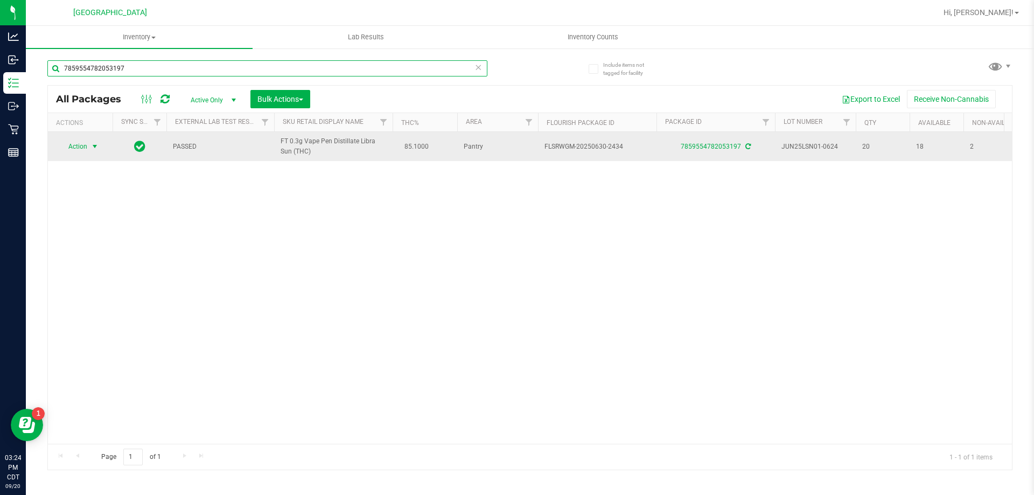
type input "7859554782053197"
click at [89, 144] on span "select" at bounding box center [94, 146] width 13 height 15
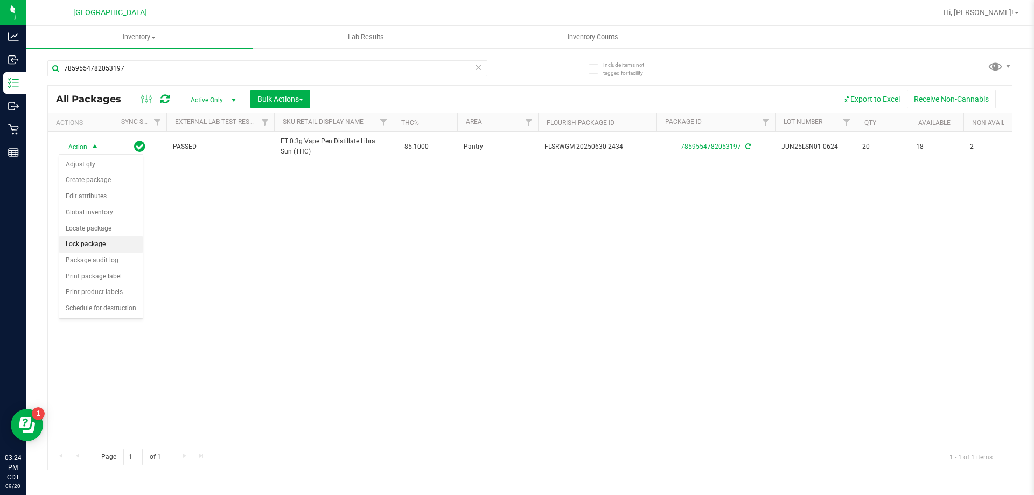
drag, startPoint x: 99, startPoint y: 259, endPoint x: 101, endPoint y: 244, distance: 15.2
click at [101, 244] on ul "Adjust qty Create package Edit attributes Global inventory Locate package Lock …" at bounding box center [100, 237] width 83 height 160
click at [104, 275] on li "Print package label" at bounding box center [100, 277] width 83 height 16
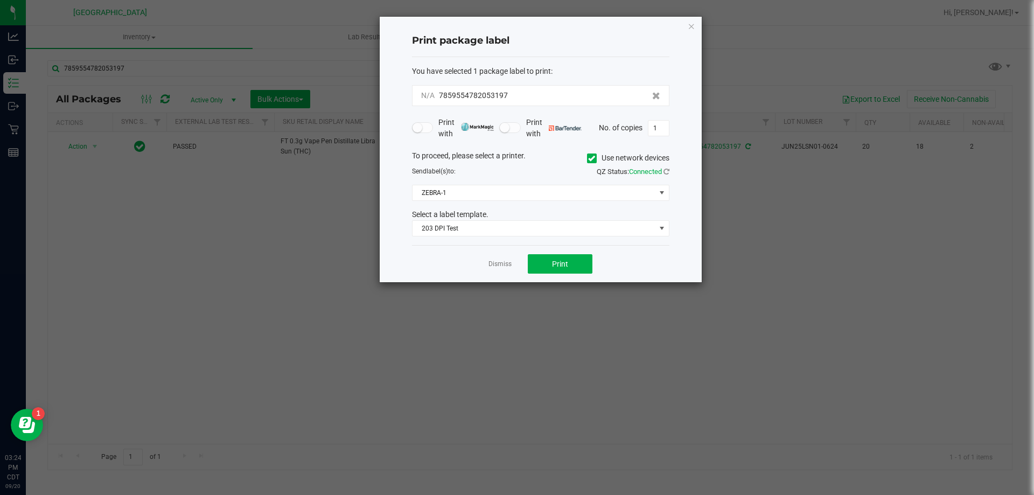
click at [569, 276] on div "Dismiss Print" at bounding box center [540, 263] width 257 height 37
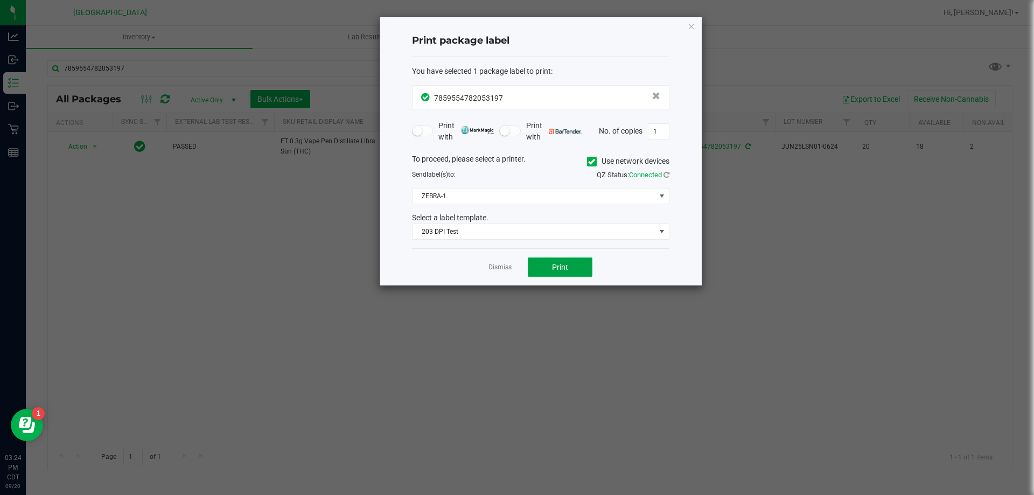
click at [567, 268] on span "Print" at bounding box center [560, 267] width 16 height 9
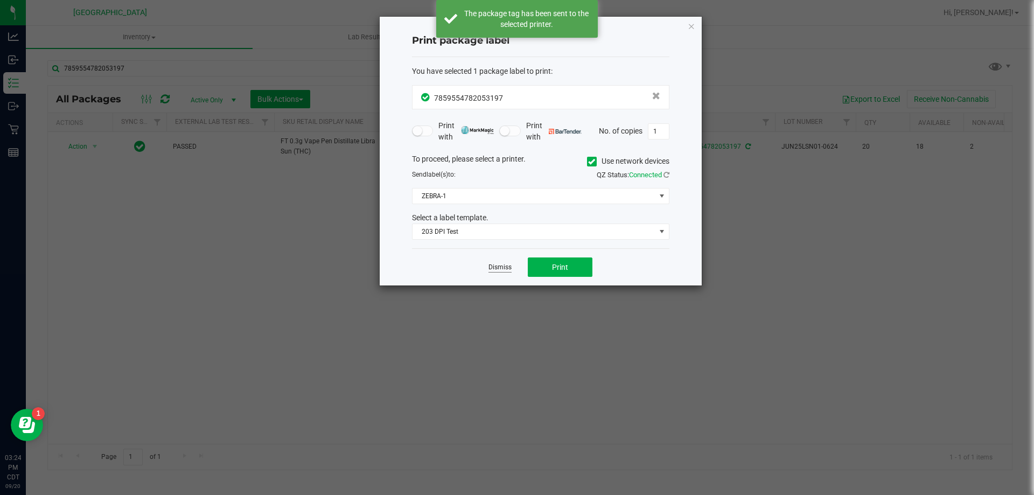
click at [506, 266] on link "Dismiss" at bounding box center [499, 267] width 23 height 9
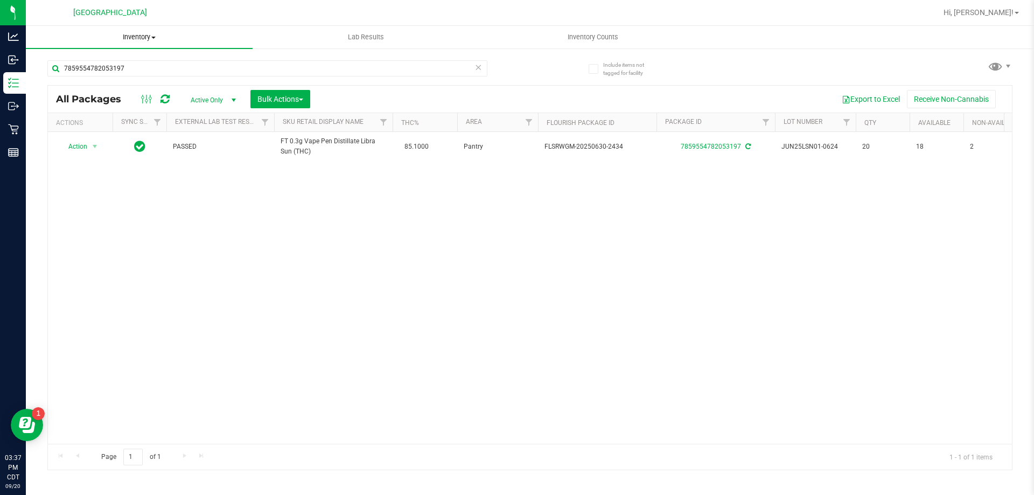
click at [138, 37] on span "Inventory" at bounding box center [139, 37] width 227 height 10
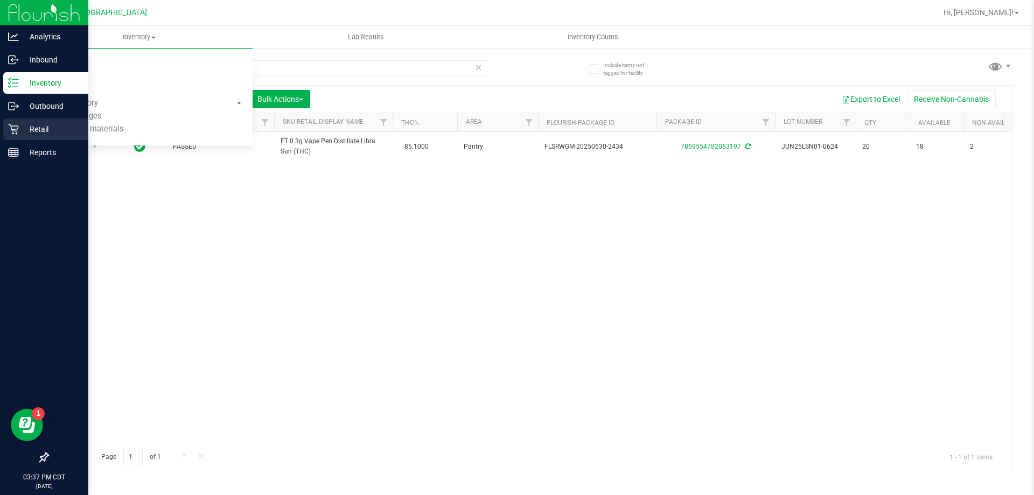
click at [33, 131] on p "Retail" at bounding box center [51, 129] width 65 height 13
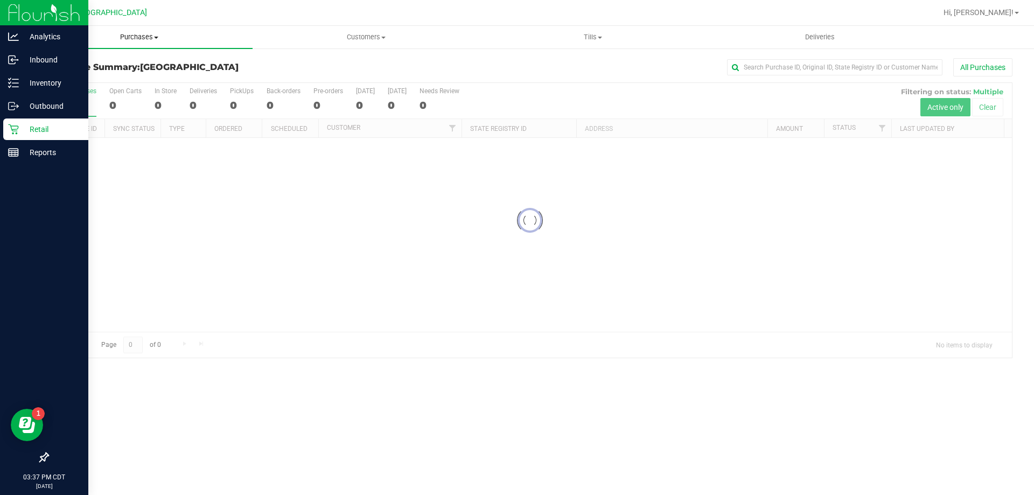
click at [147, 34] on span "Purchases" at bounding box center [139, 37] width 227 height 10
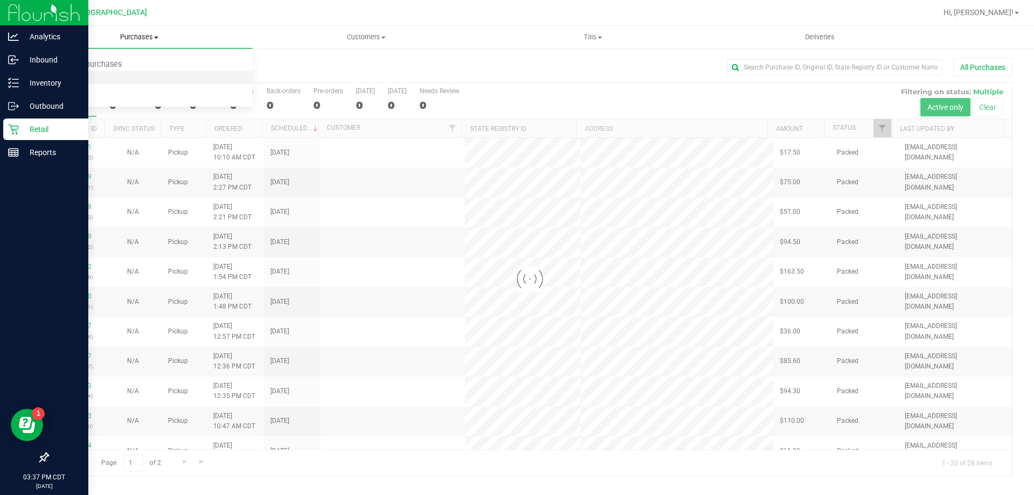
click at [114, 75] on li "Fulfillment" at bounding box center [139, 78] width 227 height 13
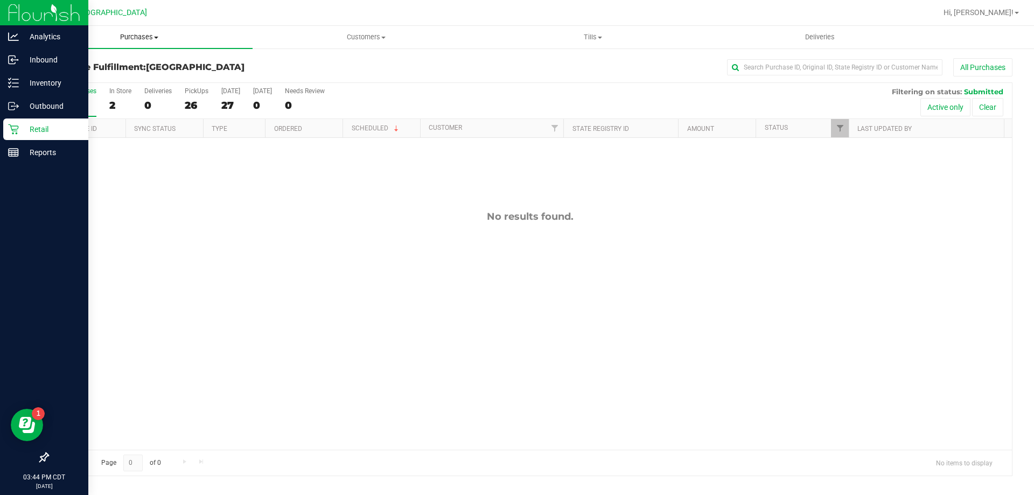
click at [128, 39] on span "Purchases" at bounding box center [139, 37] width 227 height 10
click at [55, 81] on span "Fulfillment" at bounding box center [59, 77] width 67 height 9
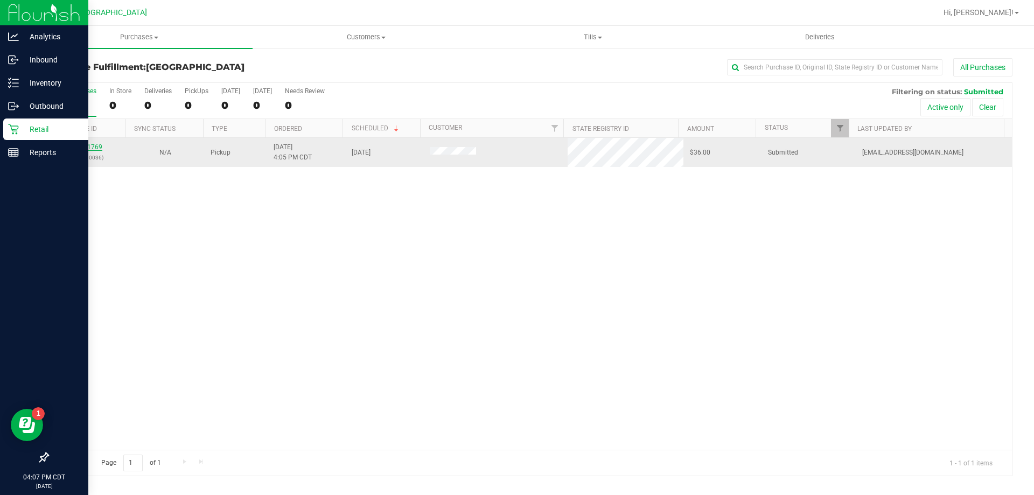
click at [74, 144] on link "11981769" at bounding box center [87, 147] width 30 height 8
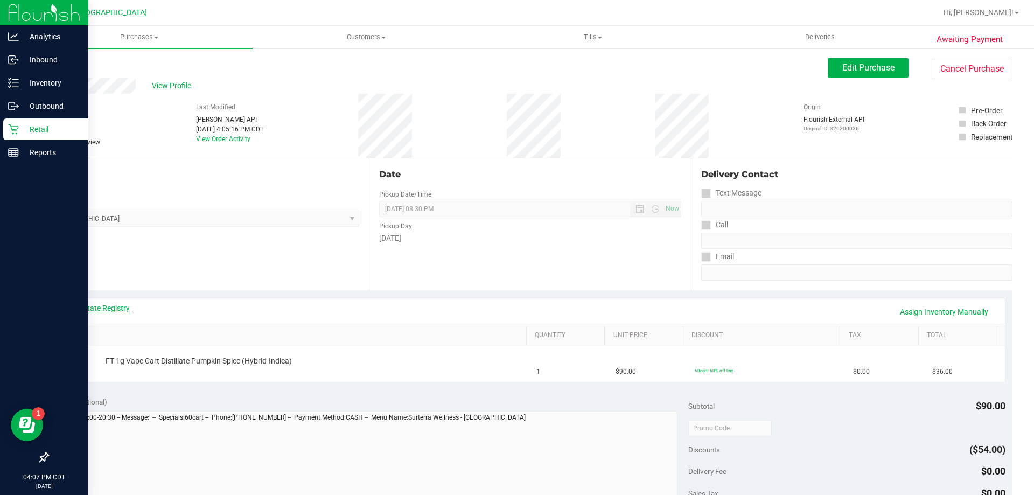
click at [94, 311] on link "View State Registry" at bounding box center [97, 308] width 65 height 11
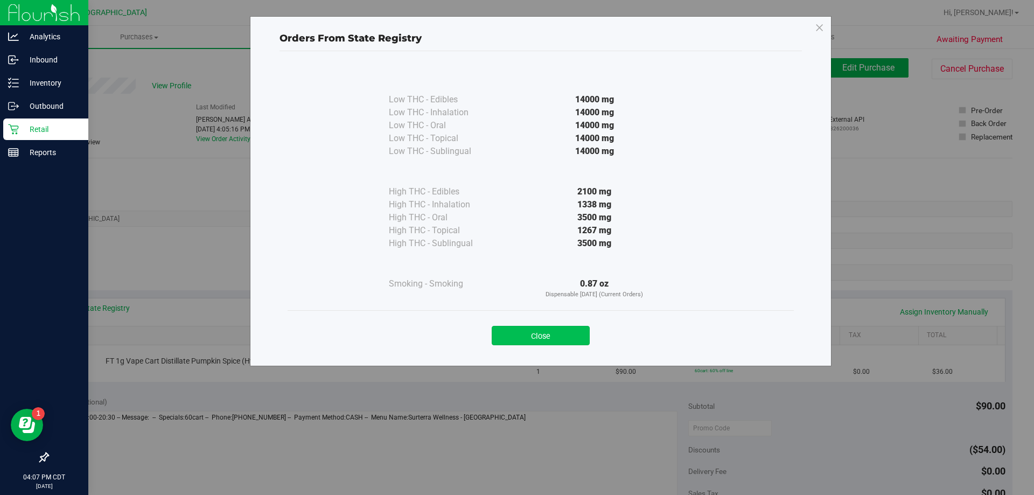
click at [561, 327] on button "Close" at bounding box center [541, 335] width 98 height 19
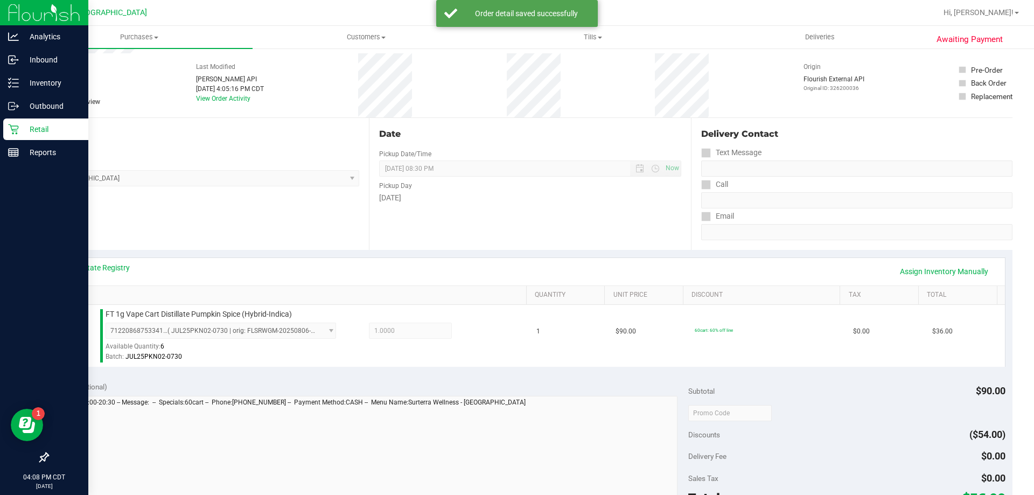
scroll to position [215, 0]
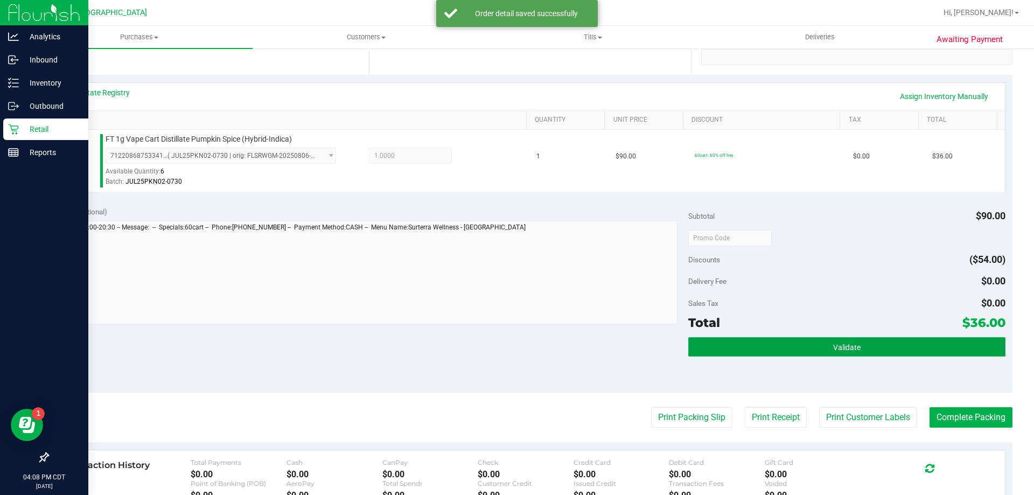
click at [779, 343] on button "Validate" at bounding box center [846, 346] width 317 height 19
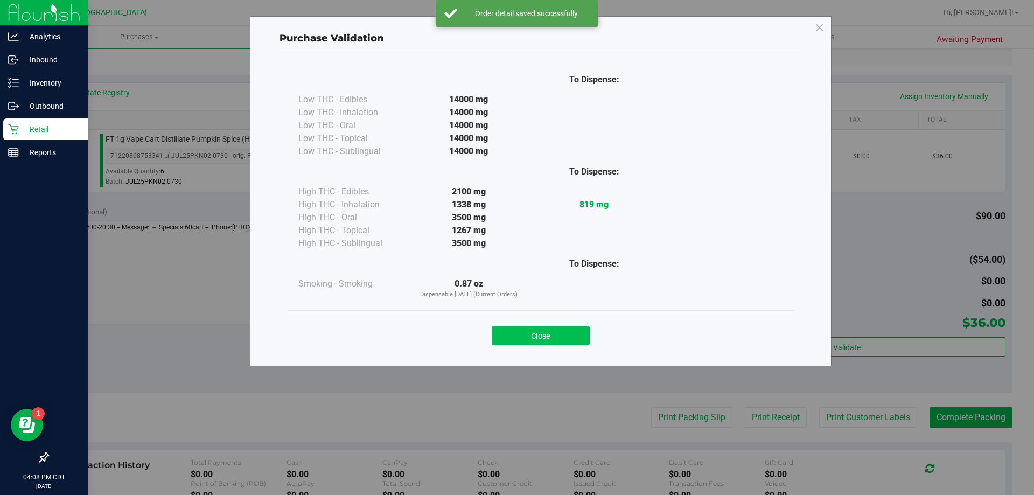
click at [530, 338] on button "Close" at bounding box center [541, 335] width 98 height 19
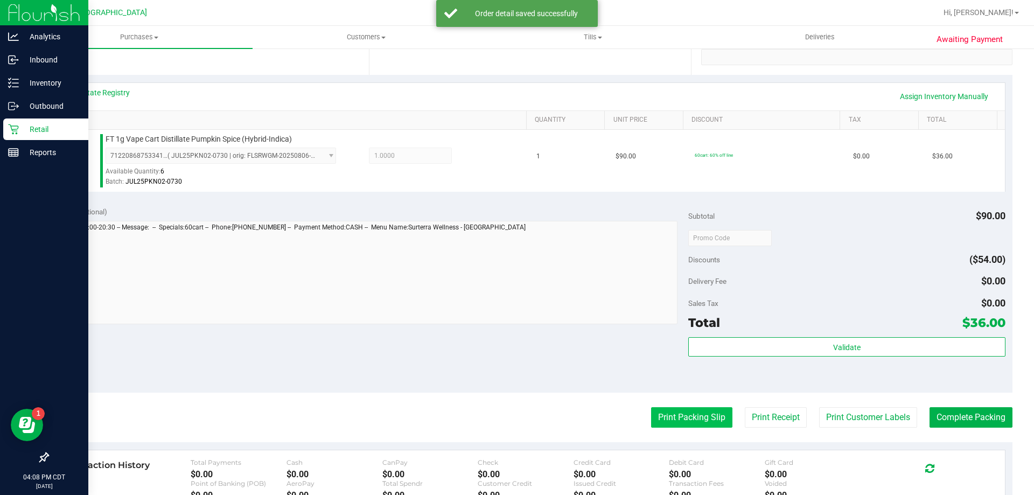
click at [663, 418] on button "Print Packing Slip" at bounding box center [691, 417] width 81 height 20
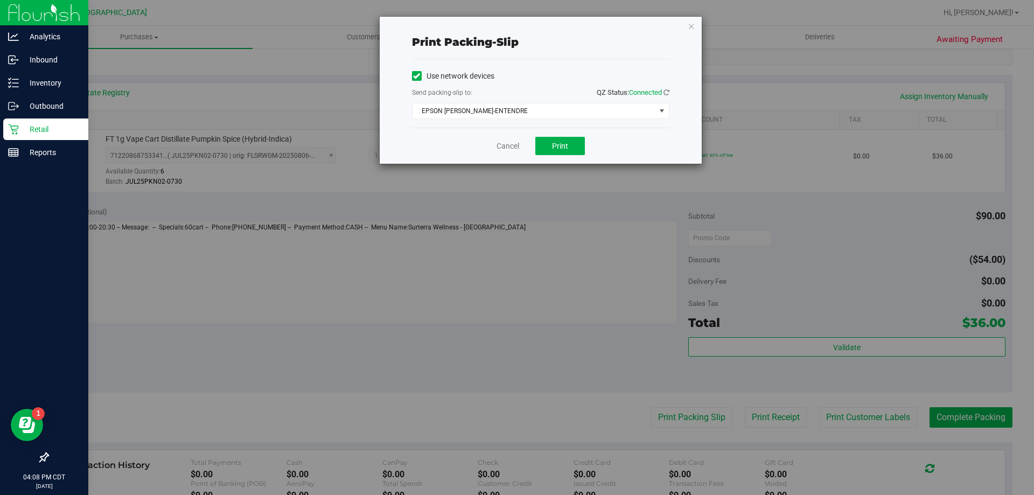
click at [564, 162] on div "Cancel Print" at bounding box center [540, 146] width 257 height 36
click at [571, 148] on button "Print" at bounding box center [560, 146] width 50 height 18
click at [514, 144] on link "Cancel" at bounding box center [508, 146] width 23 height 11
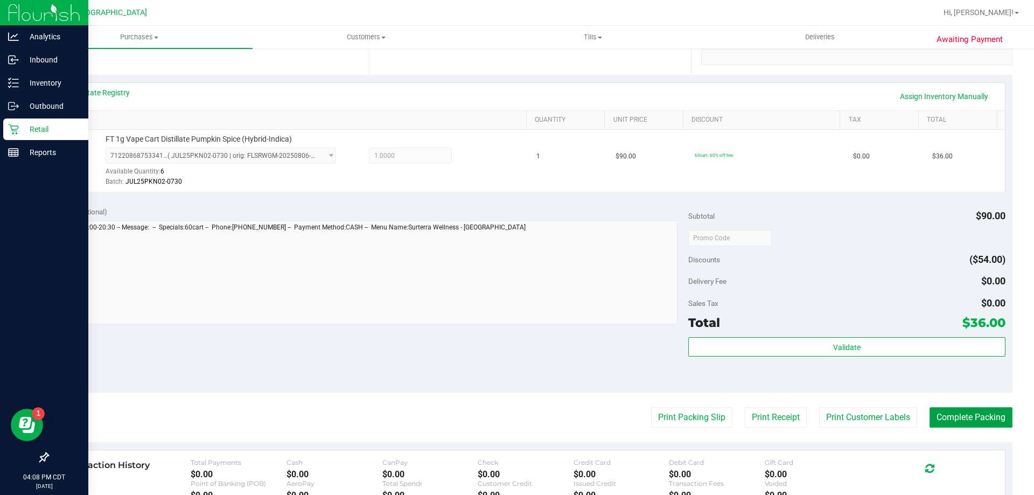
click at [955, 415] on button "Complete Packing" at bounding box center [971, 417] width 83 height 20
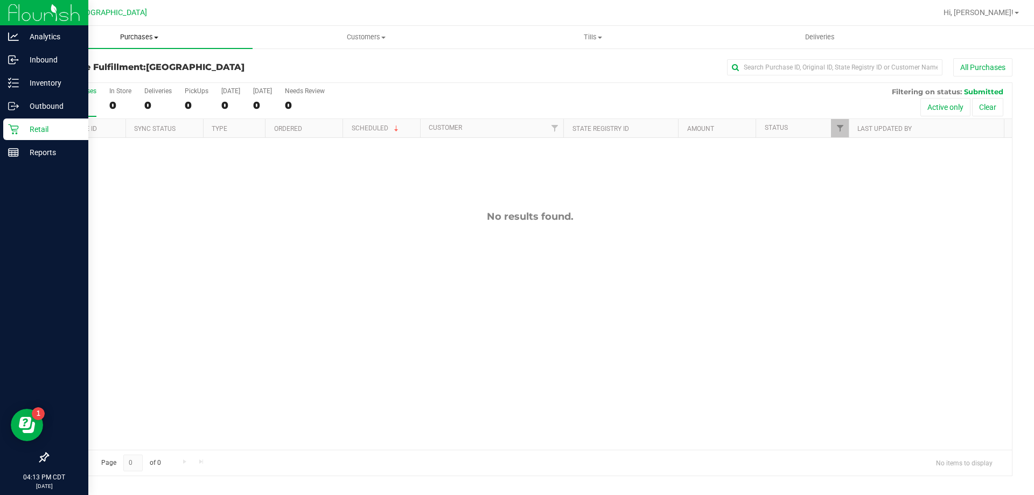
click at [127, 34] on span "Purchases" at bounding box center [139, 37] width 227 height 10
click at [113, 80] on li "Fulfillment" at bounding box center [139, 78] width 227 height 13
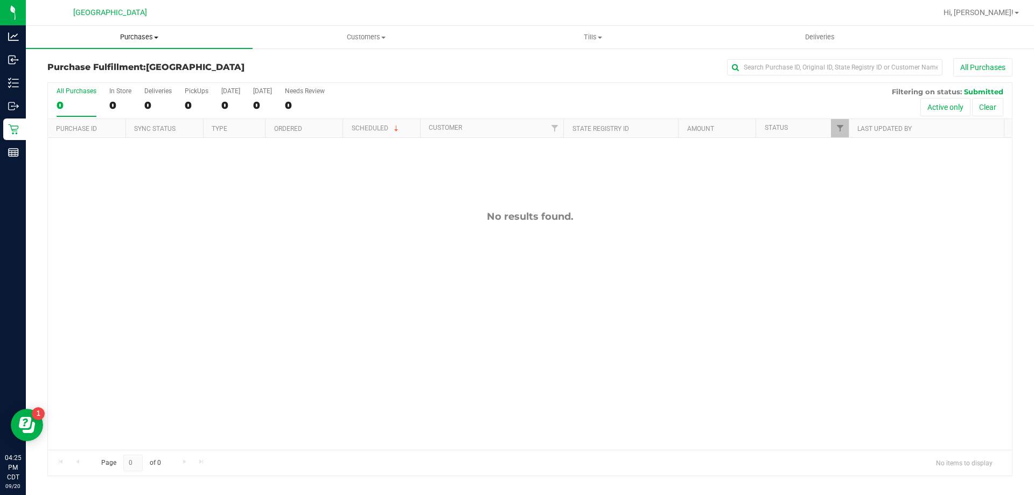
click at [121, 34] on span "Purchases" at bounding box center [139, 37] width 227 height 10
click at [111, 83] on li "Fulfillment" at bounding box center [139, 78] width 227 height 13
